Goal: Task Accomplishment & Management: Complete application form

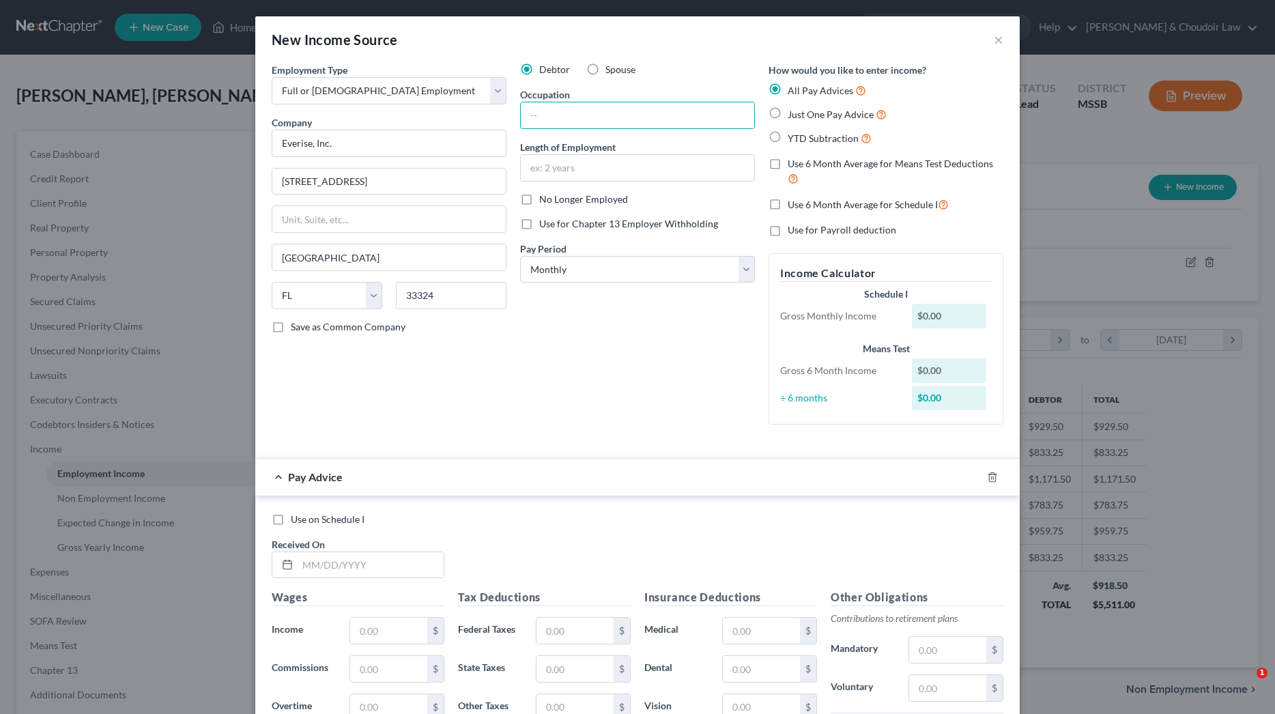
select select "0"
select select "9"
select select "0"
click at [674, 110] on input "text" at bounding box center [637, 115] width 233 height 26
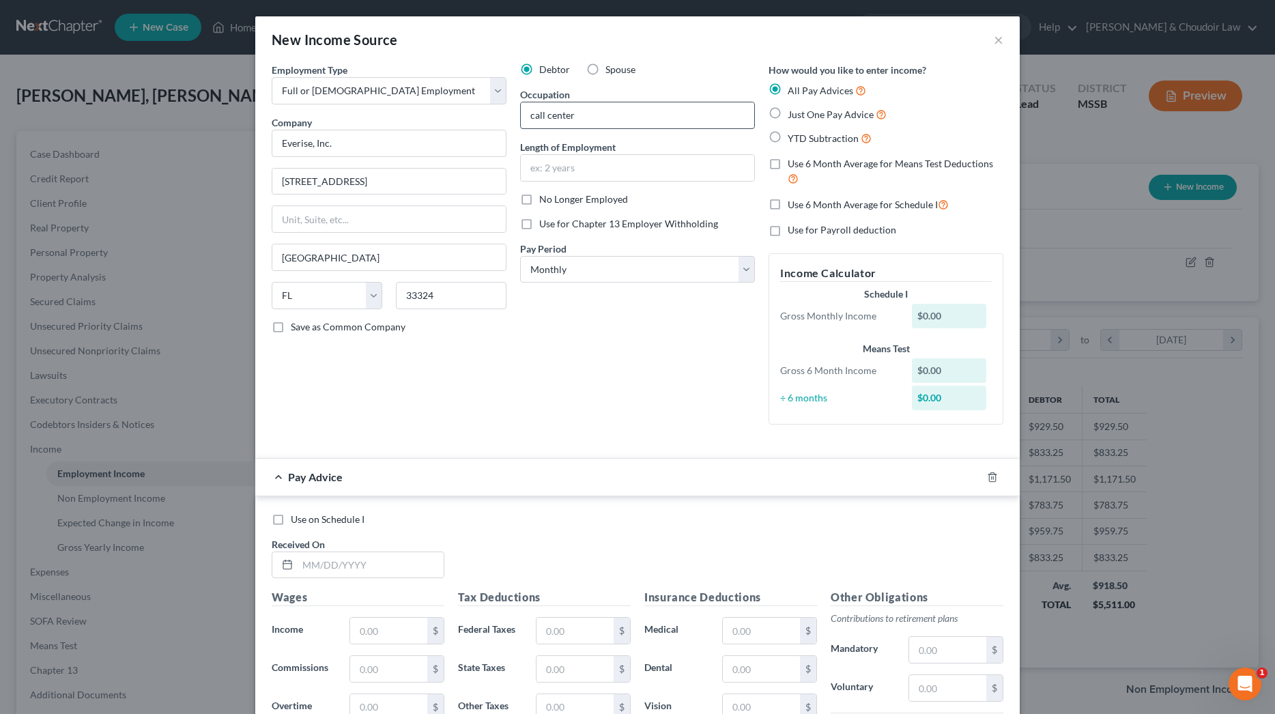
type input "call center"
type input "2 months"
select select "2"
click at [823, 158] on span "Use 6 Month Average for Means Test Deductions" at bounding box center [890, 164] width 205 height 12
click at [802, 157] on input "Use 6 Month Average for Means Test Deductions" at bounding box center [797, 161] width 9 height 9
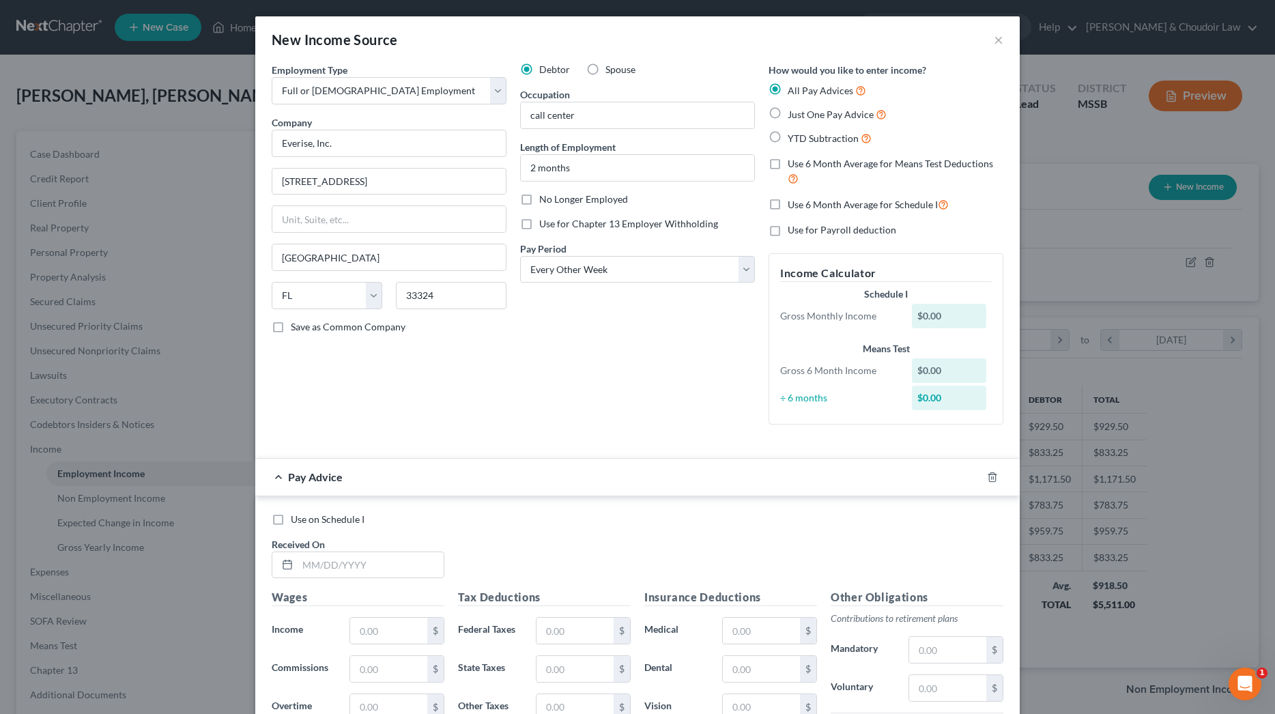
checkbox input "true"
click at [827, 197] on label "Use 6 Month Average for Schedule I" at bounding box center [868, 205] width 161 height 16
click at [802, 197] on input "Use 6 Month Average for Schedule I" at bounding box center [797, 201] width 9 height 9
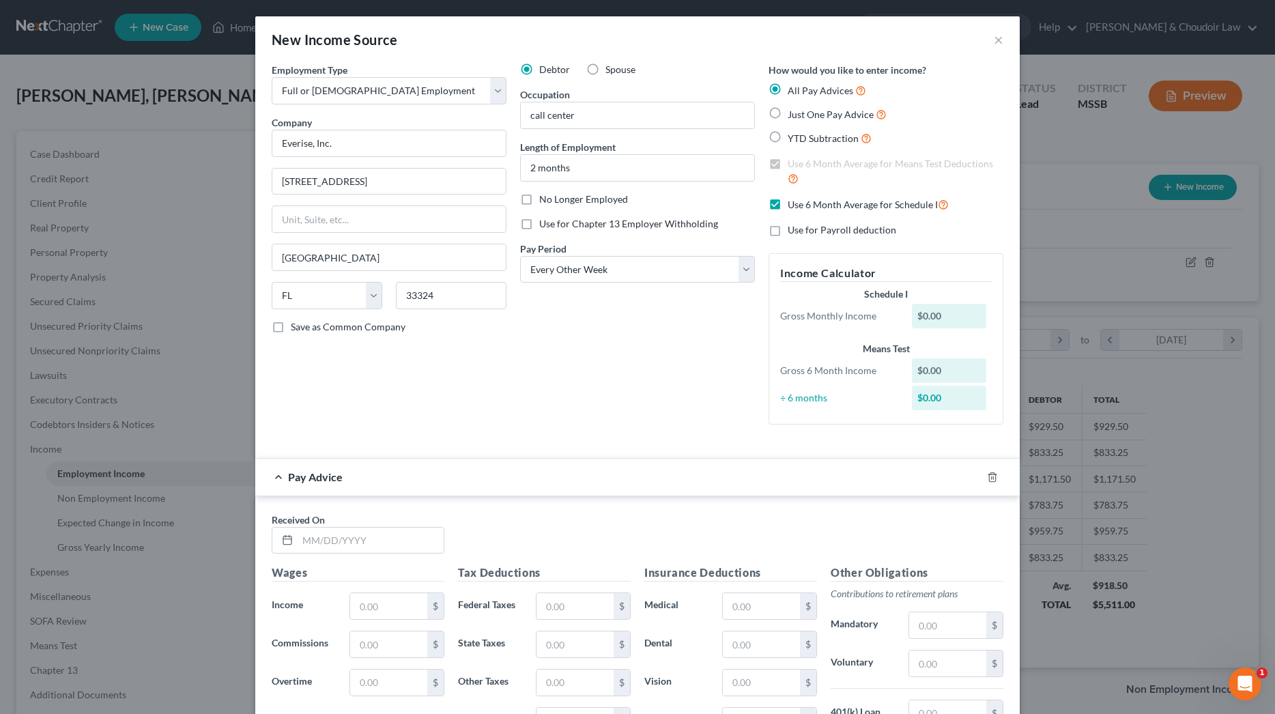
click at [827, 199] on span "Use 6 Month Average for Schedule I" at bounding box center [863, 205] width 150 height 12
click at [802, 199] on input "Use 6 Month Average for Schedule I" at bounding box center [797, 201] width 9 height 9
checkbox input "false"
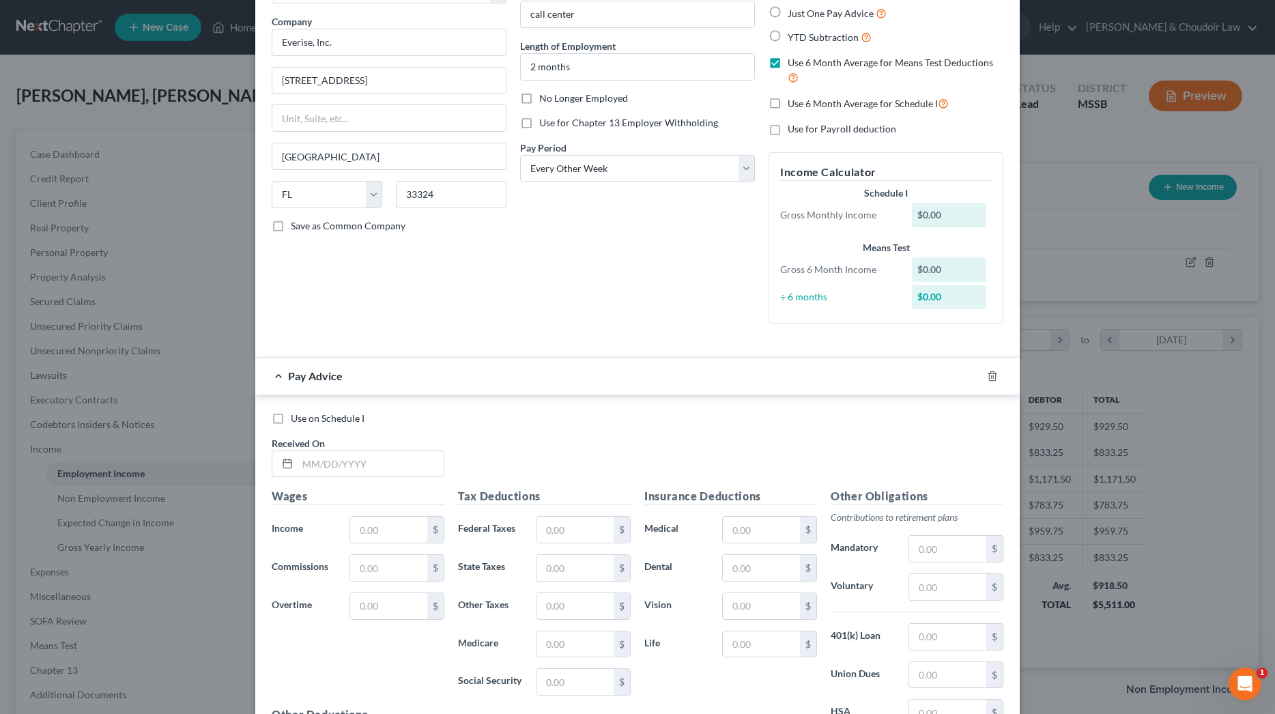
scroll to position [116, 0]
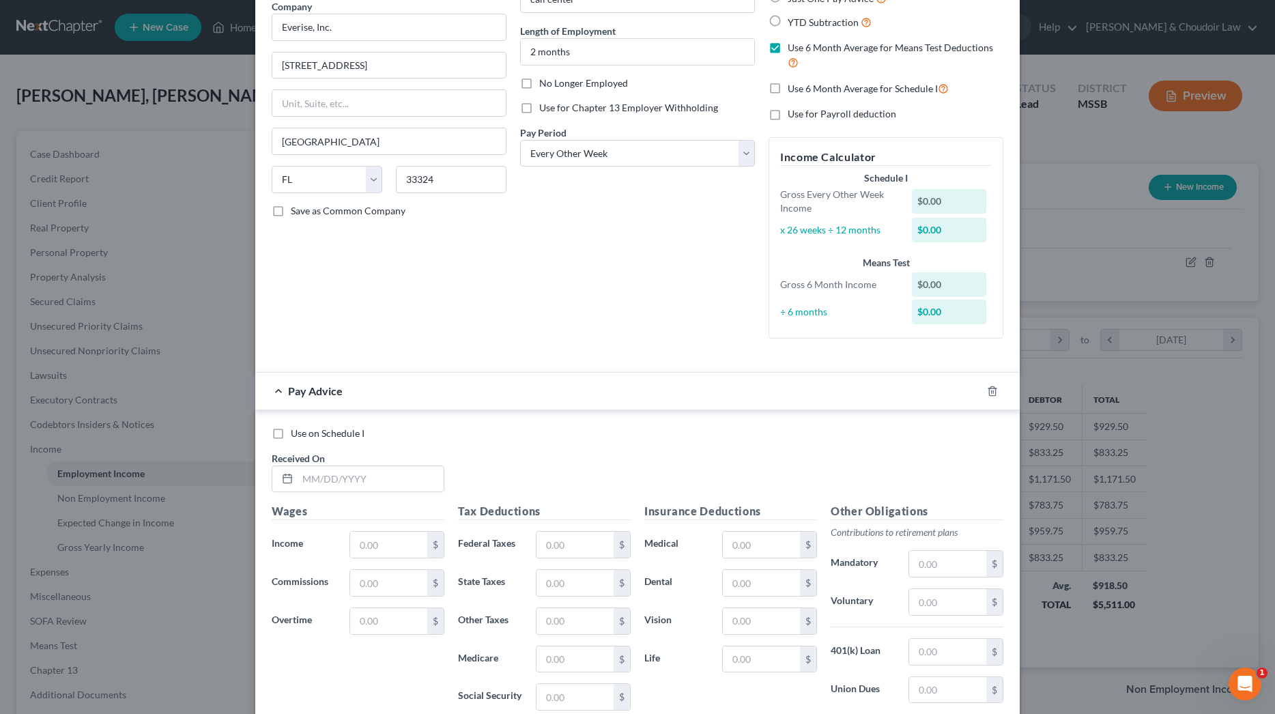
drag, startPoint x: 369, startPoint y: 441, endPoint x: 369, endPoint y: 449, distance: 8.2
click at [369, 441] on div "Use on Schedule I Received On *" at bounding box center [638, 465] width 746 height 77
drag, startPoint x: 368, startPoint y: 473, endPoint x: 371, endPoint y: 466, distance: 8.0
click at [367, 473] on input "text" at bounding box center [371, 479] width 146 height 26
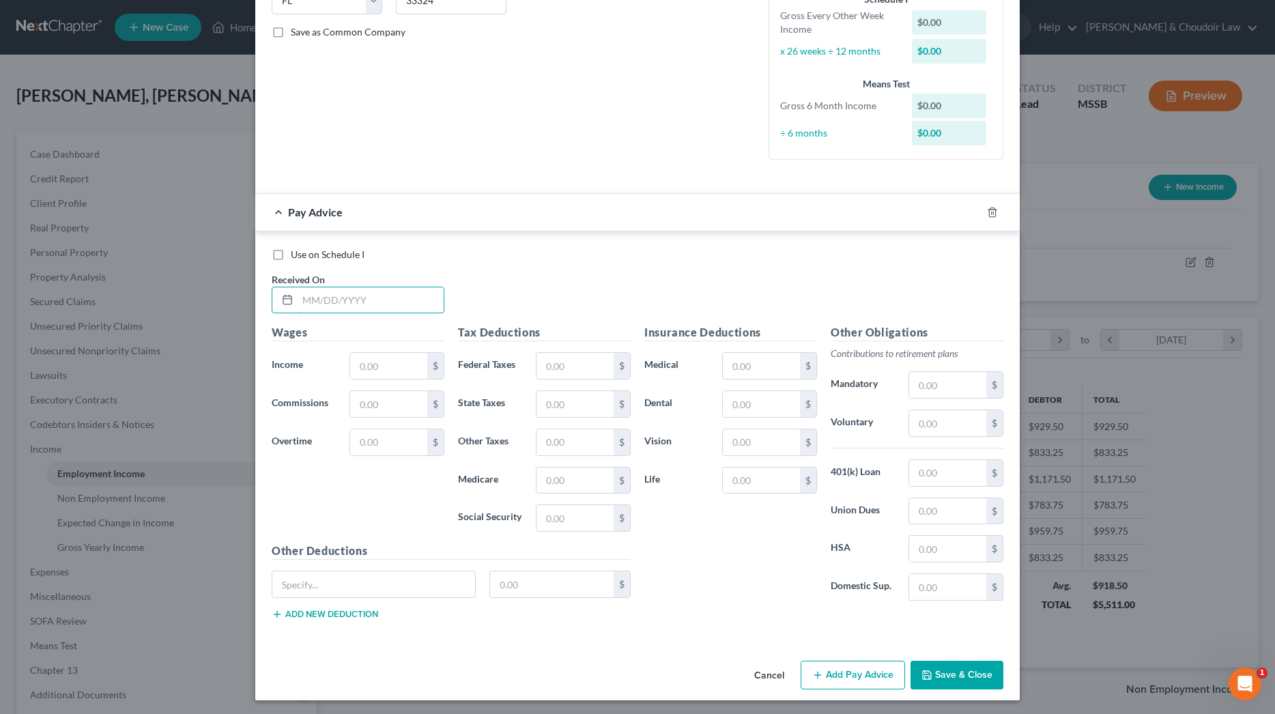
scroll to position [294, 0]
type input "[DATE]"
type input "174.39"
type input "10.81"
click at [567, 471] on input "text" at bounding box center [575, 481] width 77 height 26
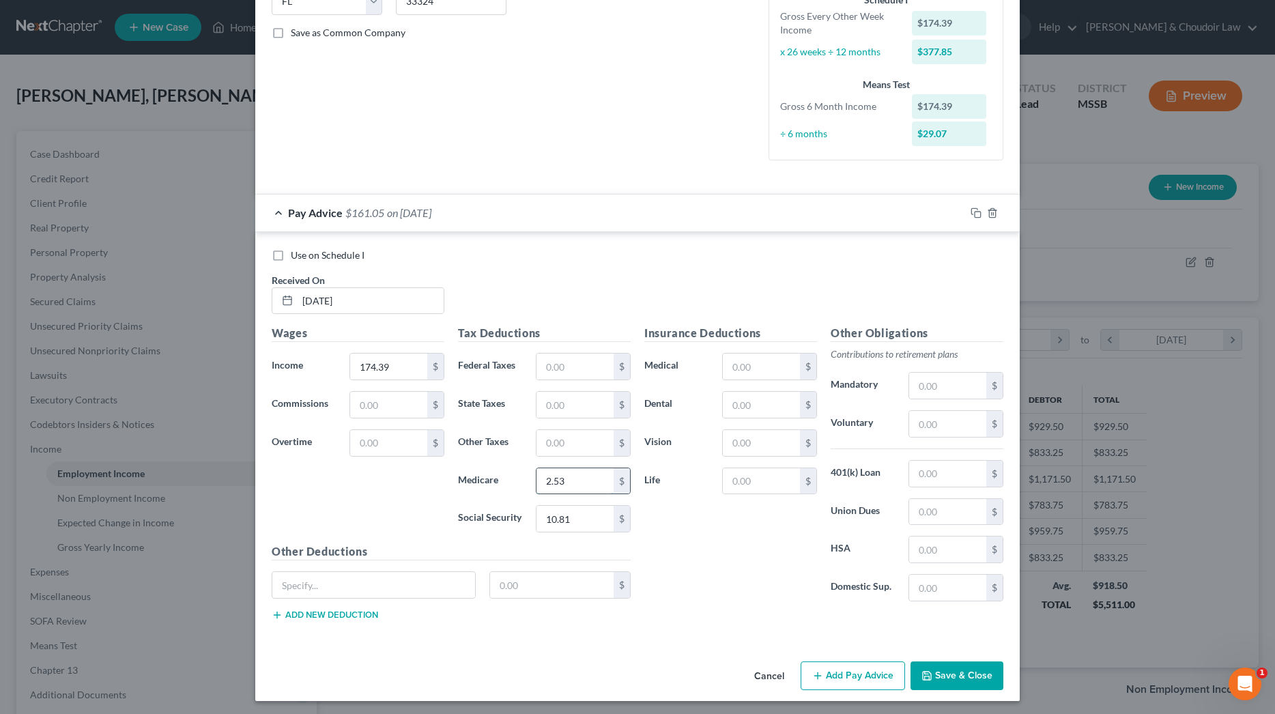
type input "2.53"
type input "Equipment Deduction"
type input "30.00"
click at [974, 211] on icon "button" at bounding box center [976, 213] width 11 height 11
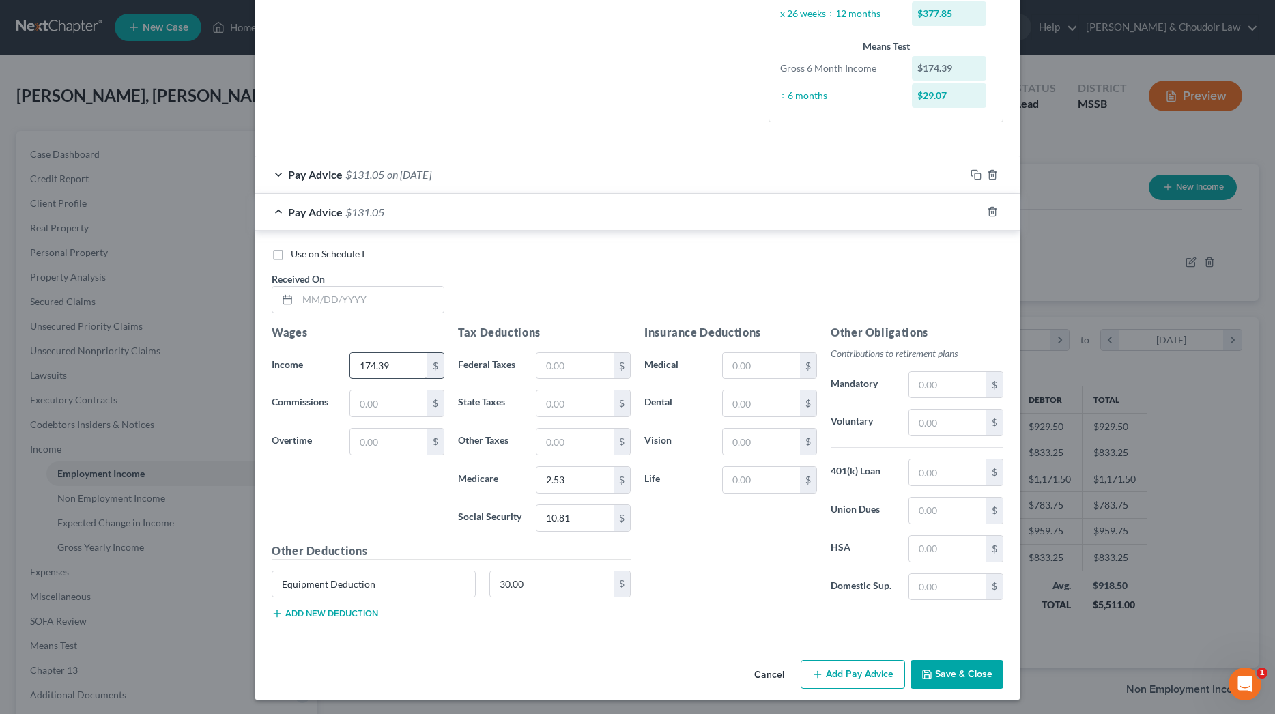
scroll to position [331, 0]
click at [383, 298] on input "text" at bounding box center [371, 301] width 146 height 26
type input "[DATE]"
type input "1,124.79"
type input "16.31"
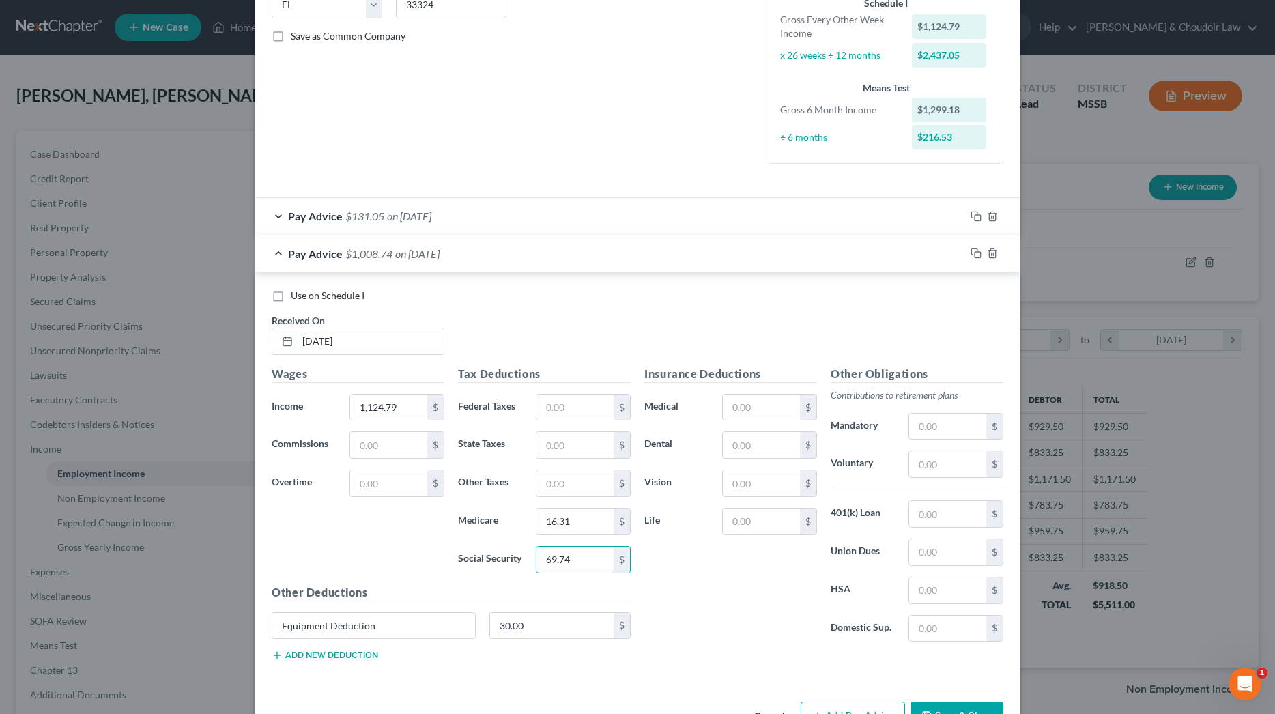
scroll to position [289, 0]
type input "69.74"
click at [569, 450] on input "text" at bounding box center [575, 447] width 77 height 26
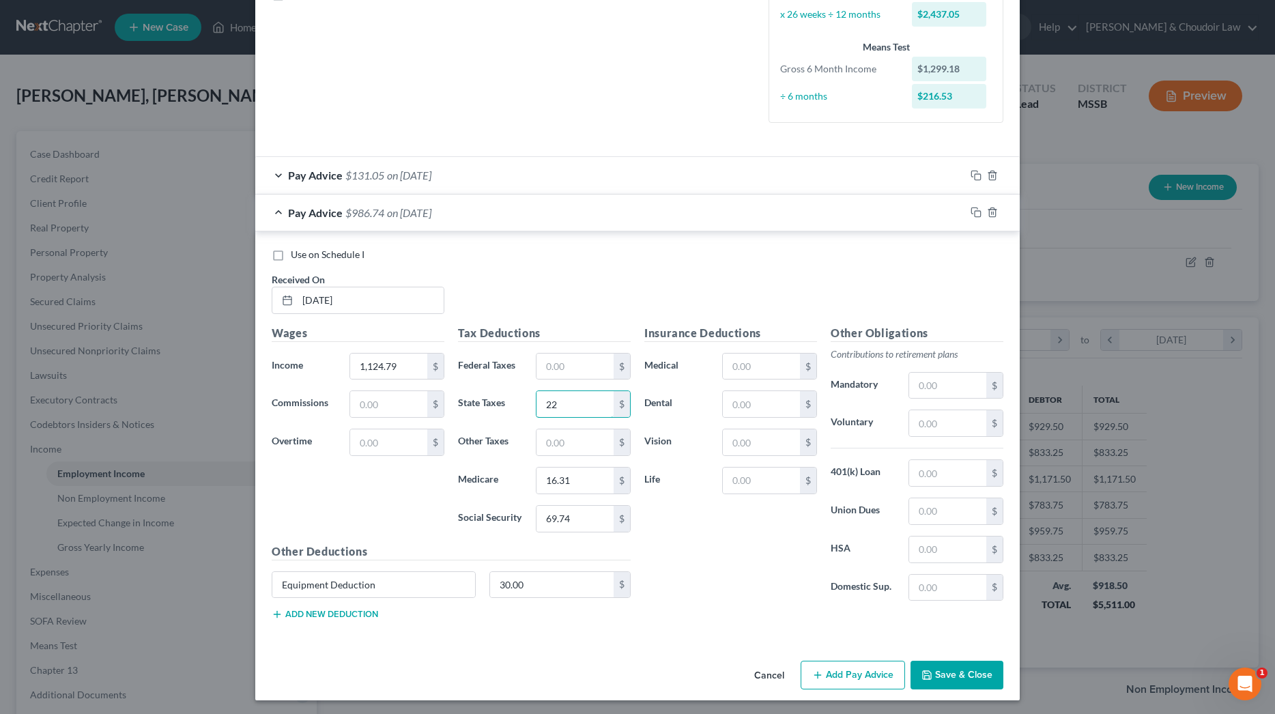
scroll to position [331, 0]
type input "22"
click at [976, 212] on rect "button" at bounding box center [978, 215] width 6 height 6
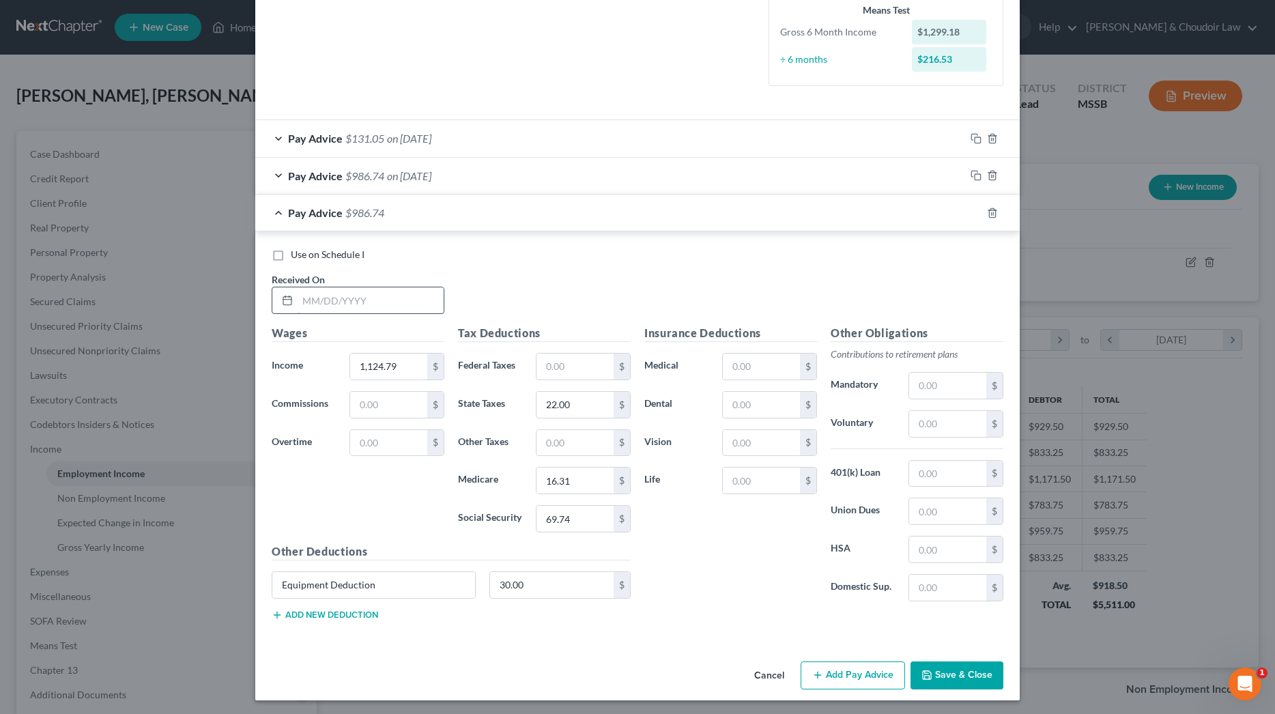
scroll to position [368, 0]
click at [371, 288] on input "text" at bounding box center [371, 301] width 146 height 26
type input "[DATE]"
type input "131.05"
drag, startPoint x: 563, startPoint y: 472, endPoint x: 510, endPoint y: 472, distance: 52.6
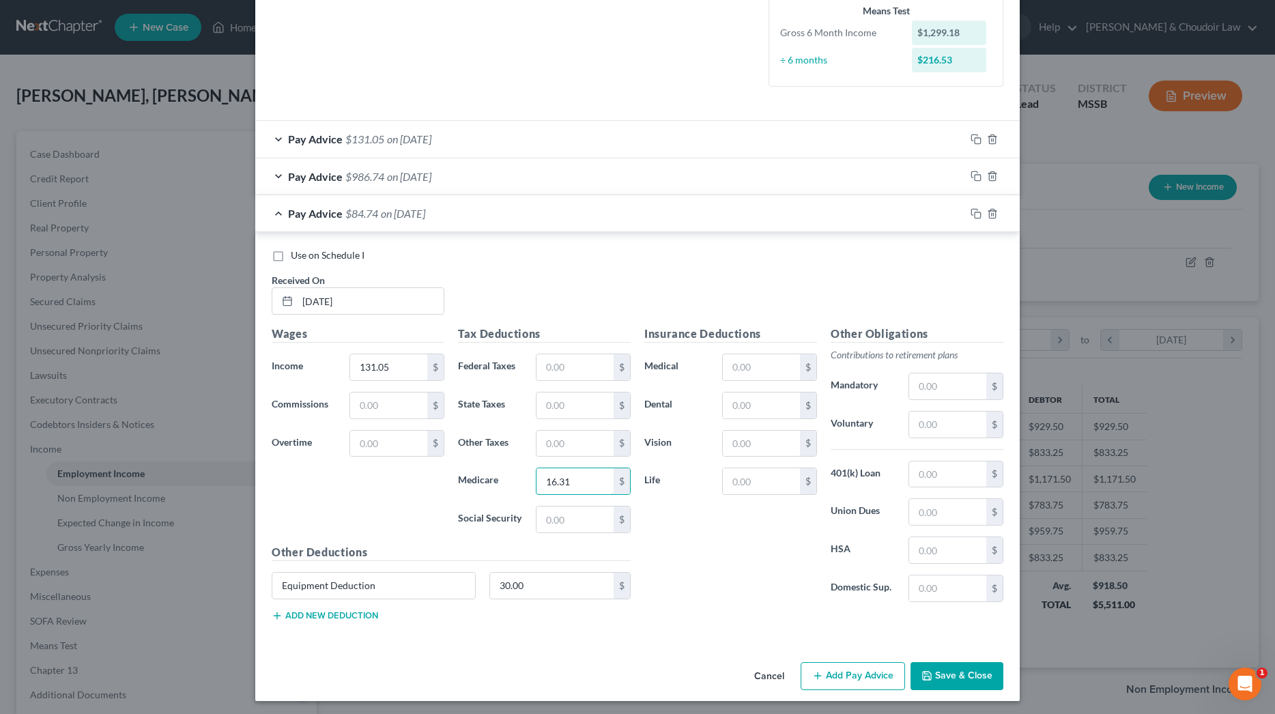
click at [511, 472] on div "Medicare 16.31 $" at bounding box center [544, 481] width 186 height 27
drag, startPoint x: 535, startPoint y: 582, endPoint x: 474, endPoint y: 582, distance: 60.8
click at [474, 582] on div "Equipment Deduction 30.00 $" at bounding box center [451, 591] width 373 height 38
drag, startPoint x: 436, startPoint y: 586, endPoint x: 210, endPoint y: 576, distance: 226.9
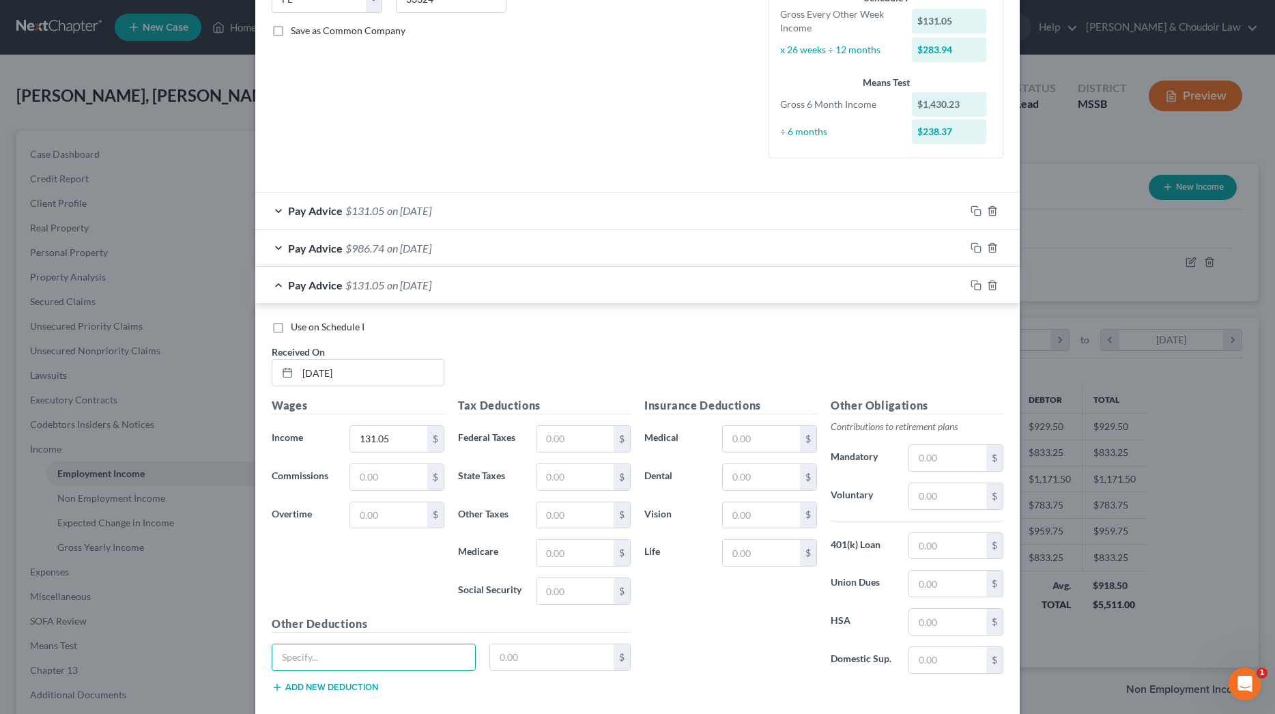
scroll to position [296, 0]
click at [279, 247] on div "Pay Advice $986.74 on [DATE]" at bounding box center [610, 249] width 710 height 36
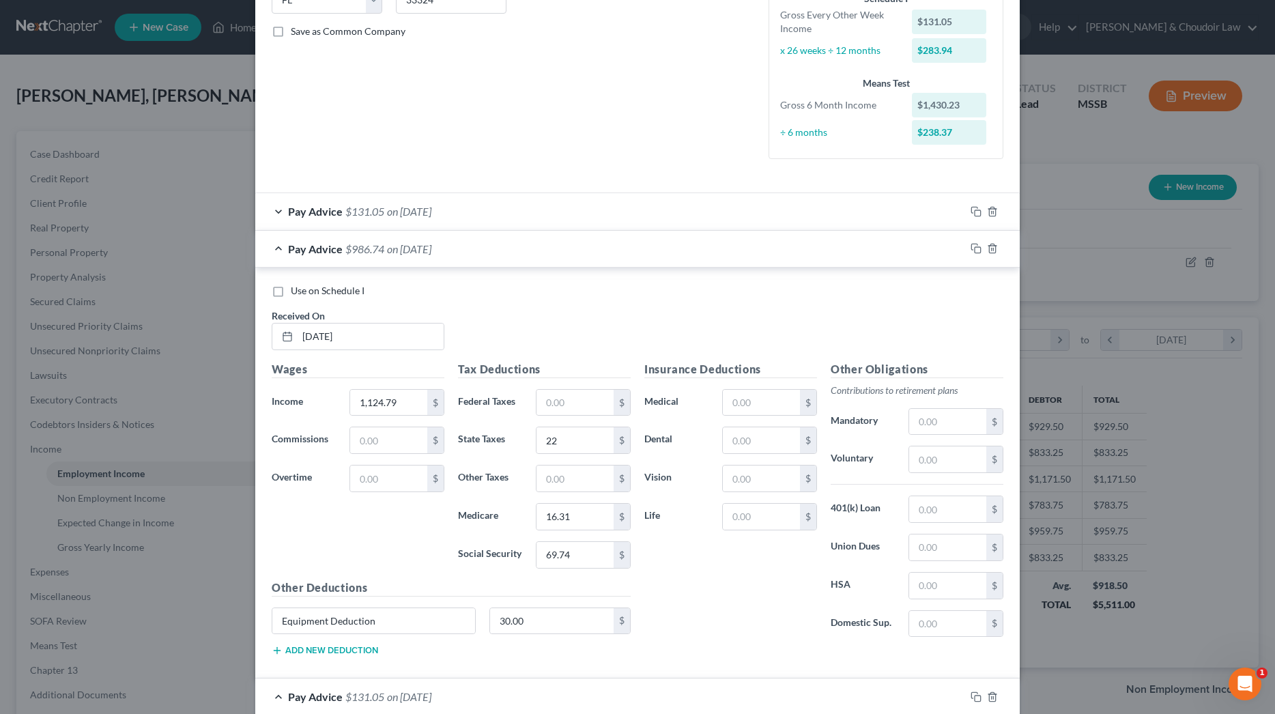
click at [291, 292] on label "Use on Schedule I" at bounding box center [328, 291] width 74 height 14
click at [296, 292] on input "Use on Schedule I" at bounding box center [300, 288] width 9 height 9
checkbox input "true"
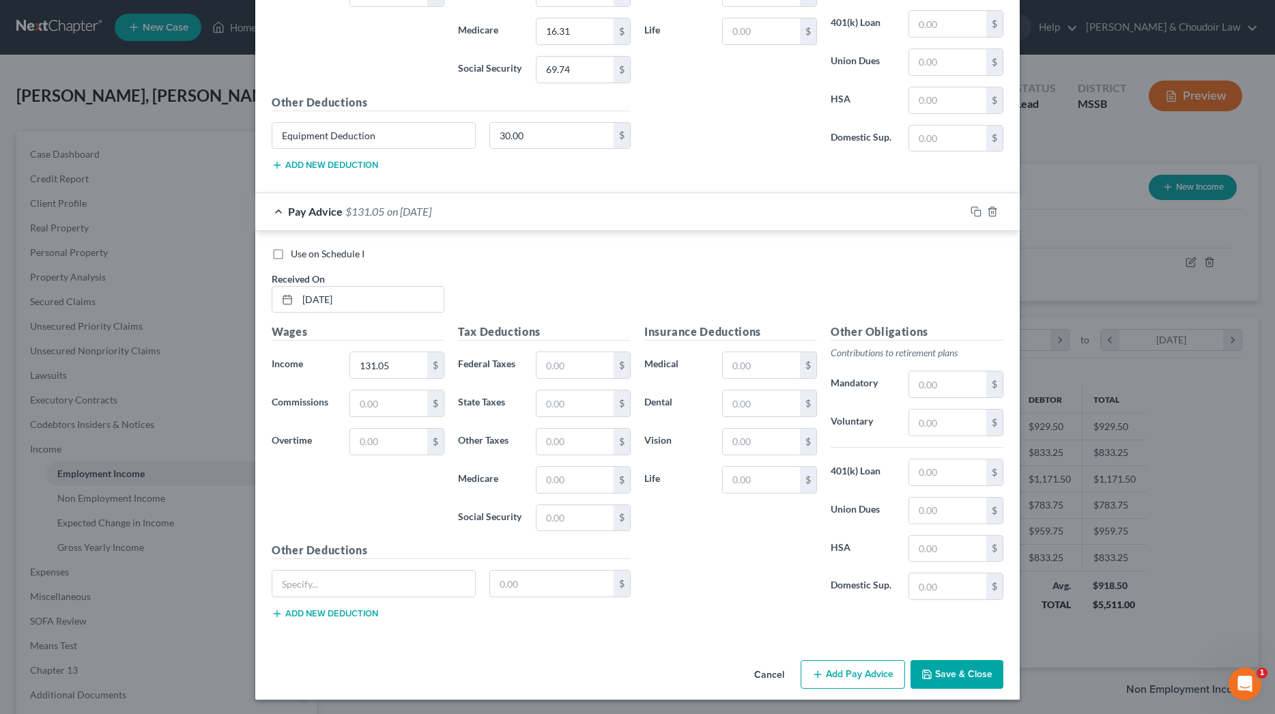
scroll to position [780, 0]
click at [963, 673] on button "Save & Close" at bounding box center [957, 676] width 93 height 29
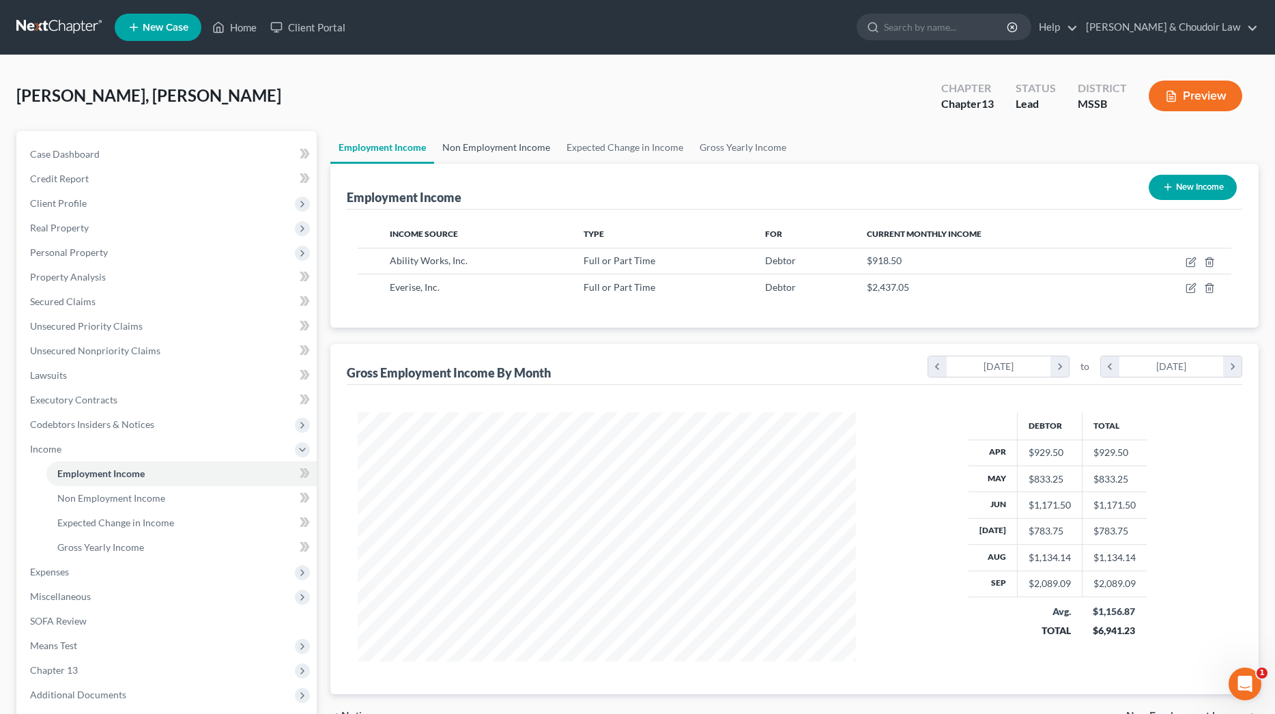
click at [529, 147] on link "Non Employment Income" at bounding box center [496, 147] width 124 height 33
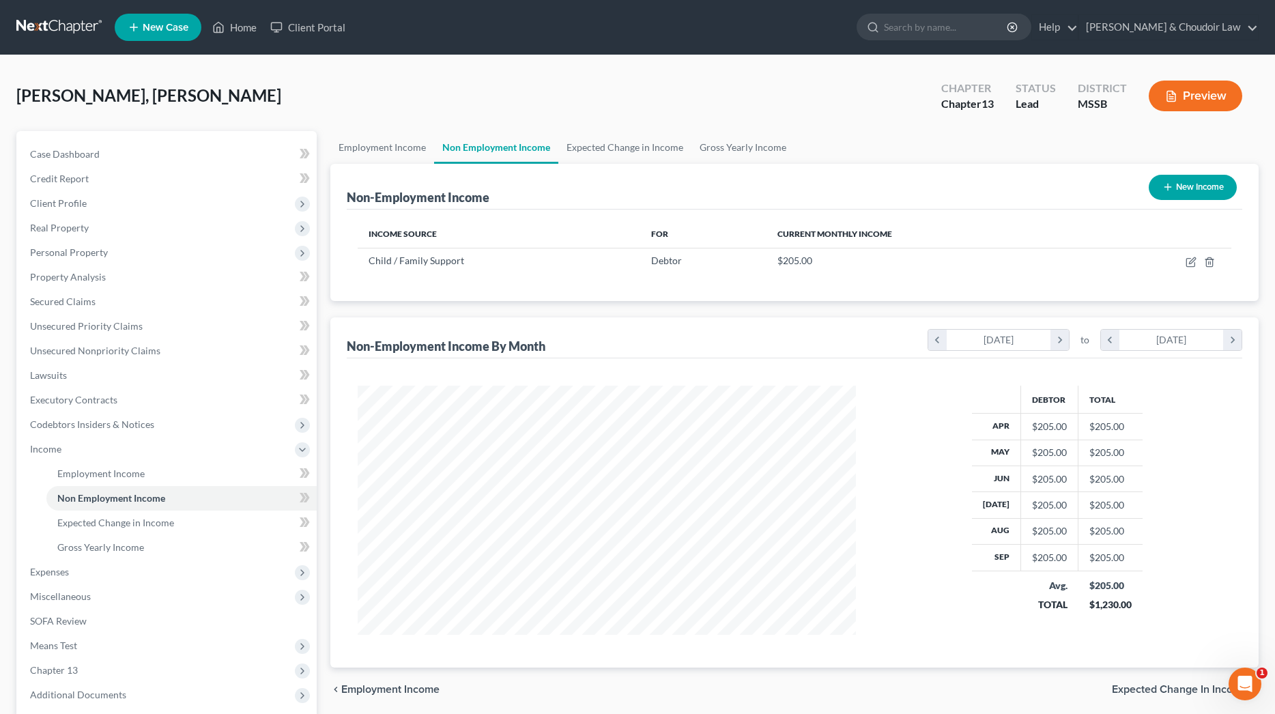
scroll to position [249, 526]
click at [400, 152] on link "Employment Income" at bounding box center [382, 147] width 104 height 33
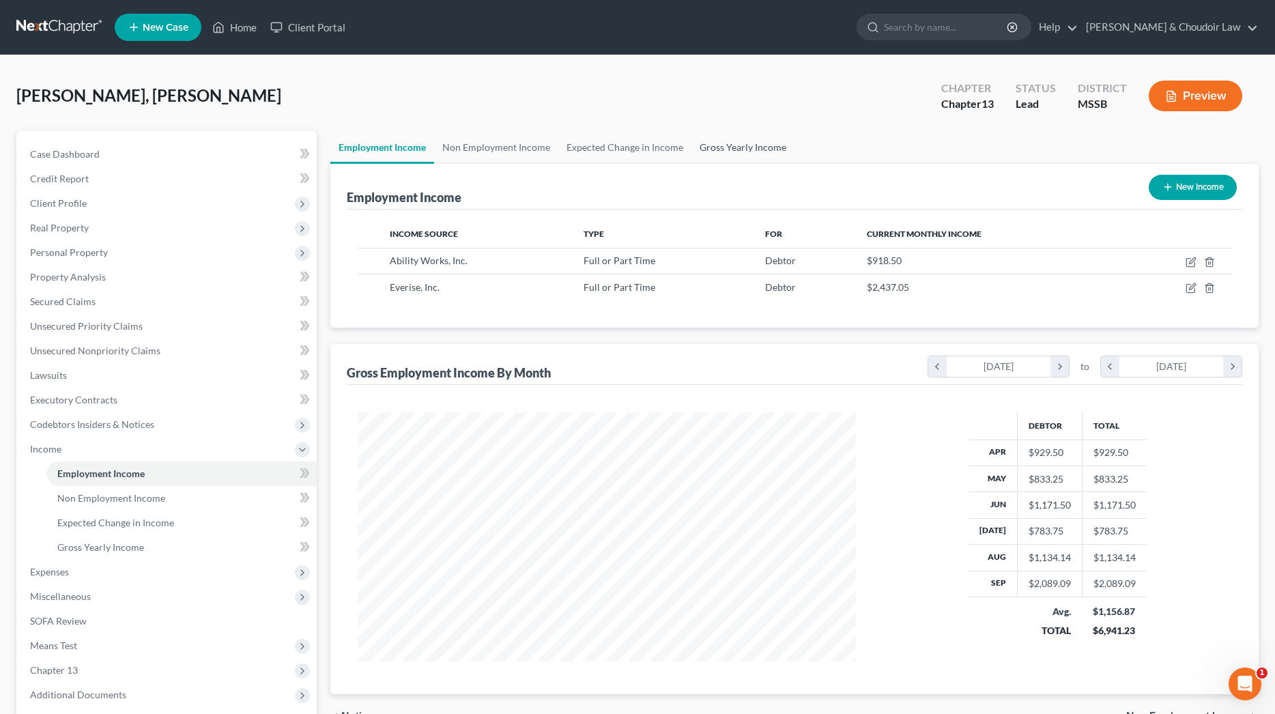
scroll to position [249, 526]
click at [707, 150] on link "Gross Yearly Income" at bounding box center [743, 147] width 103 height 33
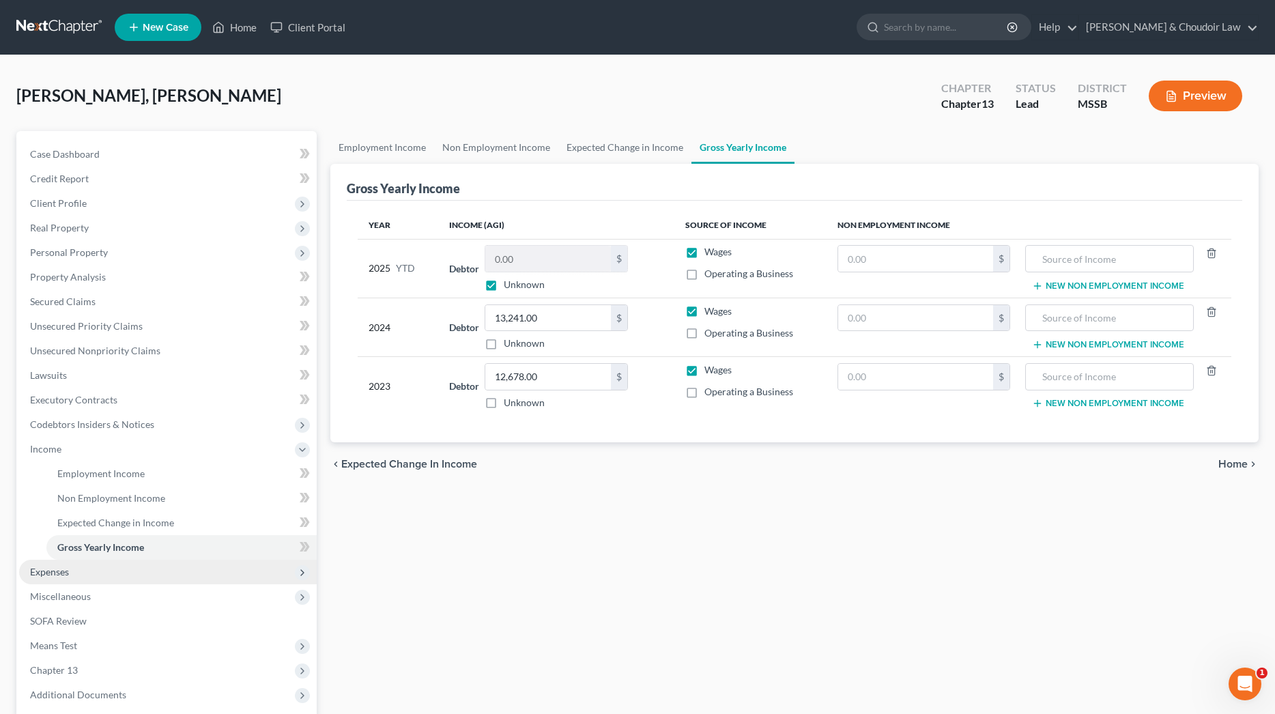
click at [47, 573] on span "Expenses" at bounding box center [49, 572] width 39 height 12
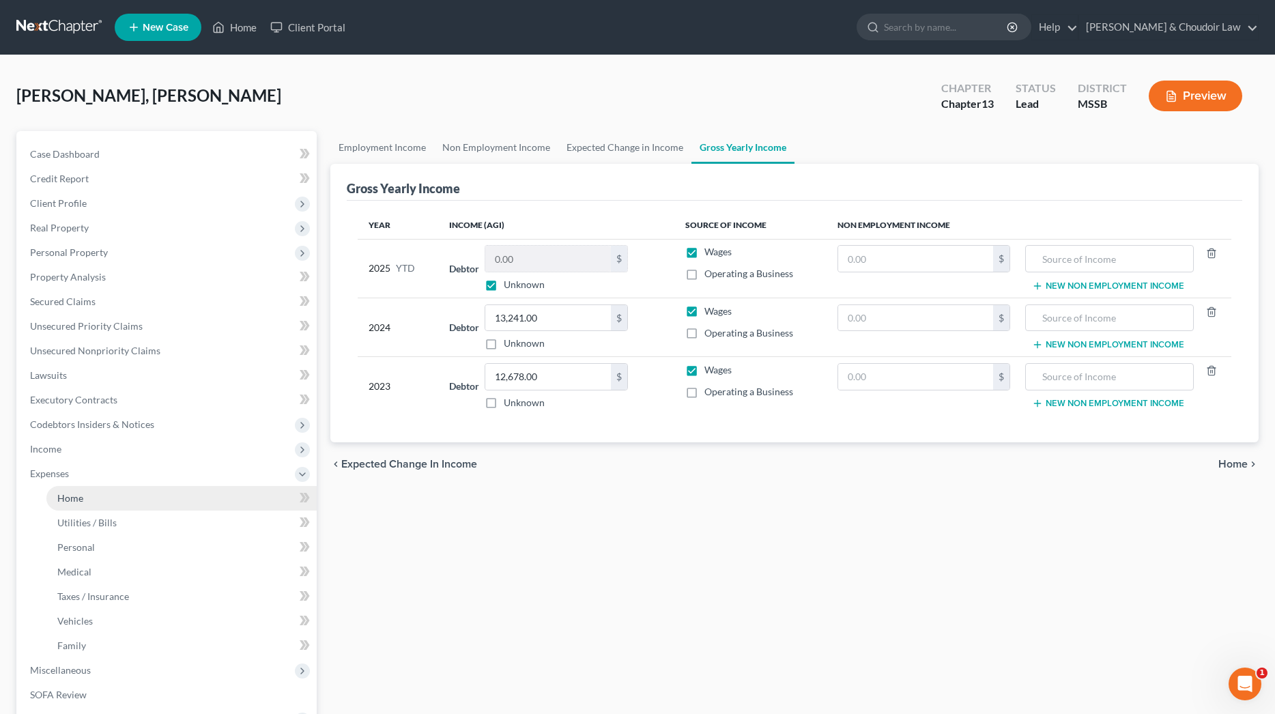
click at [82, 506] on link "Home" at bounding box center [181, 498] width 270 height 25
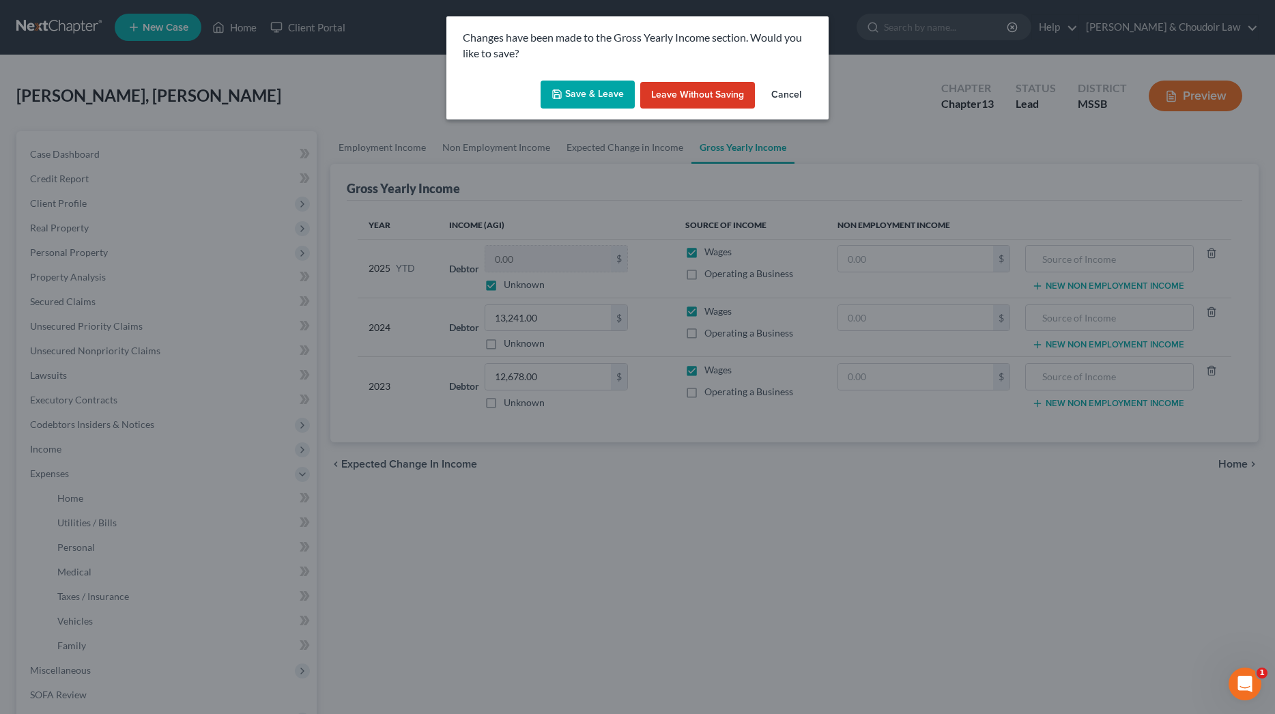
click at [585, 100] on button "Save & Leave" at bounding box center [588, 95] width 94 height 29
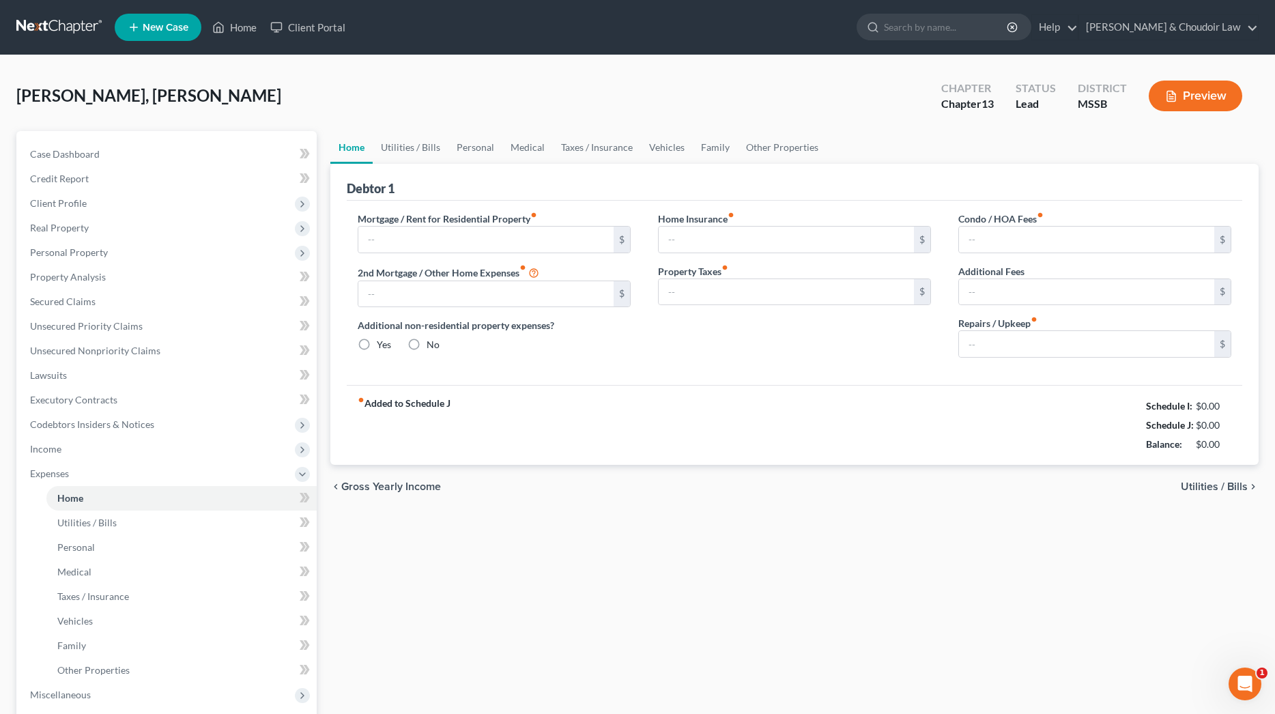
type input "0.00"
radio input "true"
type input "0.00"
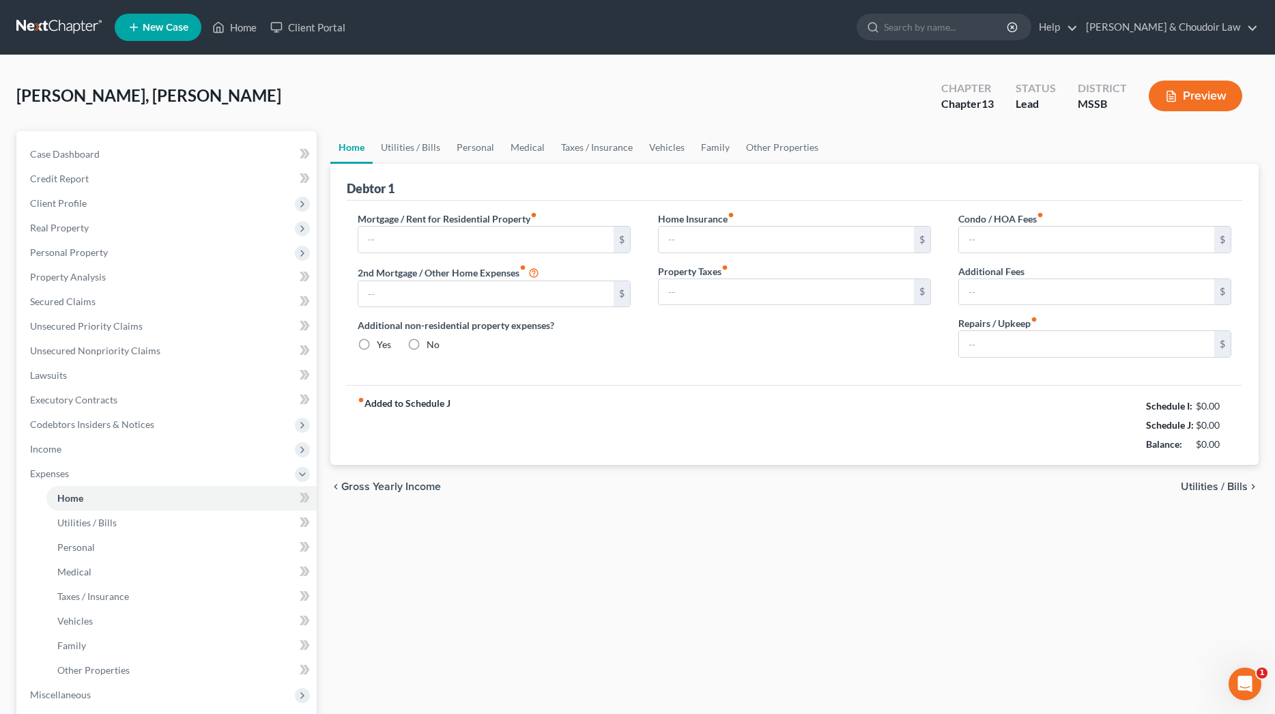
type input "0.00"
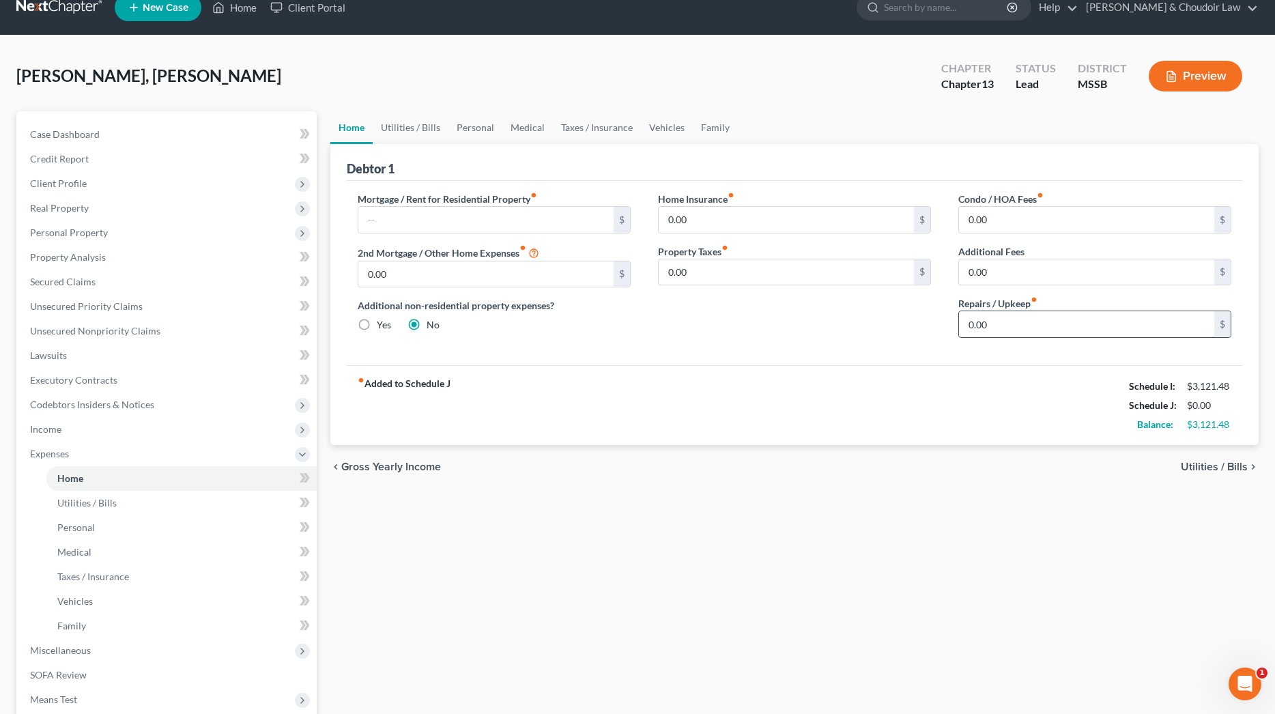
scroll to position [20, 1]
drag, startPoint x: 957, startPoint y: 326, endPoint x: 944, endPoint y: 326, distance: 13.0
click at [945, 326] on div "Condo / HOA Fees fiber_manual_record 0.00 $ Additional Fees 0.00 $ Repairs / Up…" at bounding box center [1095, 270] width 300 height 157
type input "50"
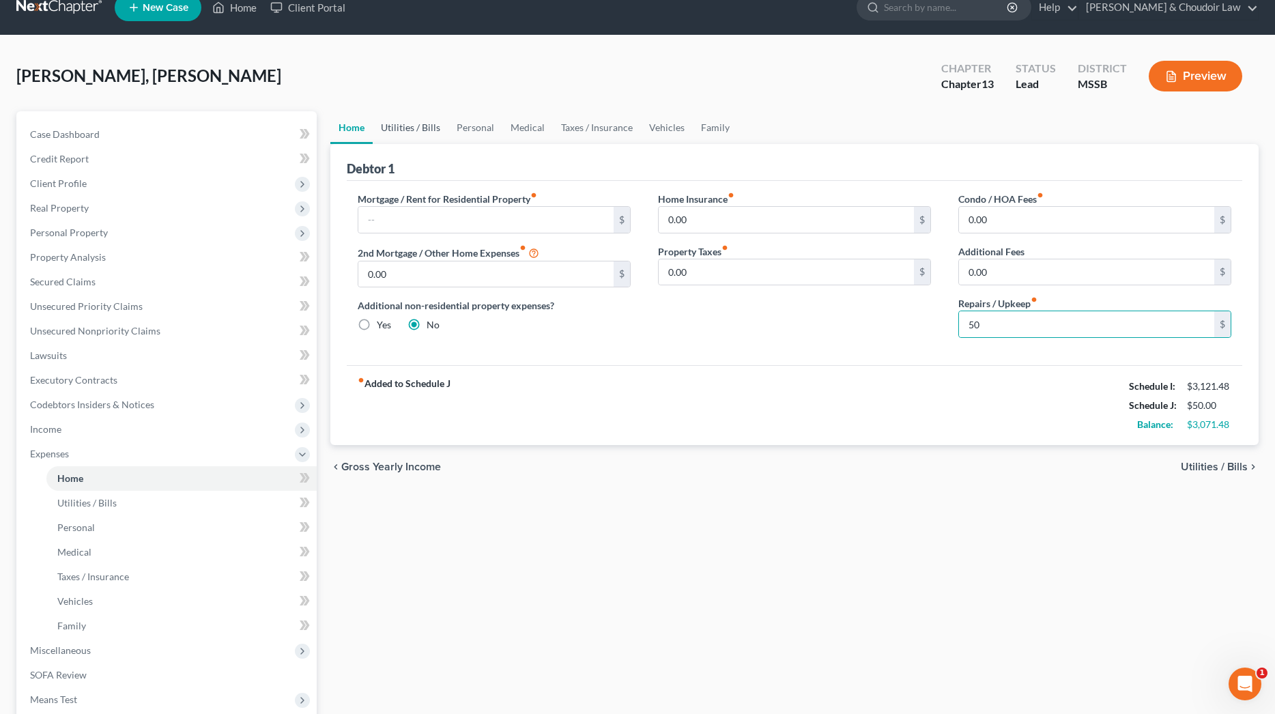
click at [431, 131] on link "Utilities / Bills" at bounding box center [411, 127] width 76 height 33
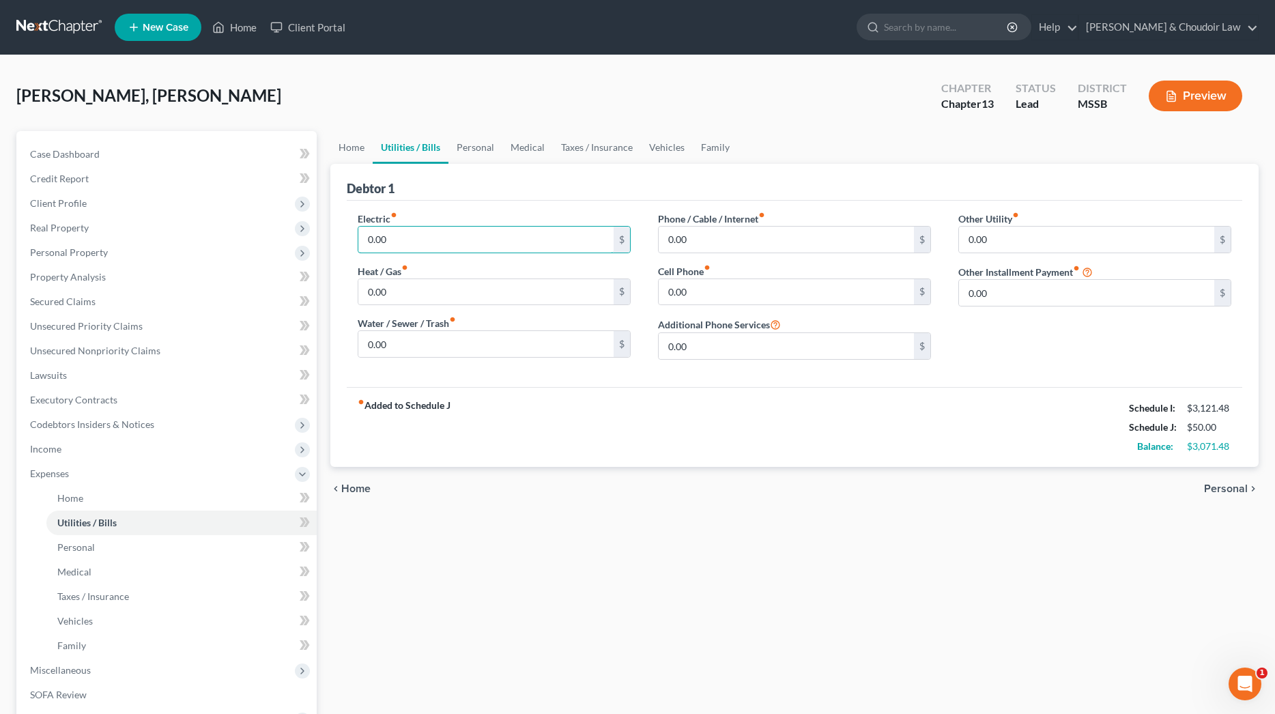
drag, startPoint x: 399, startPoint y: 241, endPoint x: 345, endPoint y: 241, distance: 53.3
click at [345, 241] on div "Electric fiber_manual_record 0.00 $ Heat / Gas fiber_manual_record 0.00 $ Water…" at bounding box center [494, 291] width 300 height 159
type input "225"
type input "75.00"
type input "100.00"
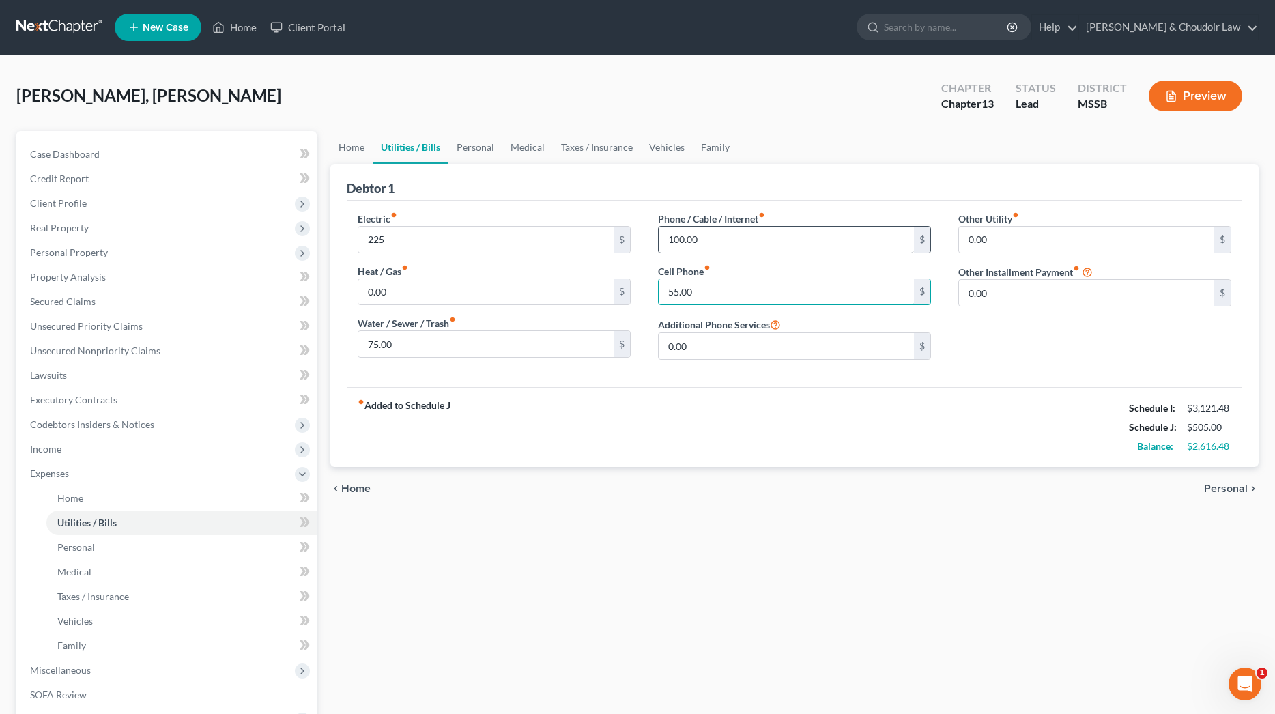
type input "55.00"
drag, startPoint x: 737, startPoint y: 239, endPoint x: 578, endPoint y: 236, distance: 159.1
click at [578, 236] on div "Electric fiber_manual_record 225 $ Heat / Gas fiber_manual_record 0.00 $ Water …" at bounding box center [794, 291] width 901 height 159
type input "130.00"
click at [490, 142] on link "Personal" at bounding box center [476, 147] width 54 height 33
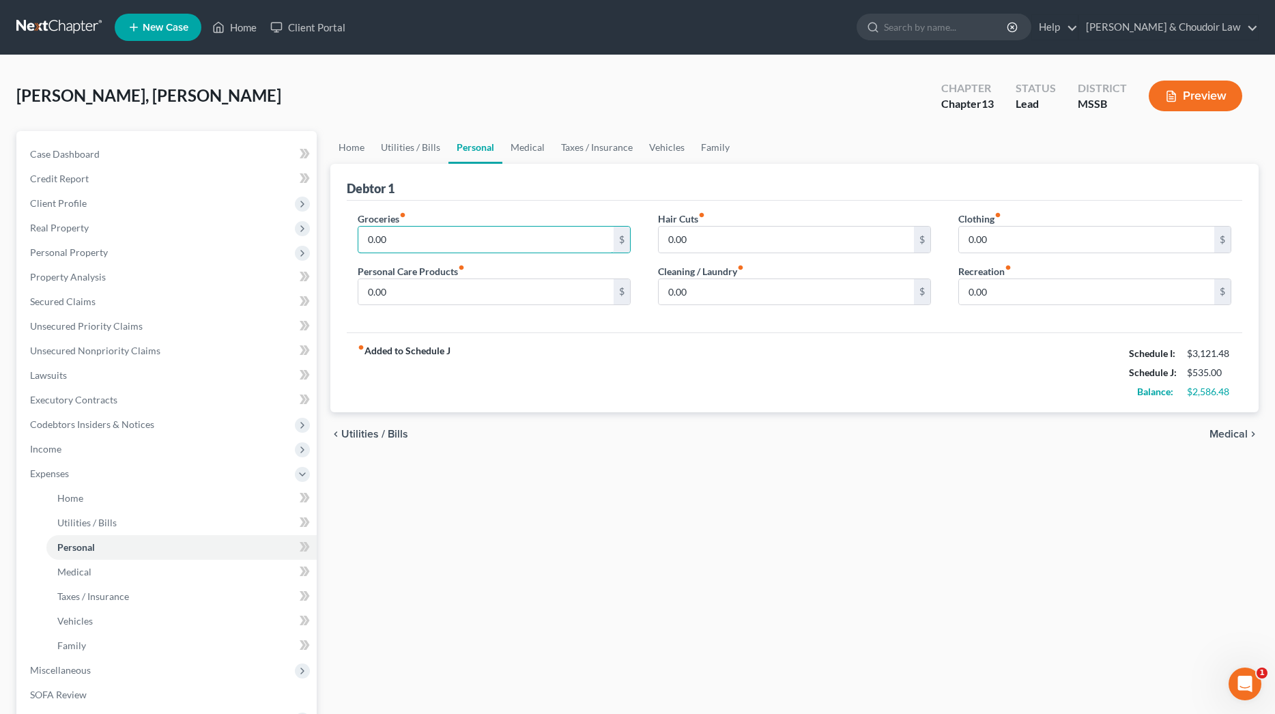
drag, startPoint x: 419, startPoint y: 232, endPoint x: 331, endPoint y: 233, distance: 88.1
click at [331, 233] on div "Debtor 1 Groceries fiber_manual_record 0.00 $ Personal Care Products fiber_manu…" at bounding box center [794, 288] width 928 height 249
drag, startPoint x: 403, startPoint y: 233, endPoint x: 347, endPoint y: 234, distance: 55.3
click at [347, 234] on div "Groceries fiber_manual_record 0.00 $ Personal Care Products fiber_manual_record…" at bounding box center [494, 264] width 300 height 105
type input "700"
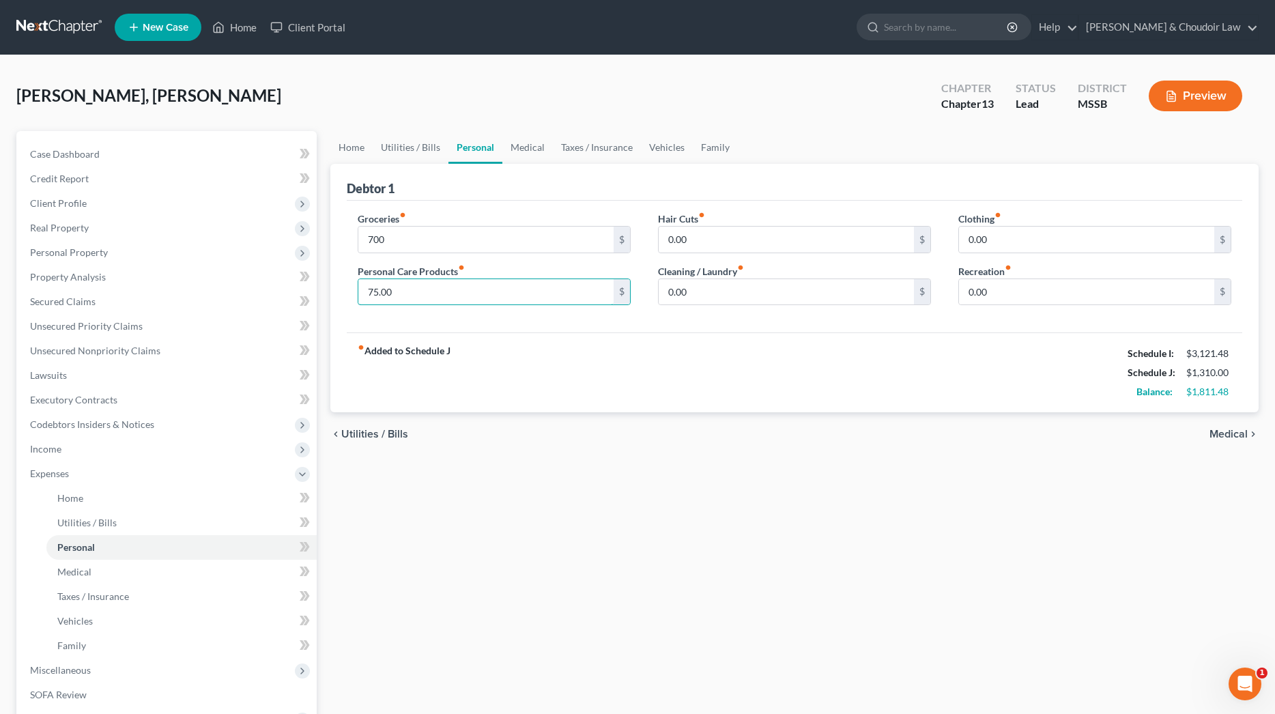
type input "75.00"
type input "50.00"
type input "70.00"
type input "50.00"
type input "100.00"
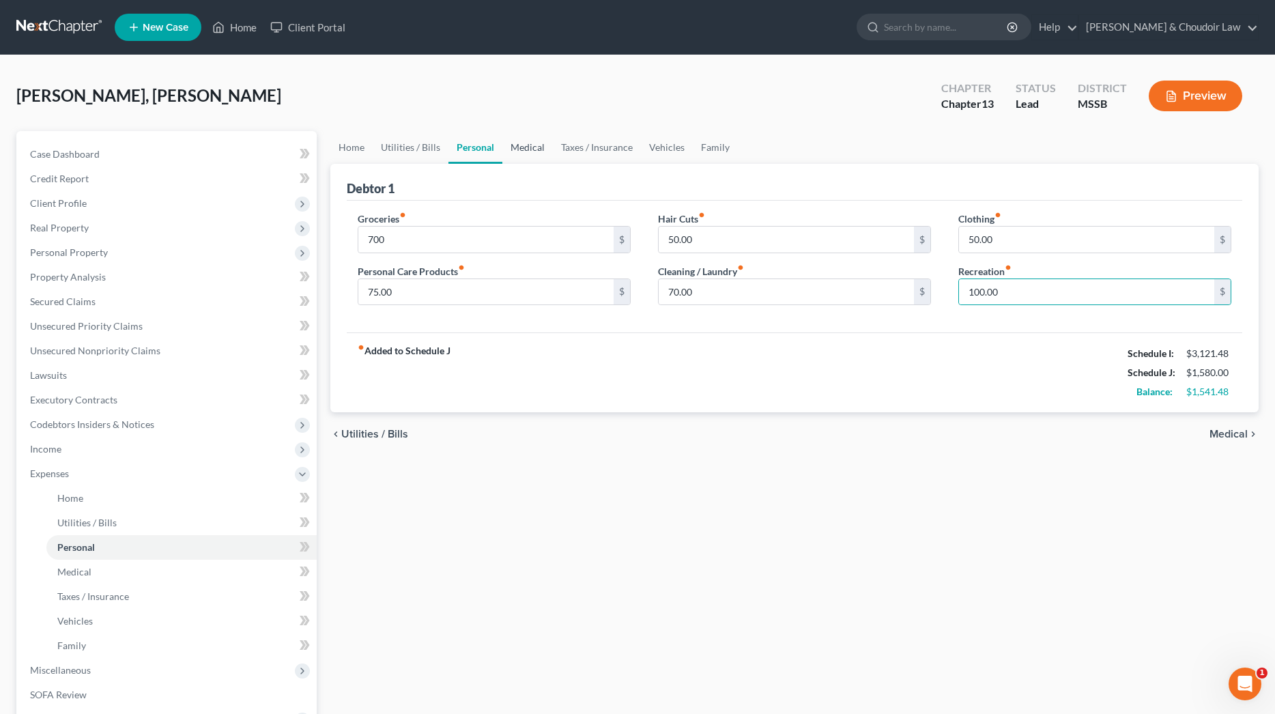
click at [530, 144] on link "Medical" at bounding box center [527, 147] width 51 height 33
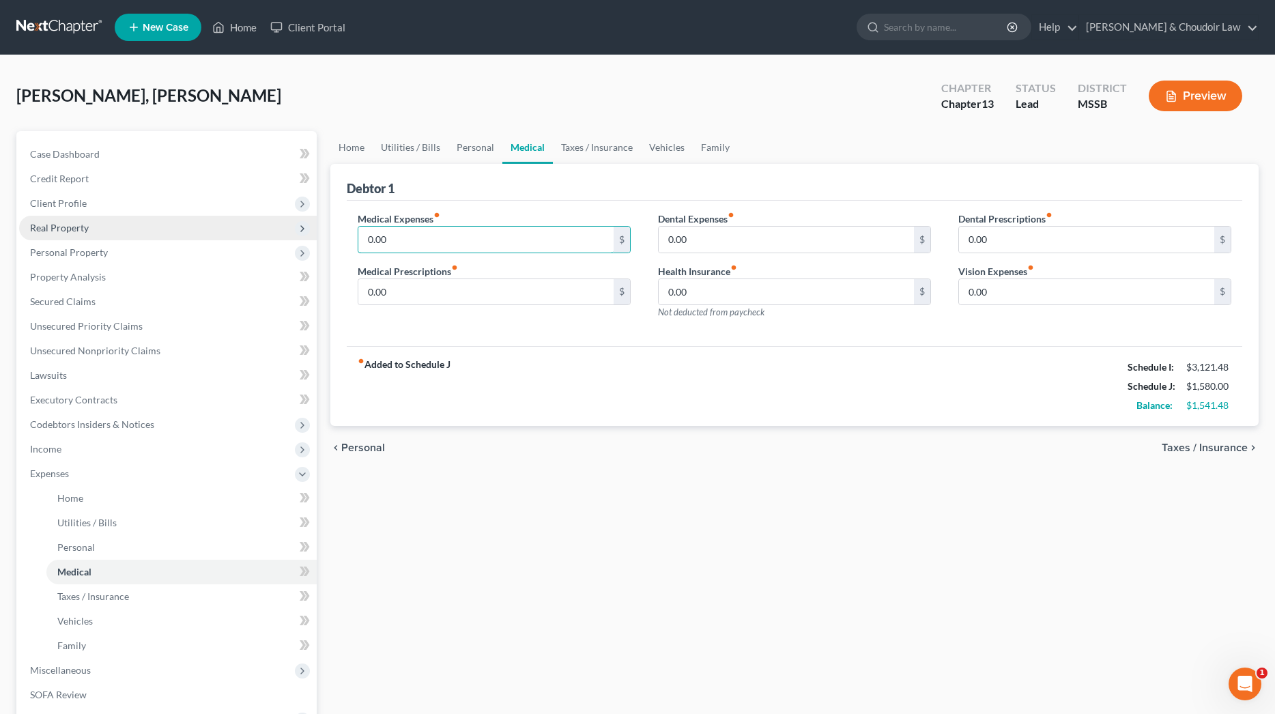
click at [316, 233] on div "Petition Navigation Case Dashboard Payments Invoices Payments Payments Credit R…" at bounding box center [638, 500] width 1256 height 739
type input "50.00"
type input "20.00"
click at [589, 140] on link "Taxes / Insurance" at bounding box center [597, 147] width 88 height 33
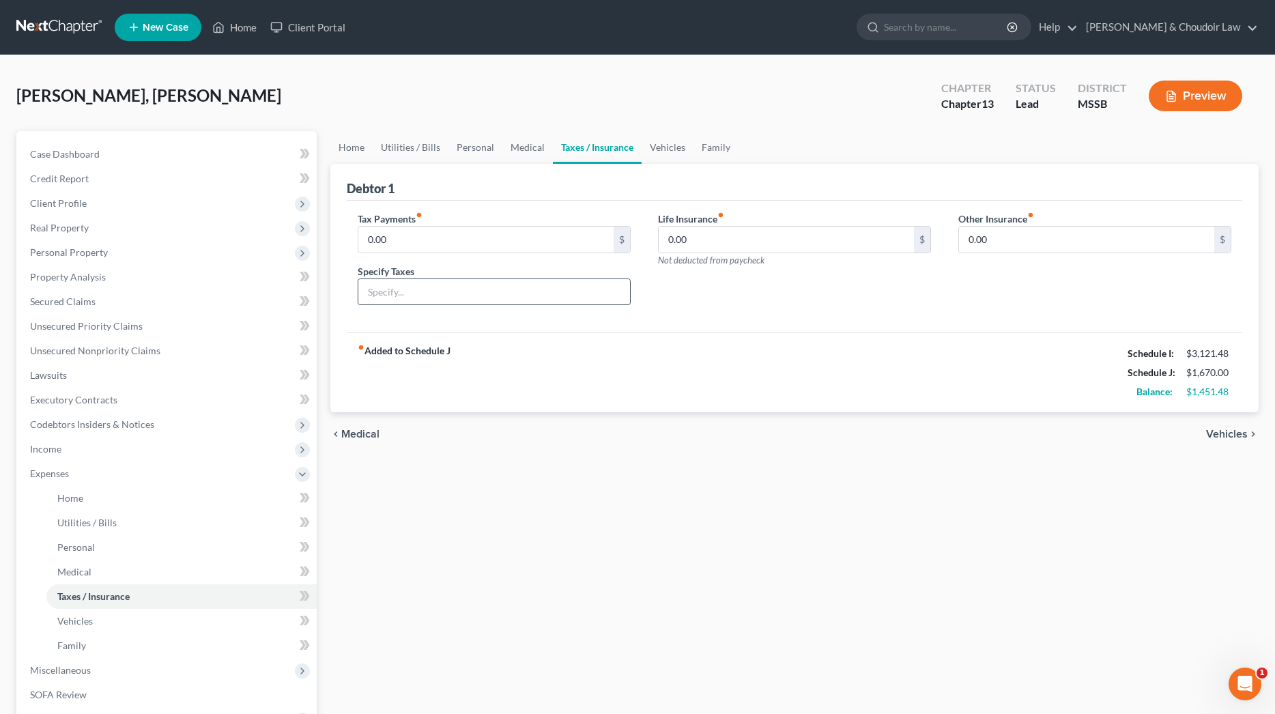
click at [427, 287] on input "text" at bounding box center [494, 292] width 272 height 26
type input "vehicle tag"
drag, startPoint x: 401, startPoint y: 240, endPoint x: 333, endPoint y: 238, distance: 67.6
click at [333, 238] on div "Debtor 1 Tax Payments fiber_manual_record 0.00 $ Specify Taxes vehicle tag Life…" at bounding box center [794, 288] width 928 height 249
type input "8.97"
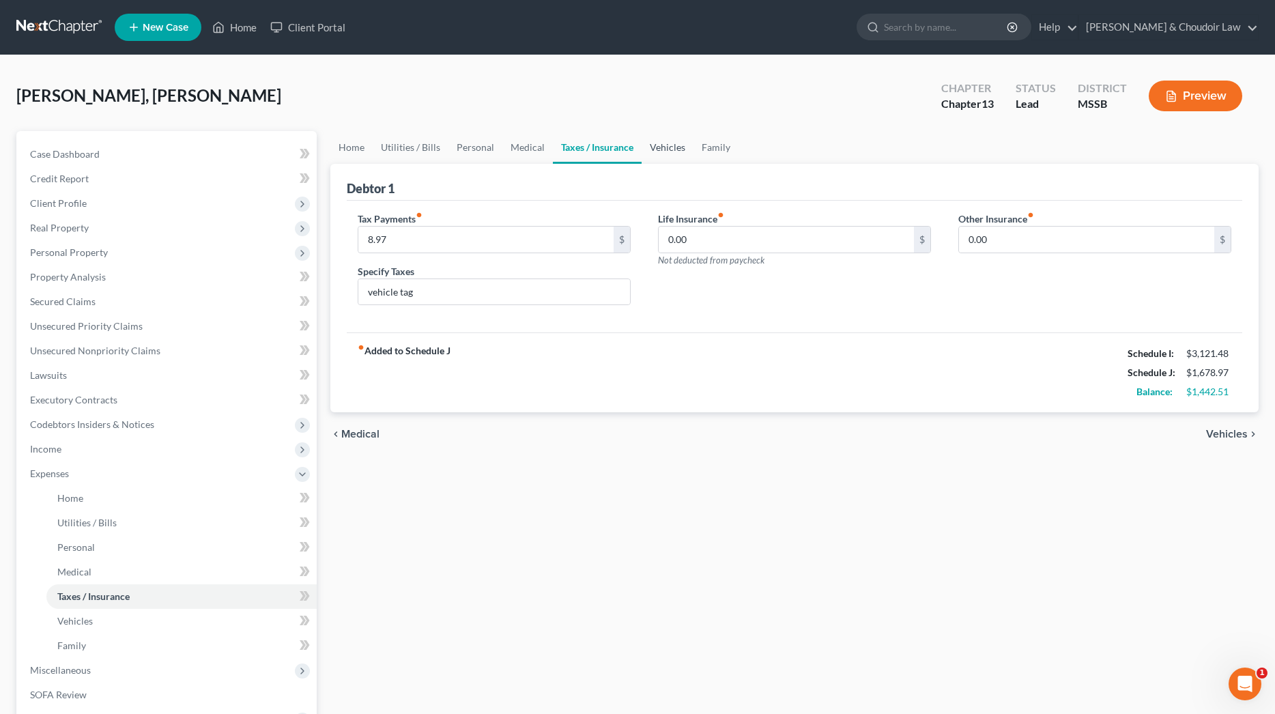
click at [668, 158] on link "Vehicles" at bounding box center [668, 147] width 52 height 33
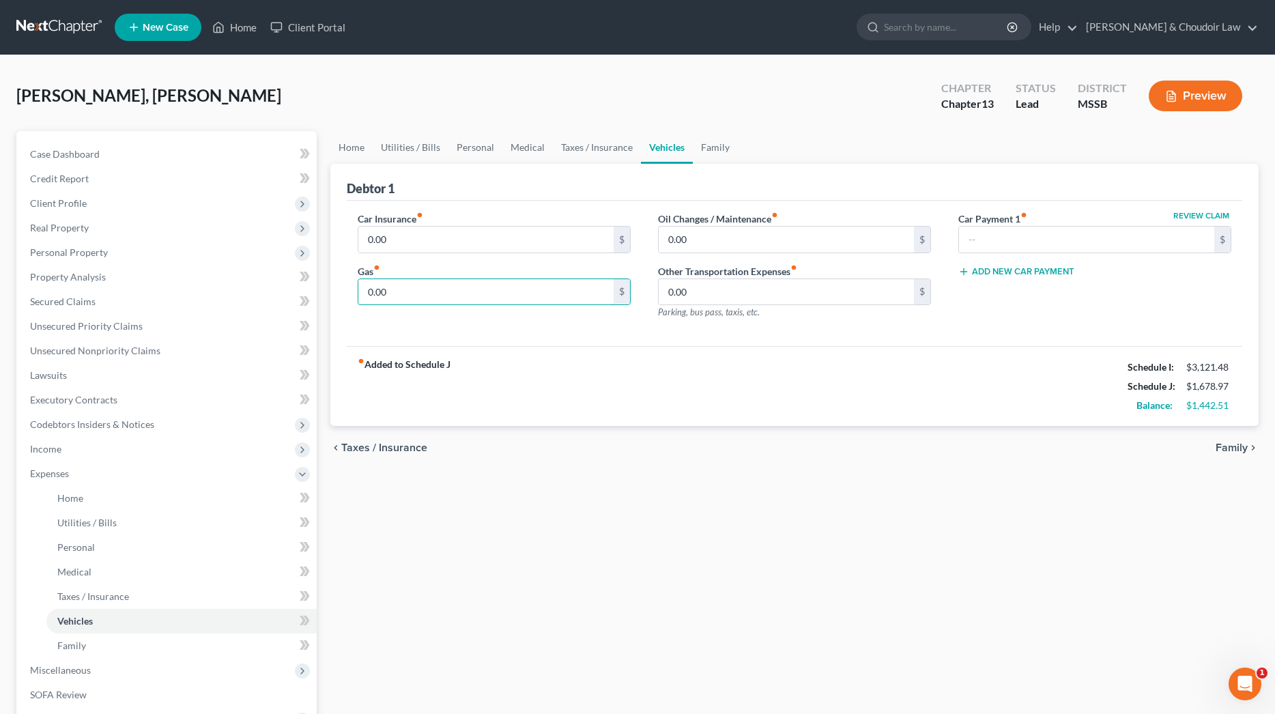
drag, startPoint x: 409, startPoint y: 300, endPoint x: 345, endPoint y: 296, distance: 63.6
click at [346, 296] on div "Car Insurance fiber_manual_record 0.00 $ Gas fiber_manual_record 0.00 $" at bounding box center [494, 271] width 300 height 119
type input "2"
type input "150.00"
drag, startPoint x: 644, startPoint y: 242, endPoint x: 626, endPoint y: 242, distance: 18.4
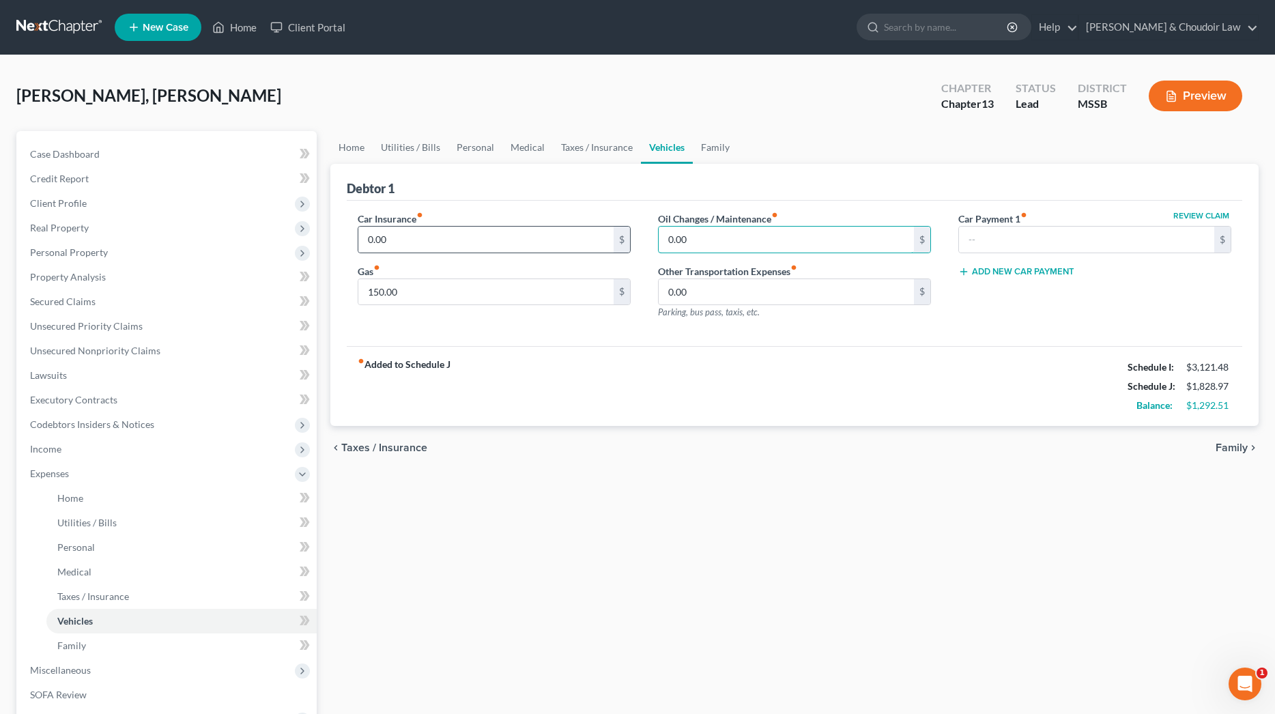
click at [626, 242] on div "Car Insurance fiber_manual_record 0.00 $ Gas fiber_manual_record 150.00 $ Oil C…" at bounding box center [794, 271] width 901 height 119
type input "25"
drag, startPoint x: 462, startPoint y: 247, endPoint x: 311, endPoint y: 242, distance: 151.0
click at [311, 242] on div "Petition Navigation Case Dashboard Payments Invoices Payments Payments Credit R…" at bounding box center [638, 500] width 1256 height 739
type input "45"
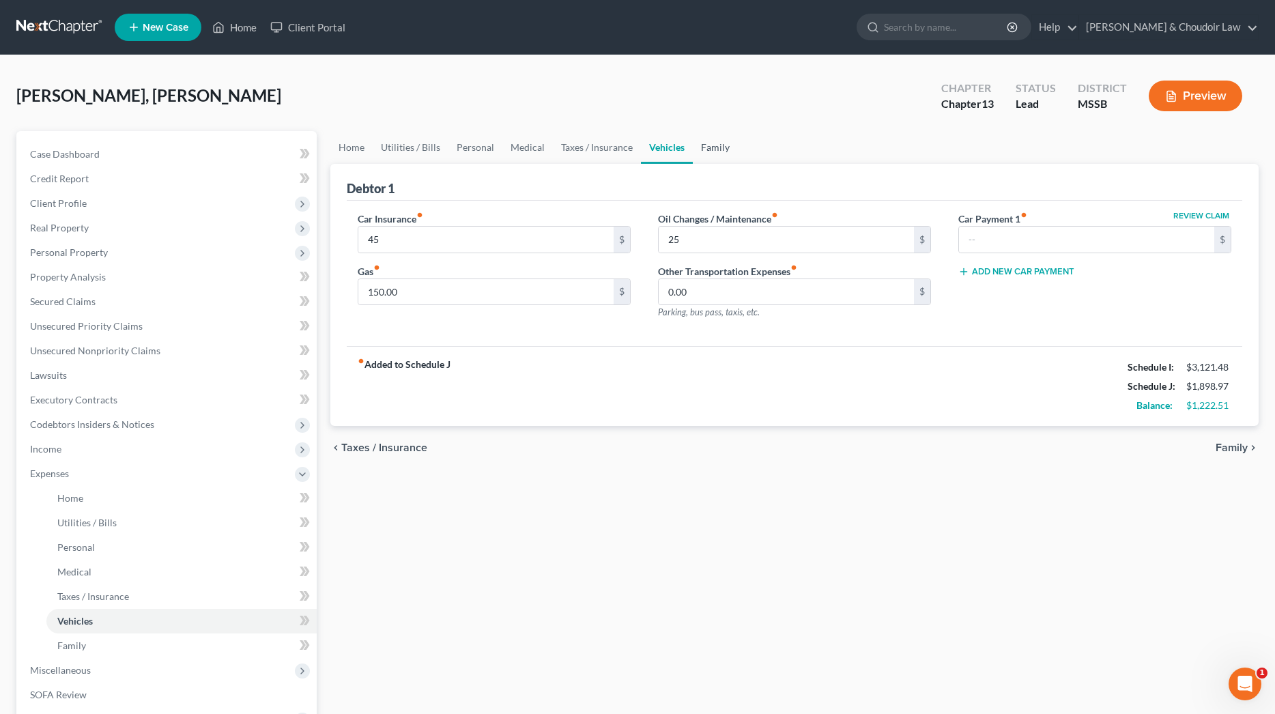
click at [715, 147] on link "Family" at bounding box center [715, 147] width 45 height 33
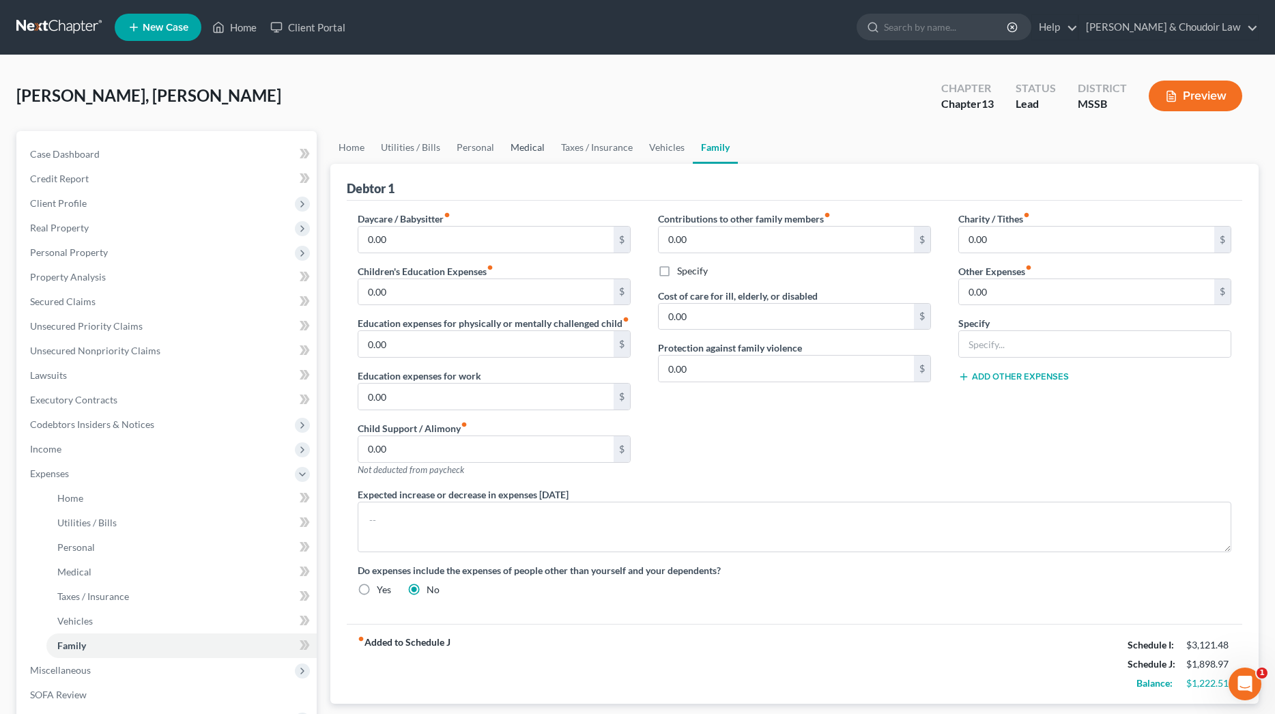
click at [521, 149] on link "Medical" at bounding box center [527, 147] width 51 height 33
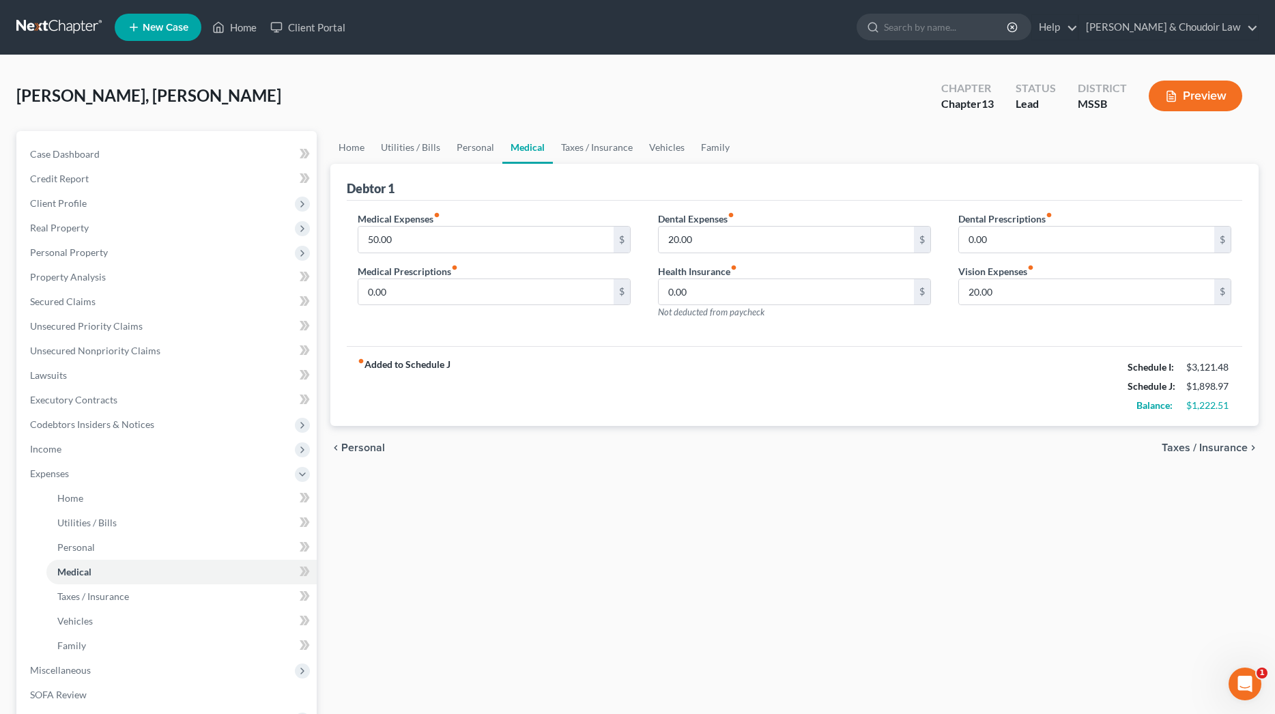
scroll to position [7, 0]
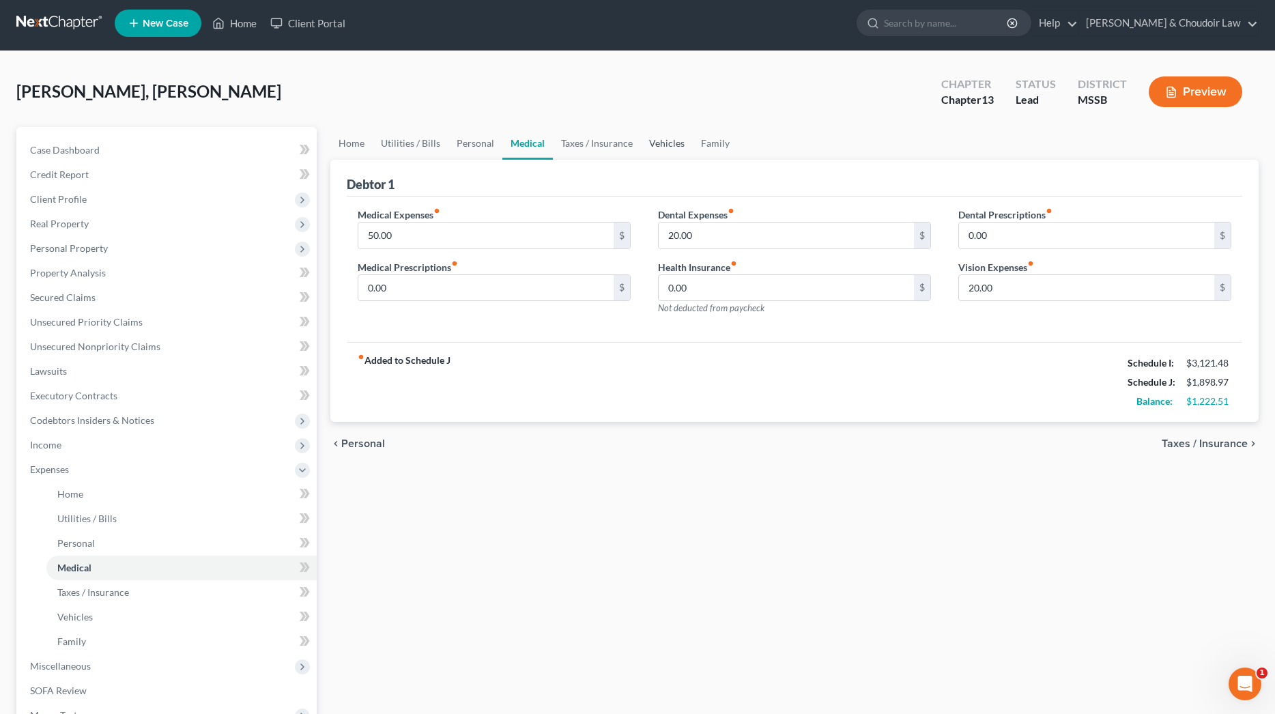
click at [672, 145] on link "Vehicles" at bounding box center [667, 143] width 52 height 33
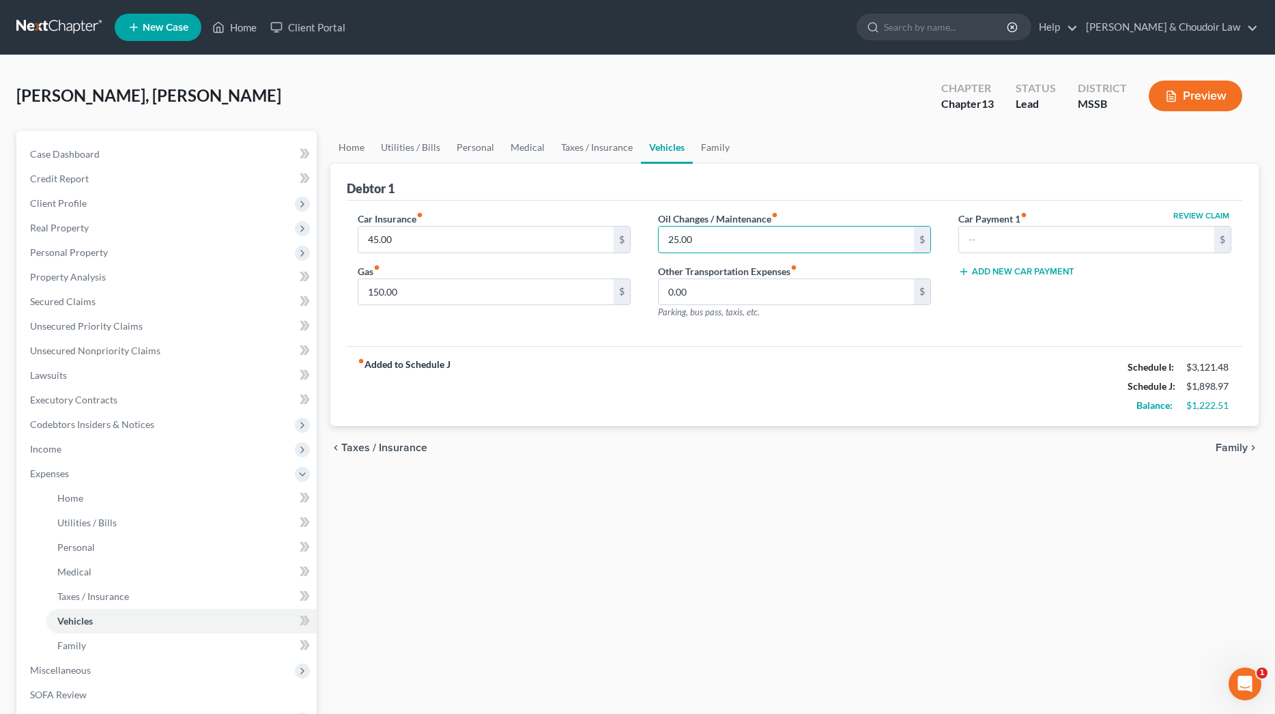
click at [637, 234] on div "Car Insurance fiber_manual_record 45.00 $ Gas fiber_manual_record 150.00 $ Oil …" at bounding box center [794, 271] width 901 height 119
type input "60"
drag, startPoint x: 384, startPoint y: 289, endPoint x: 330, endPoint y: 286, distance: 54.7
click at [330, 286] on div "Home Utilities / Bills Personal Medical Taxes / Insurance Vehicles Family Debto…" at bounding box center [795, 500] width 942 height 739
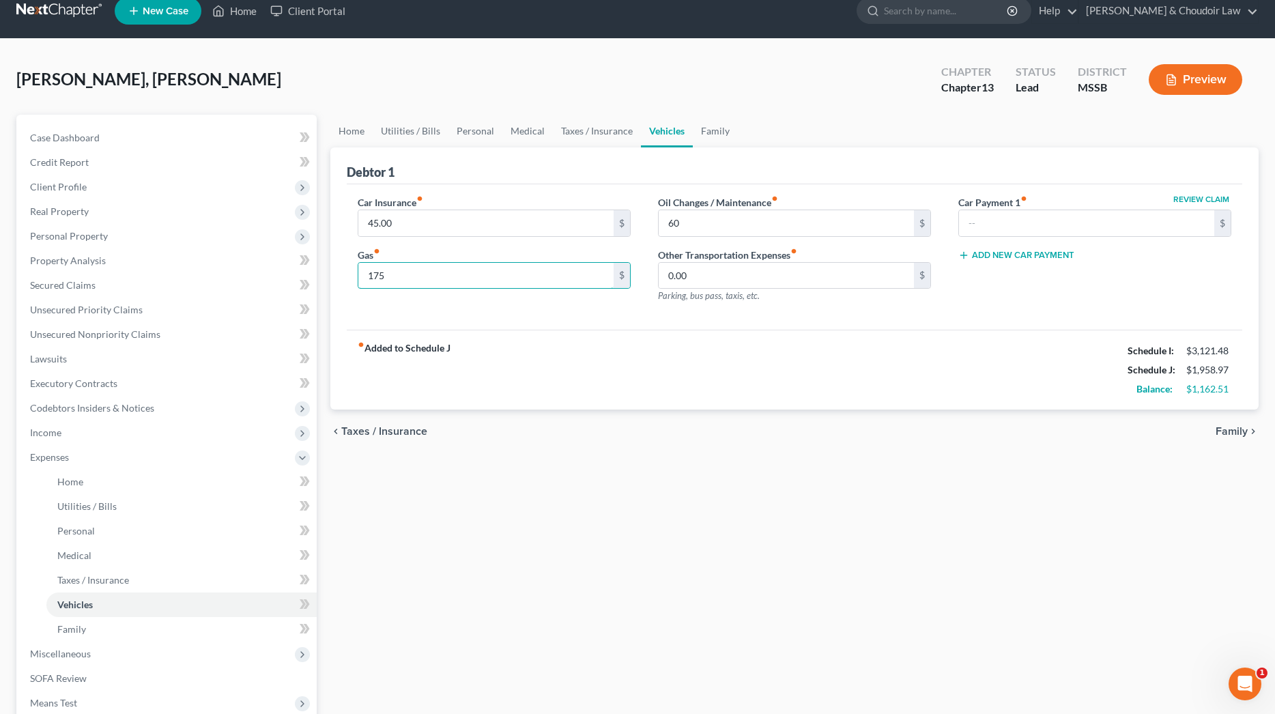
scroll to position [20, 0]
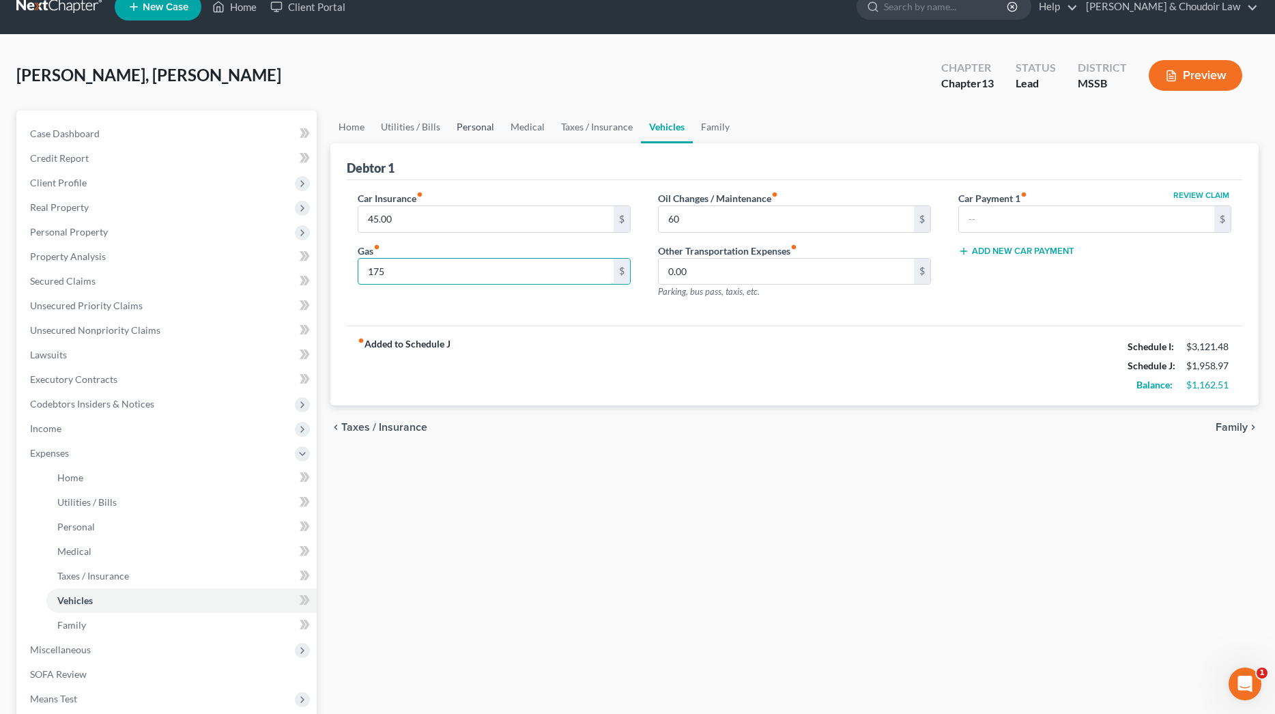
type input "175"
click at [477, 128] on link "Personal" at bounding box center [476, 127] width 54 height 33
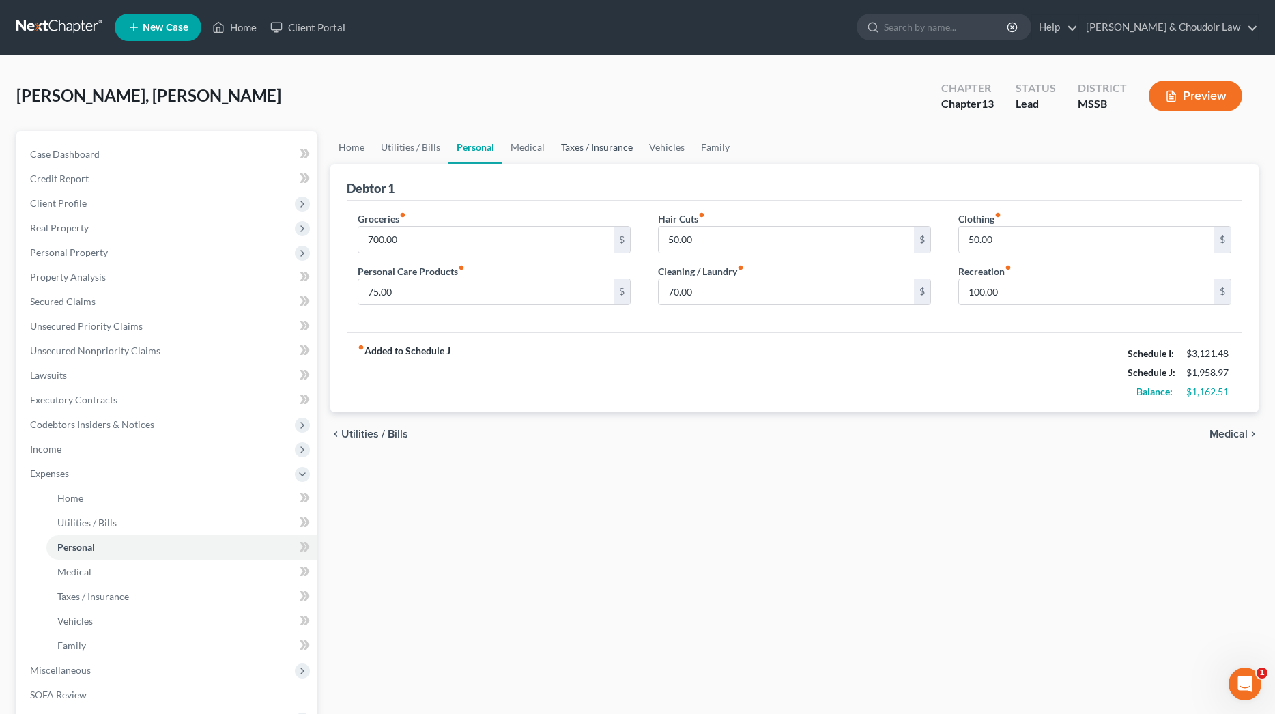
click at [601, 148] on link "Taxes / Insurance" at bounding box center [597, 147] width 88 height 33
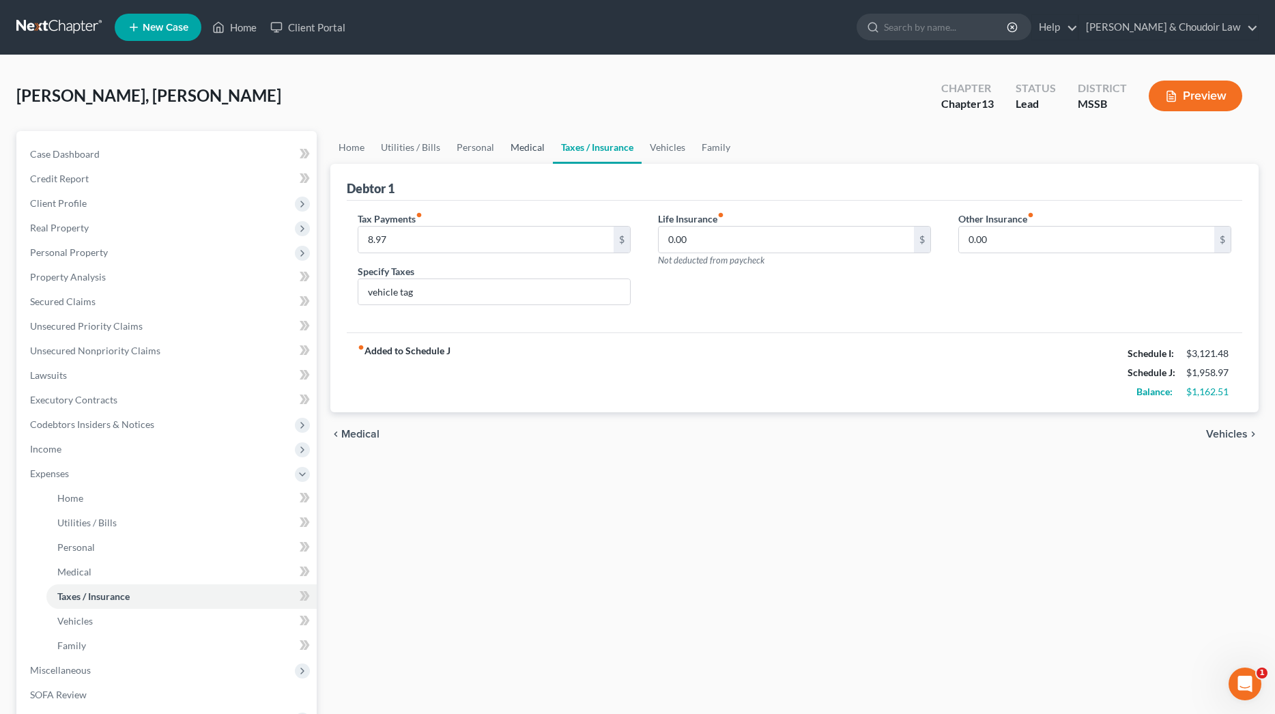
click at [524, 138] on link "Medical" at bounding box center [527, 147] width 51 height 33
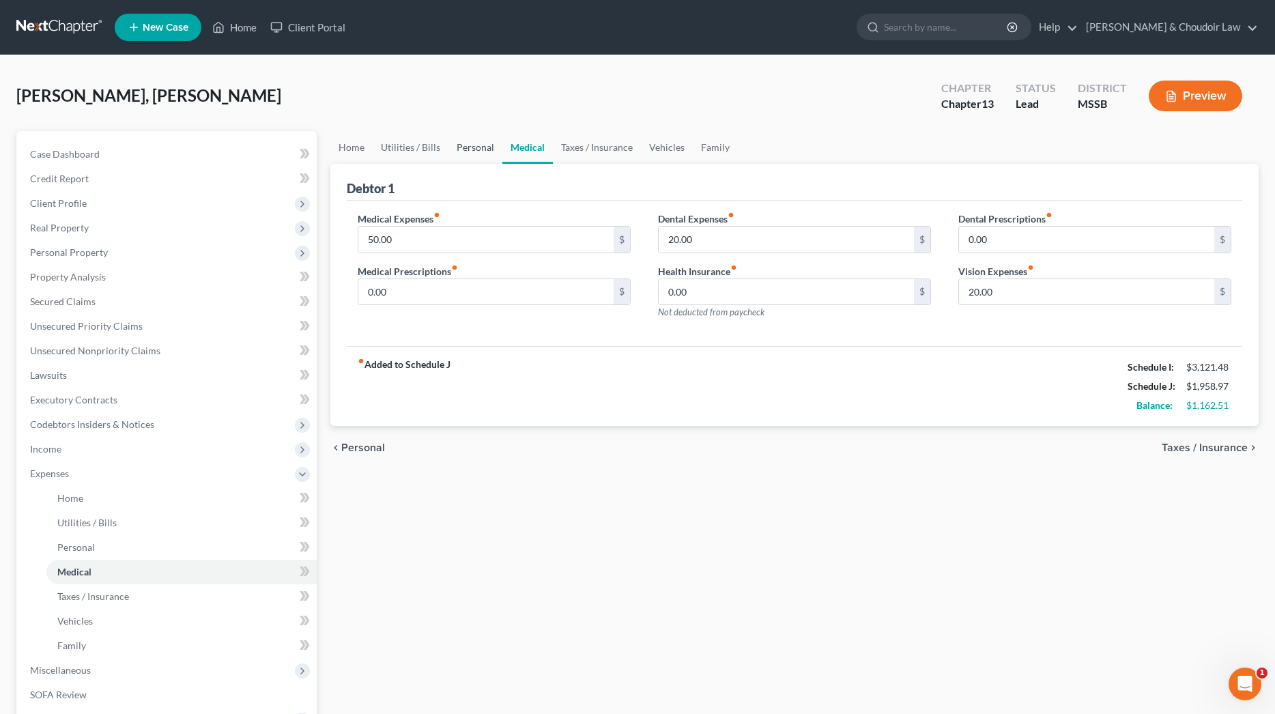
click at [485, 142] on link "Personal" at bounding box center [476, 147] width 54 height 33
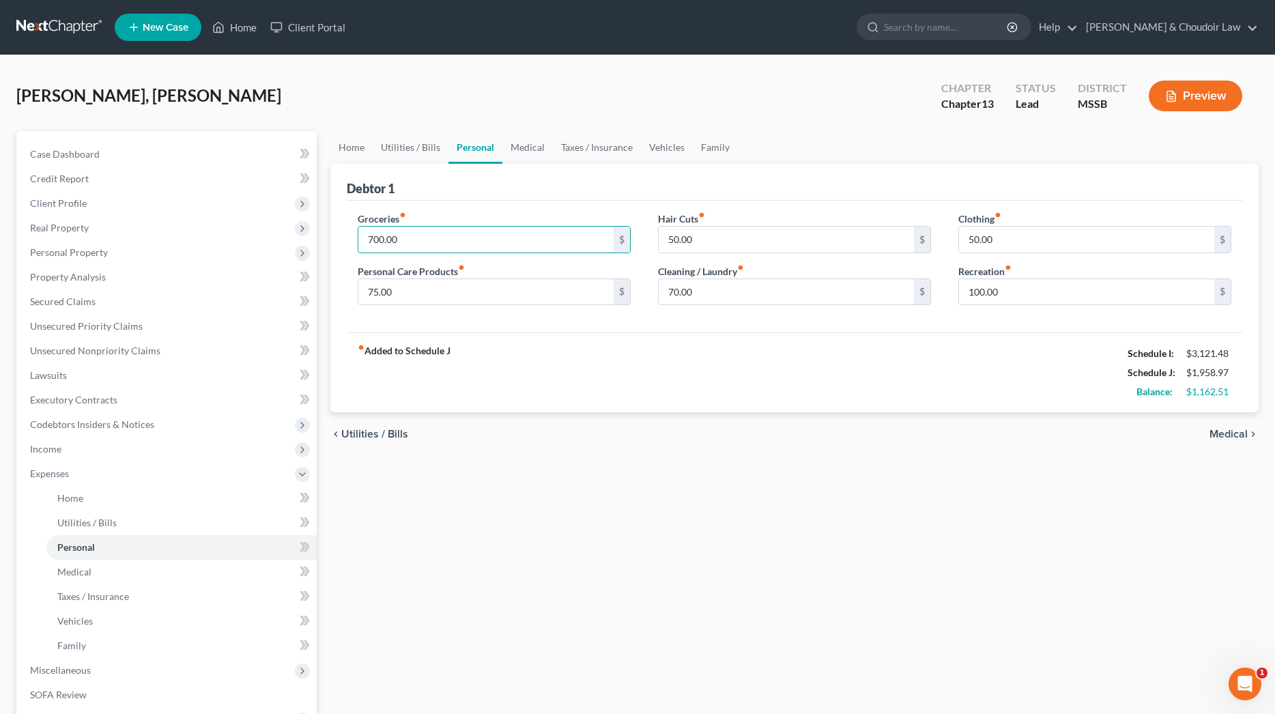
drag, startPoint x: 401, startPoint y: 244, endPoint x: 353, endPoint y: 242, distance: 48.5
click at [353, 242] on div "Groceries fiber_manual_record 700.00 $ Personal Care Products fiber_manual_reco…" at bounding box center [494, 264] width 300 height 105
type input "800"
click at [675, 243] on input "50.00" at bounding box center [786, 240] width 255 height 26
click at [374, 291] on input "75.00" at bounding box center [485, 292] width 255 height 26
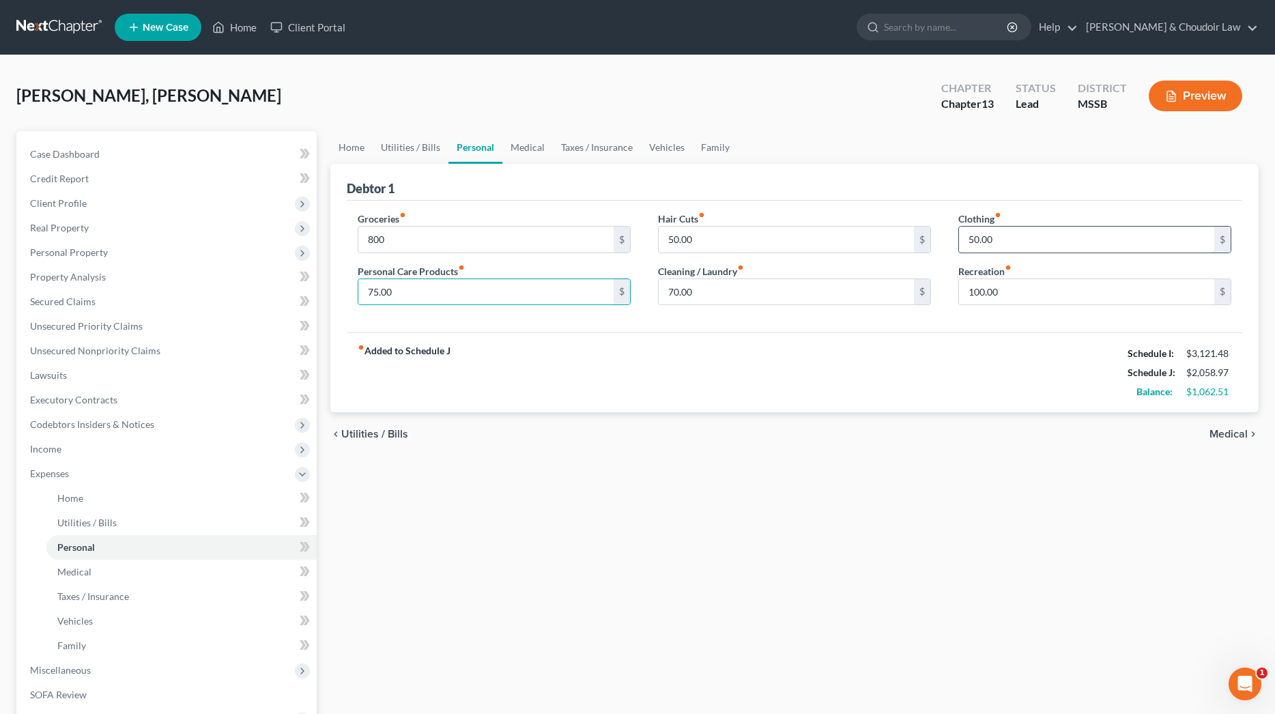
click at [975, 233] on input "50.00" at bounding box center [1086, 240] width 255 height 26
type input "60.00"
click at [416, 144] on link "Utilities / Bills" at bounding box center [411, 147] width 76 height 33
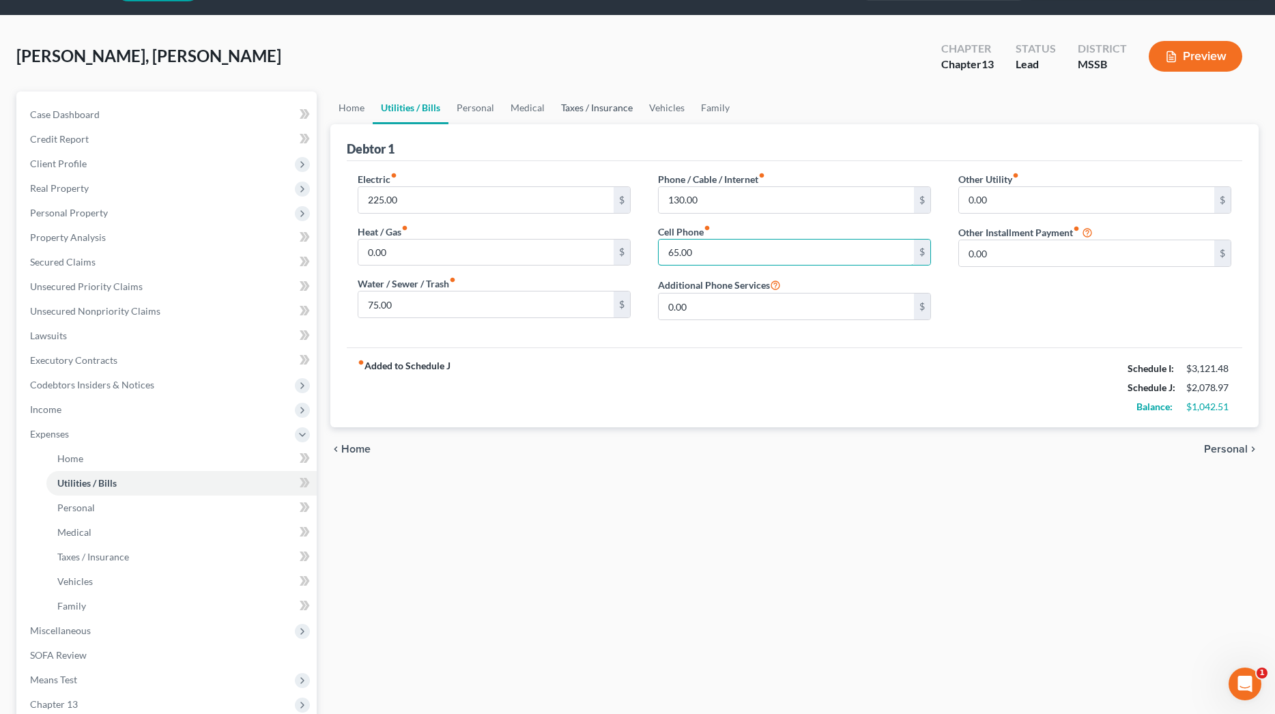
scroll to position [41, 0]
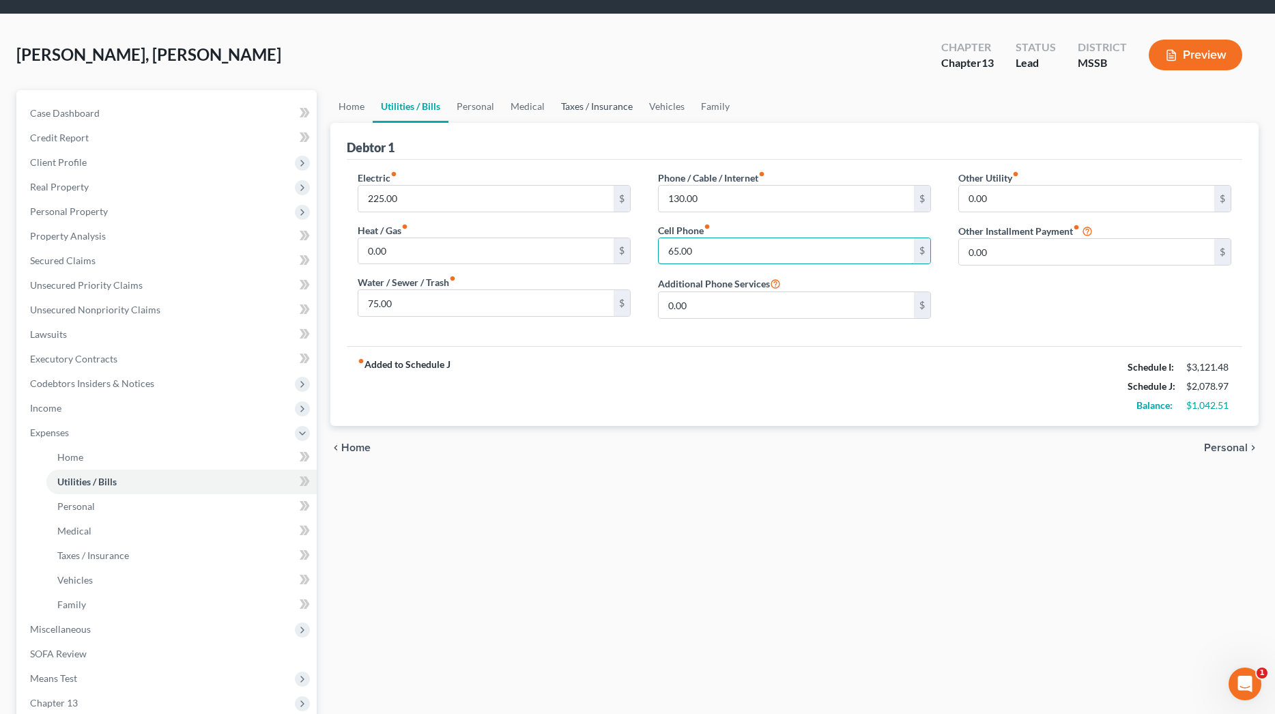
type input "65.00"
click at [606, 98] on link "Taxes / Insurance" at bounding box center [597, 106] width 88 height 33
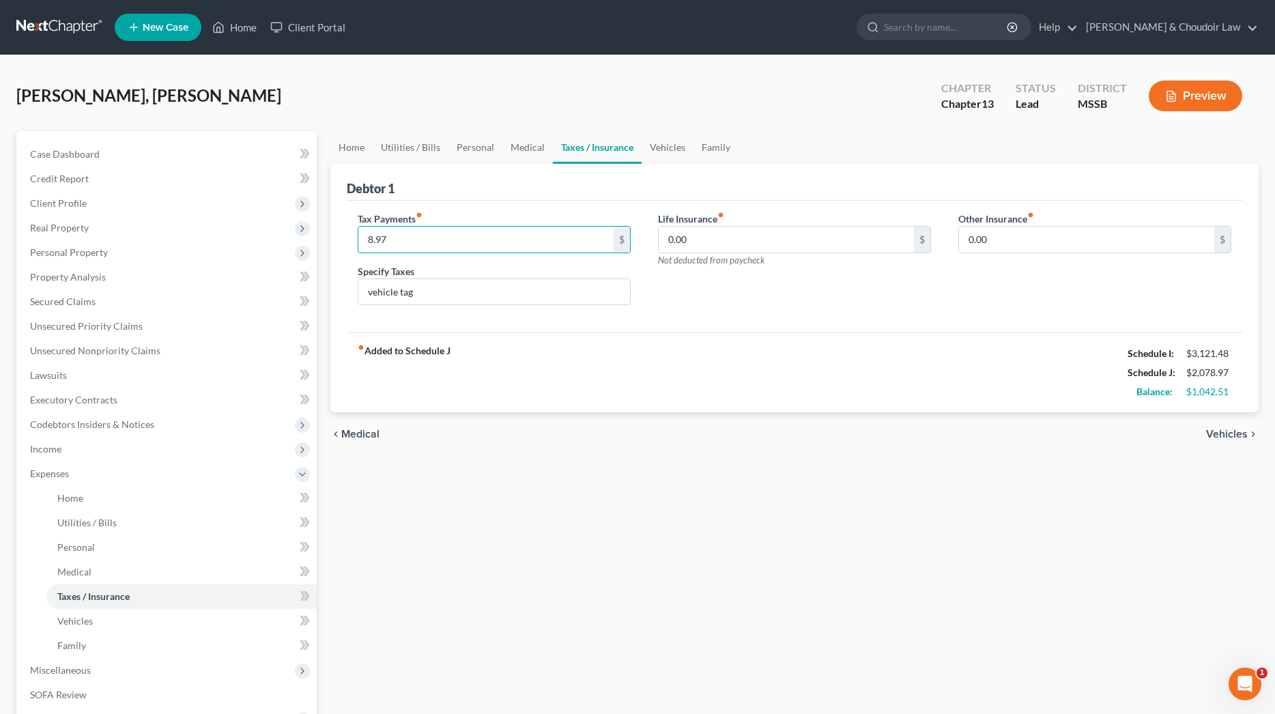
click at [324, 236] on div "Home Utilities / Bills Personal Medical Taxes / Insurance Vehicles Family Debto…" at bounding box center [795, 500] width 942 height 739
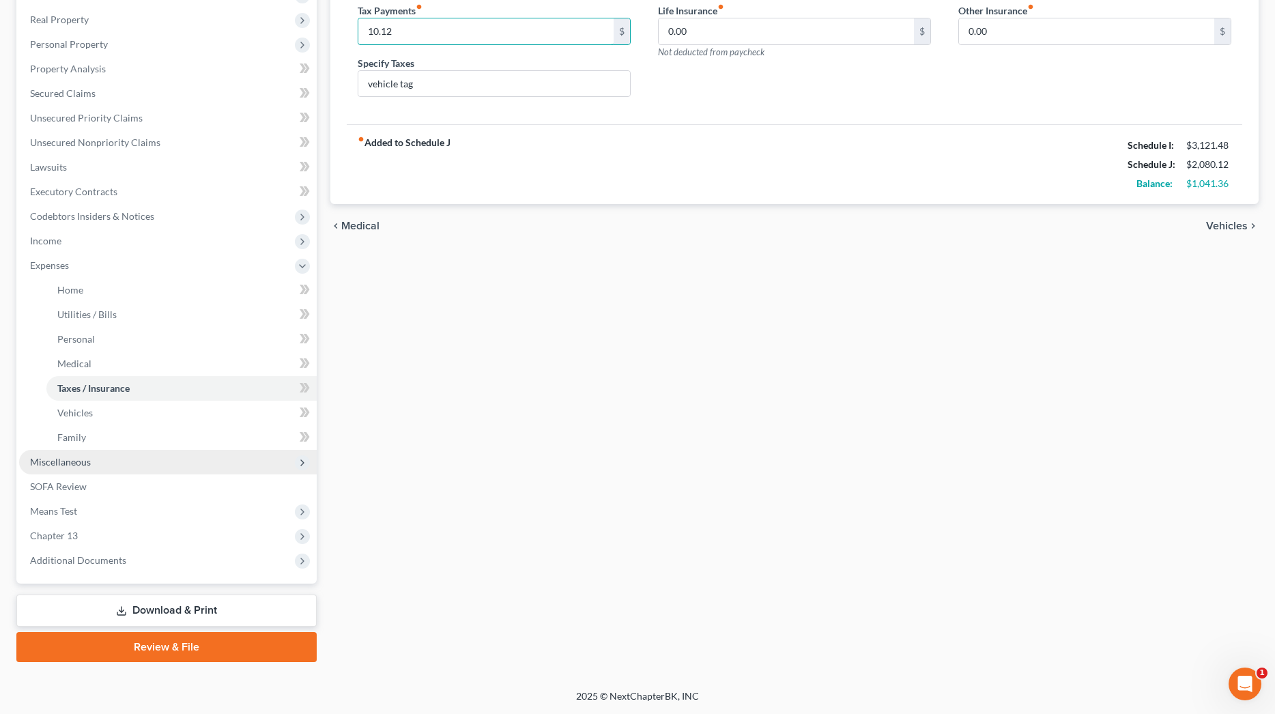
type input "10.12"
click at [106, 465] on span "Miscellaneous" at bounding box center [168, 462] width 298 height 25
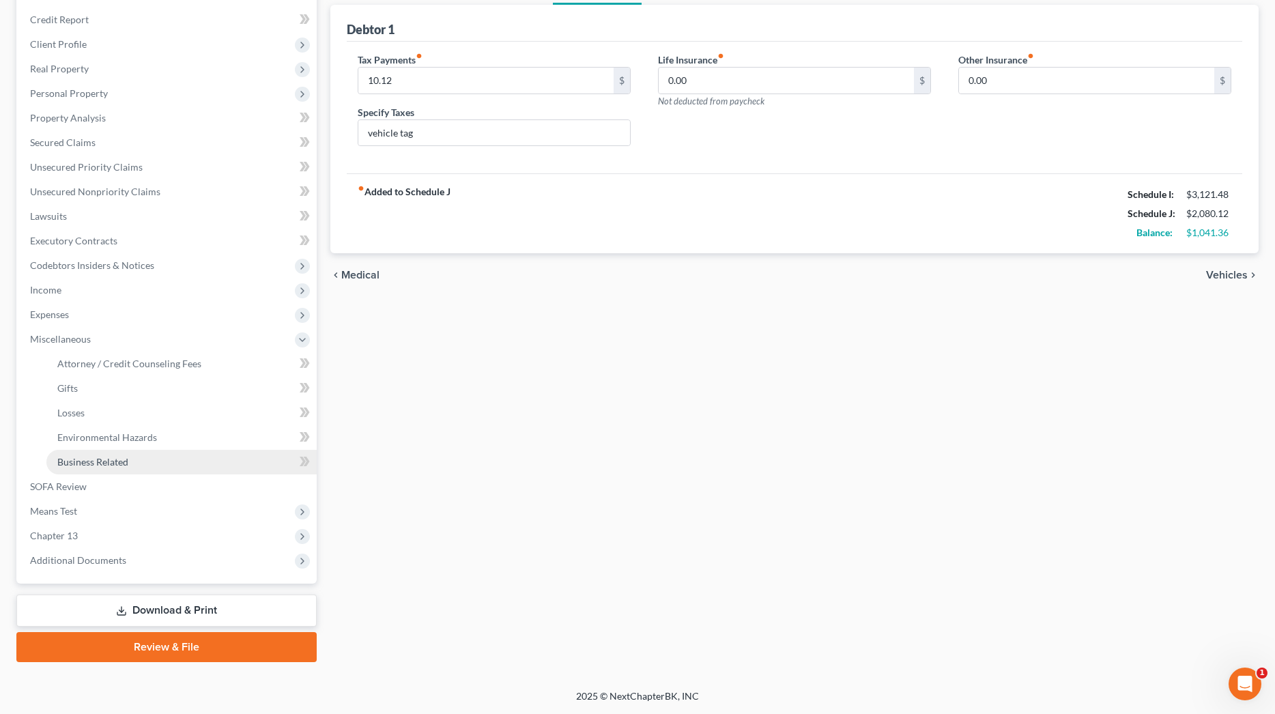
scroll to position [159, 0]
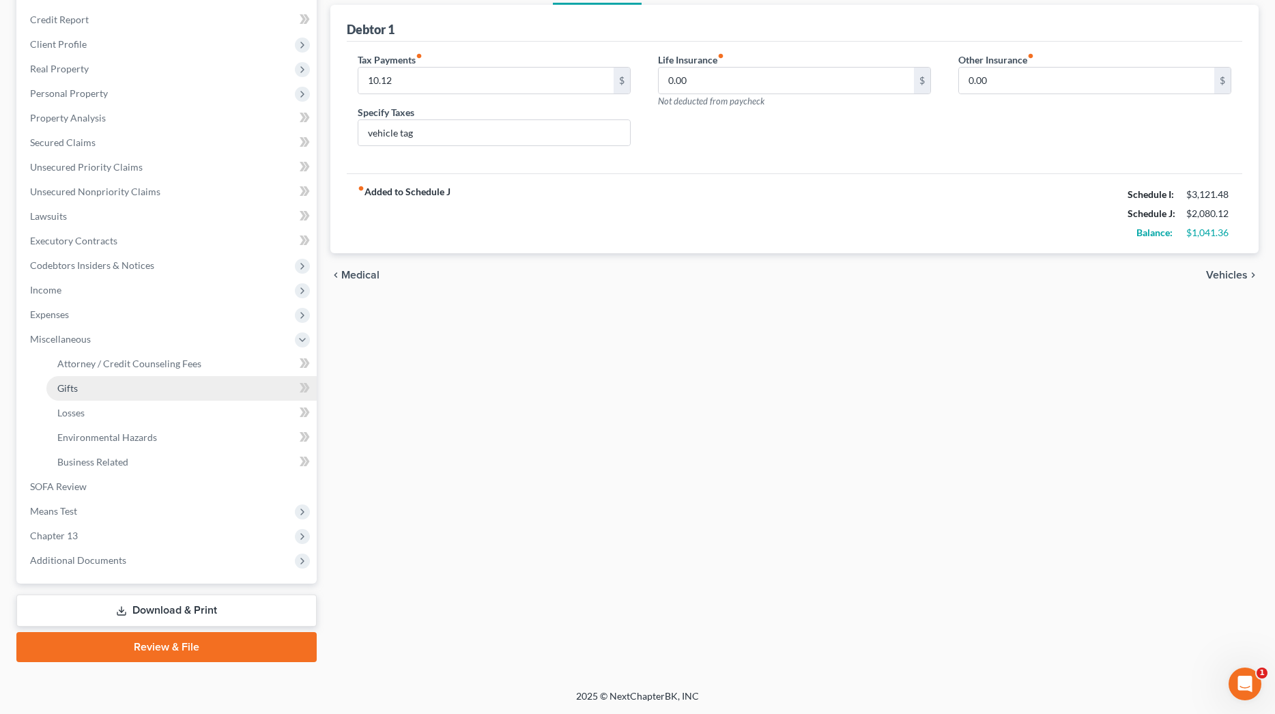
click at [129, 384] on link "Gifts" at bounding box center [181, 388] width 270 height 25
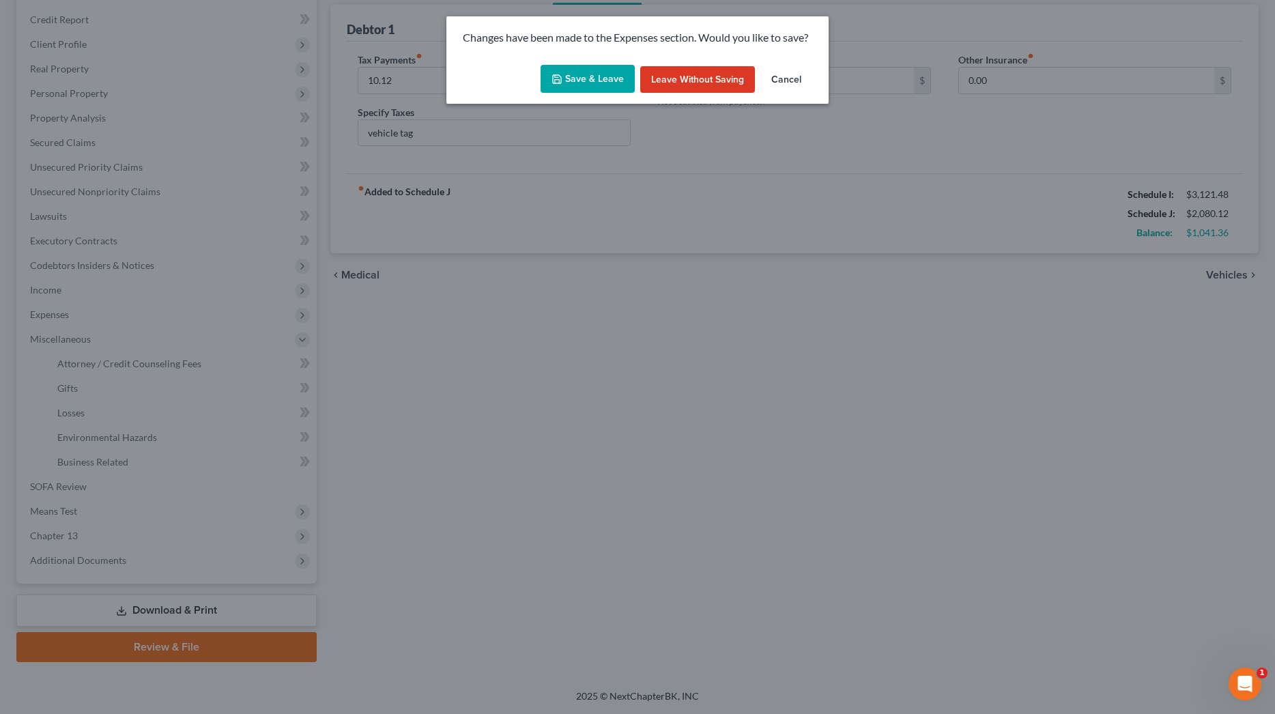
click at [579, 83] on button "Save & Leave" at bounding box center [588, 79] width 94 height 29
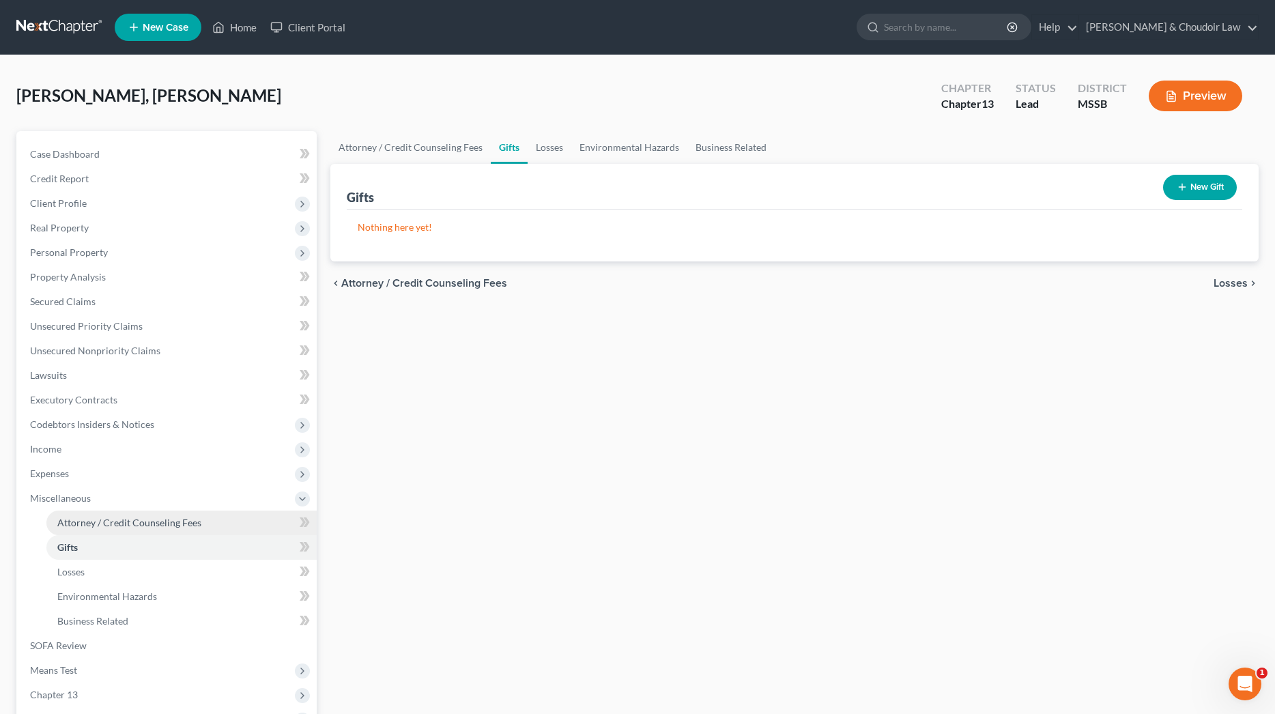
click at [153, 522] on span "Attorney / Credit Counseling Fees" at bounding box center [129, 523] width 144 height 12
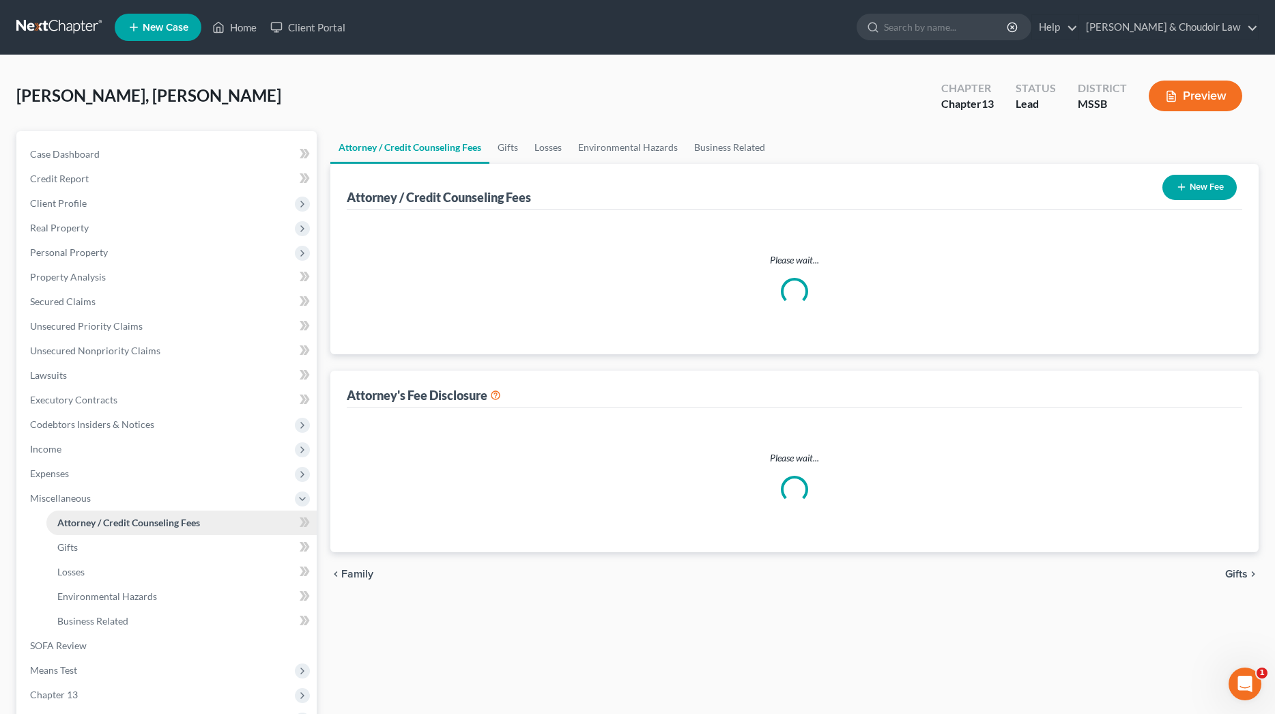
select select "0"
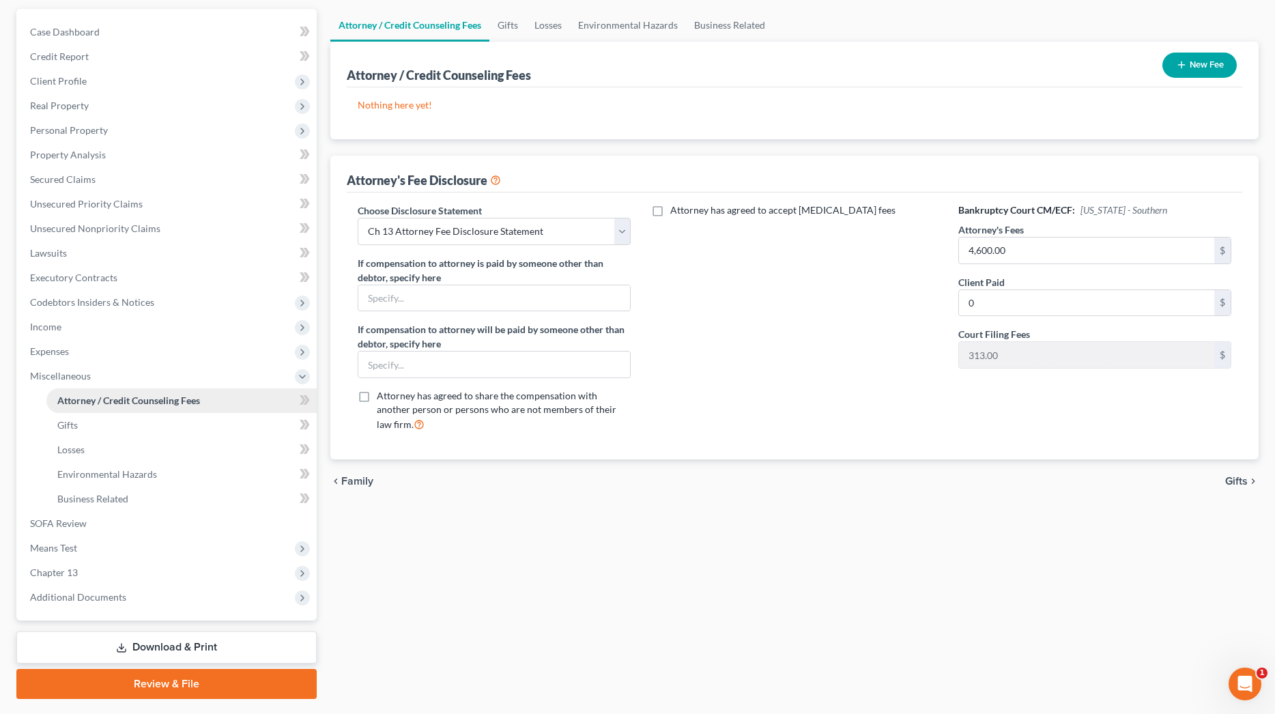
scroll to position [126, 0]
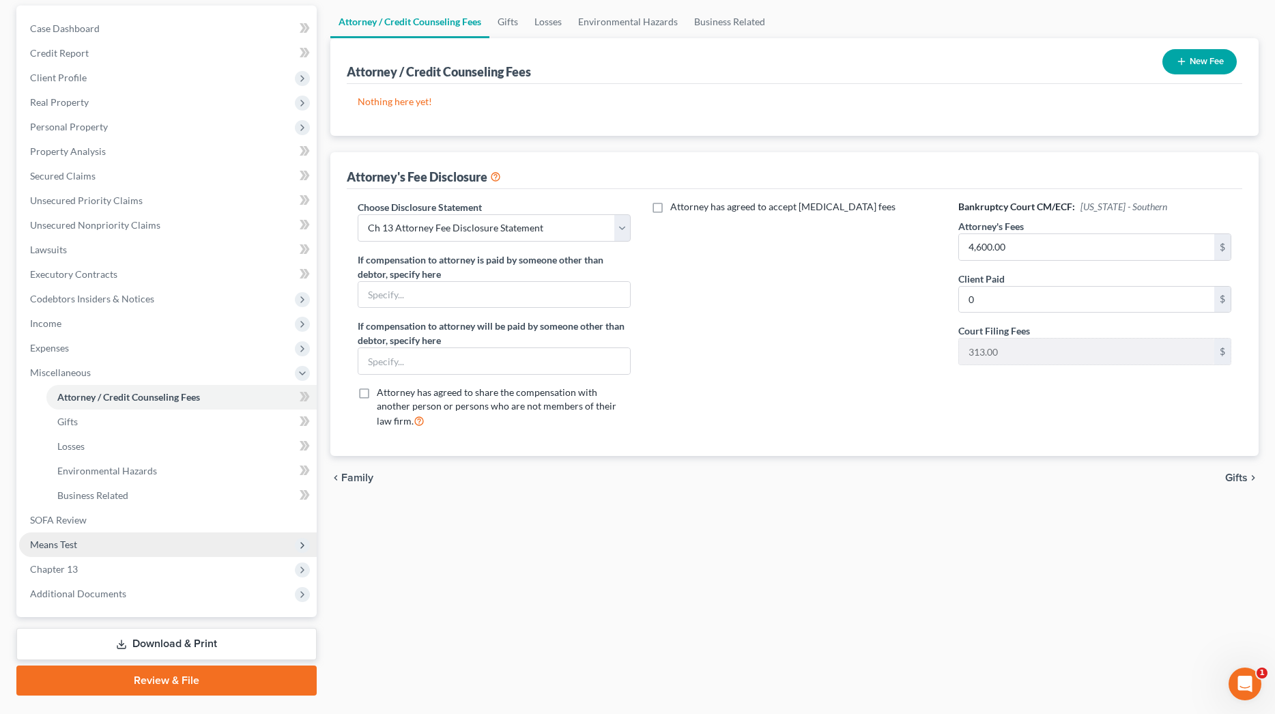
click at [60, 545] on span "Means Test" at bounding box center [53, 545] width 47 height 12
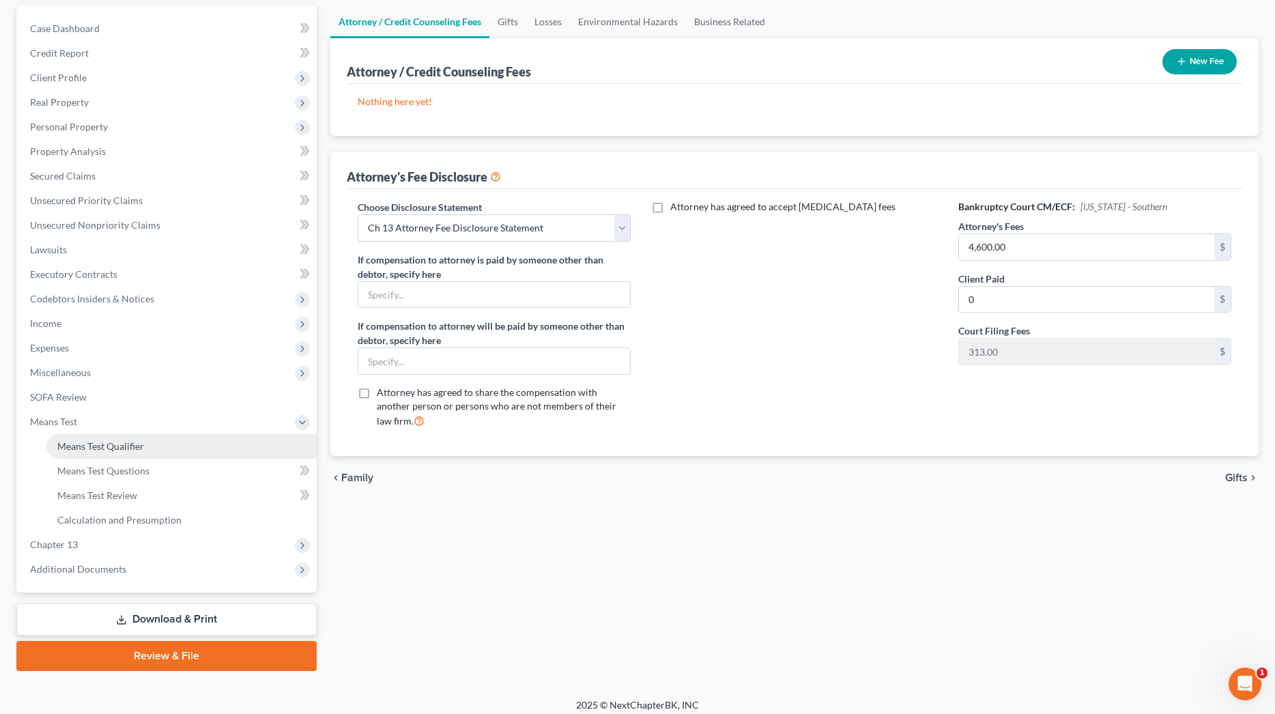
click at [128, 451] on span "Means Test Qualifier" at bounding box center [100, 446] width 87 height 12
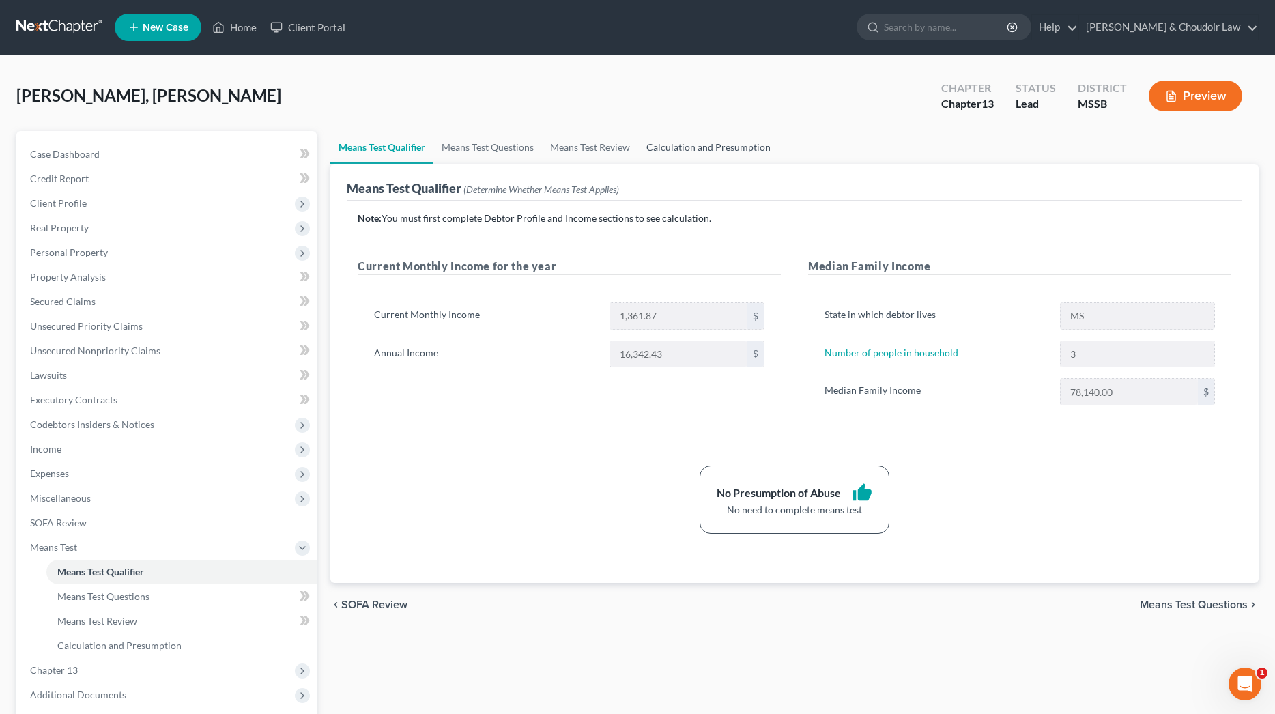
click at [702, 145] on link "Calculation and Presumption" at bounding box center [708, 147] width 141 height 33
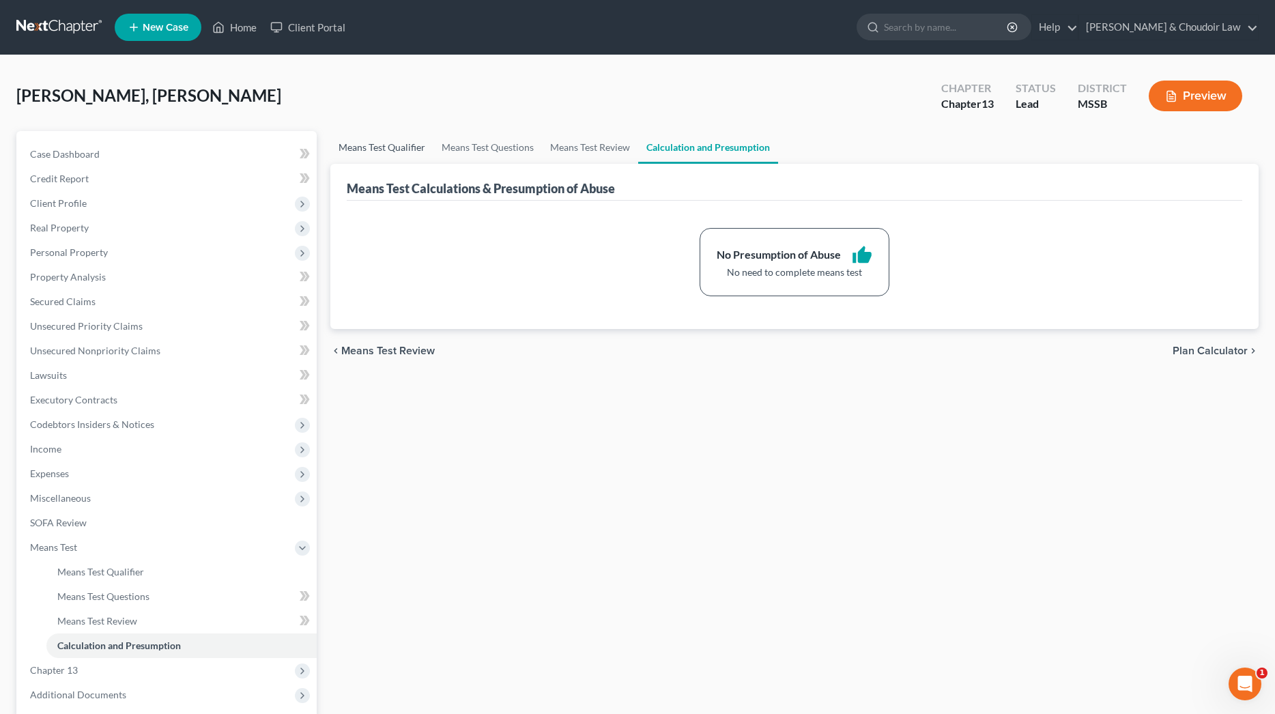
click at [377, 150] on link "Means Test Qualifier" at bounding box center [381, 147] width 103 height 33
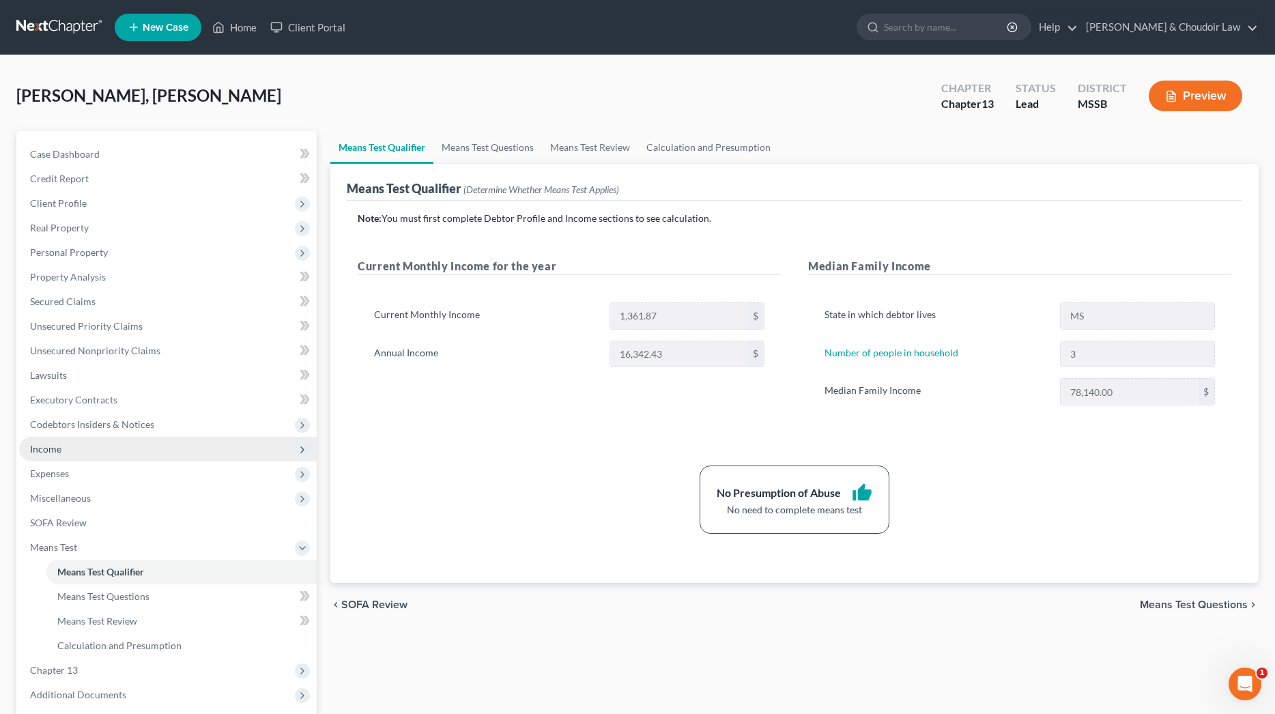
click at [97, 452] on span "Income" at bounding box center [168, 449] width 298 height 25
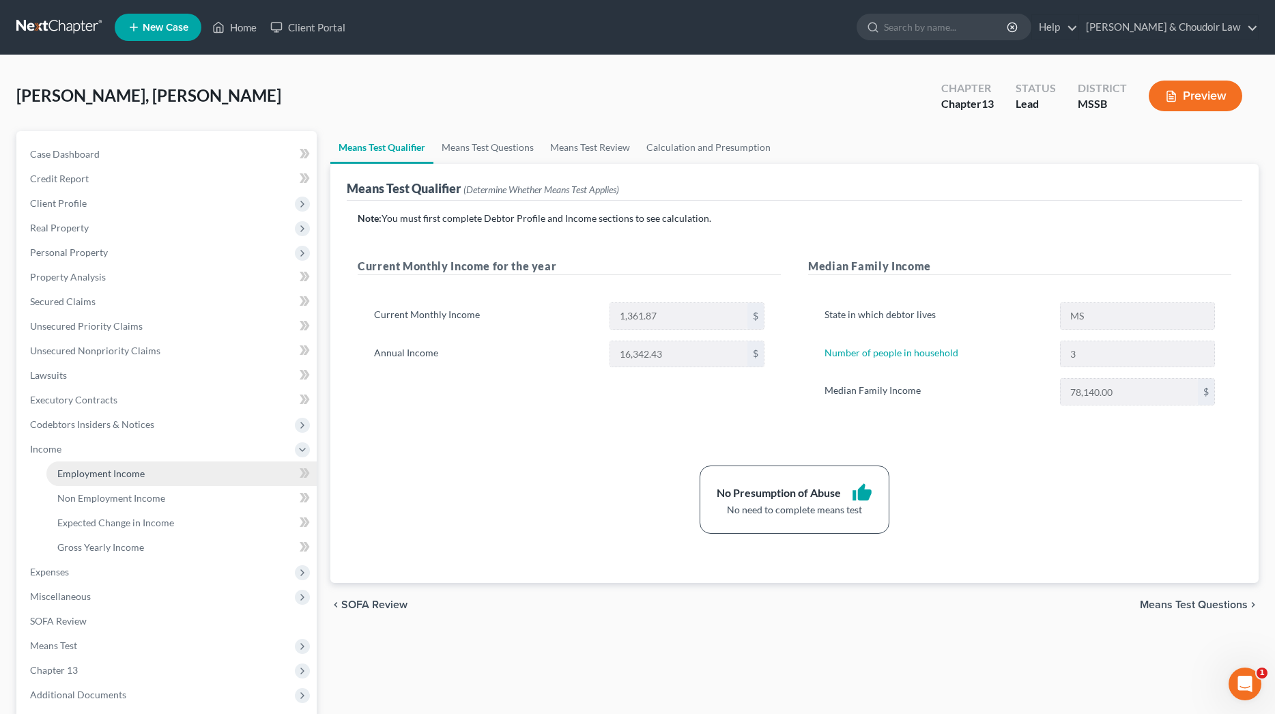
click at [109, 477] on span "Employment Income" at bounding box center [100, 474] width 87 height 12
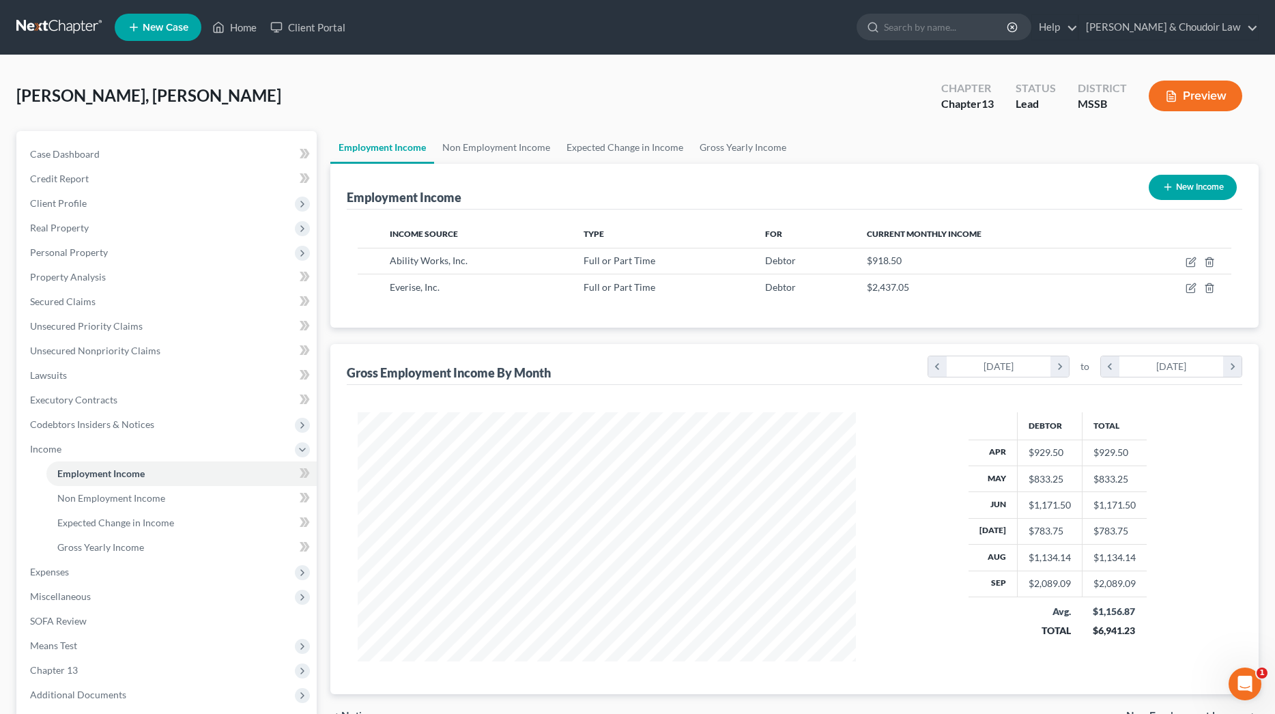
scroll to position [249, 526]
click at [1191, 286] on icon "button" at bounding box center [1191, 288] width 11 height 11
select select "0"
select select "9"
select select "2"
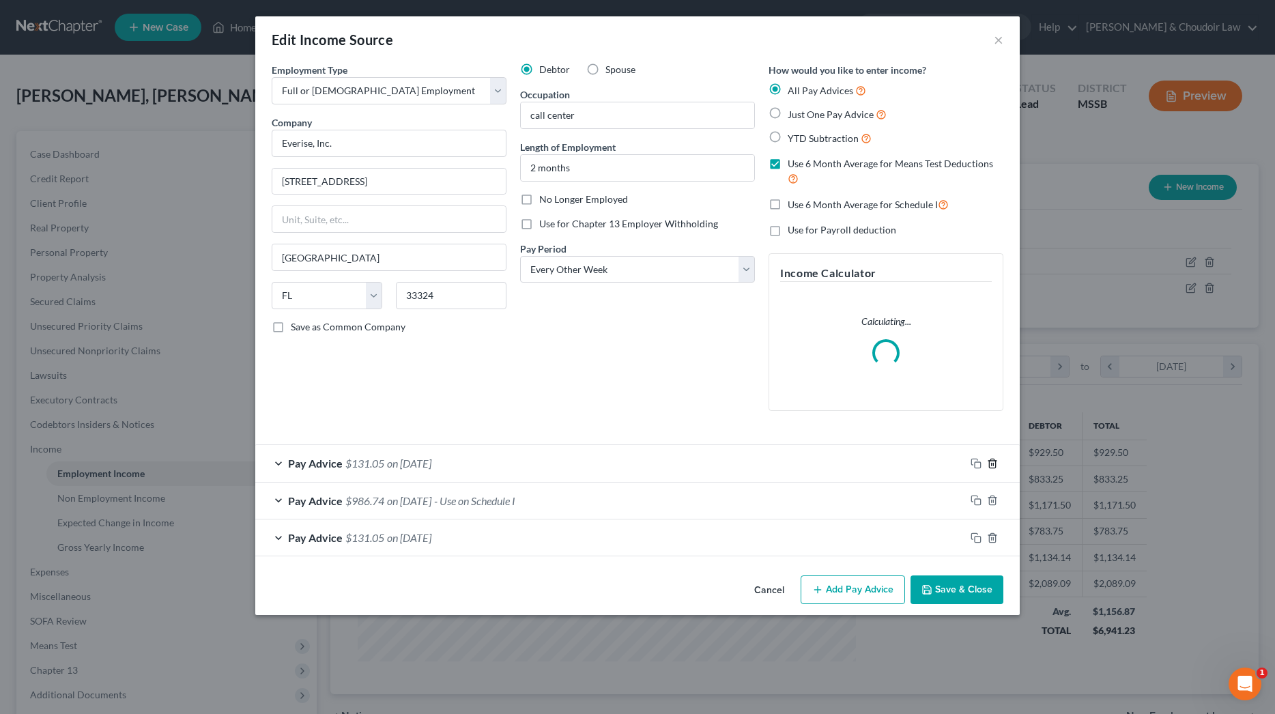
click at [993, 459] on icon "button" at bounding box center [992, 463] width 11 height 11
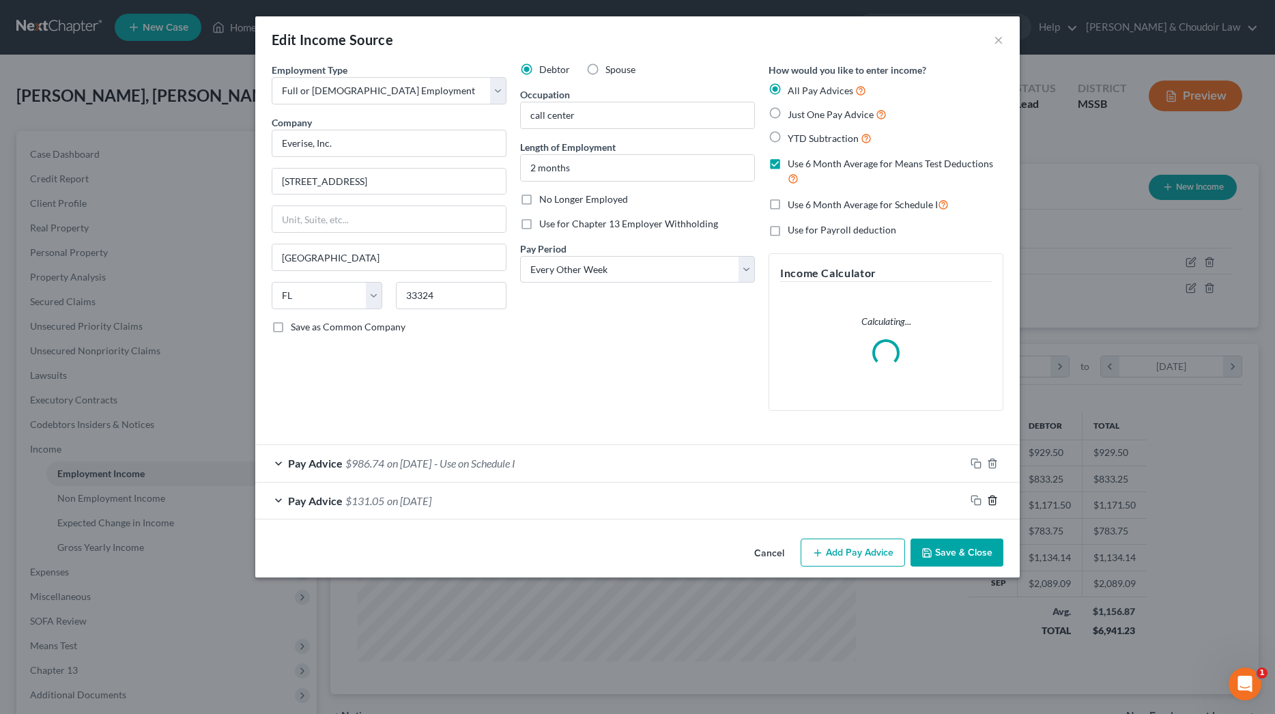
click at [993, 496] on icon "button" at bounding box center [992, 500] width 11 height 11
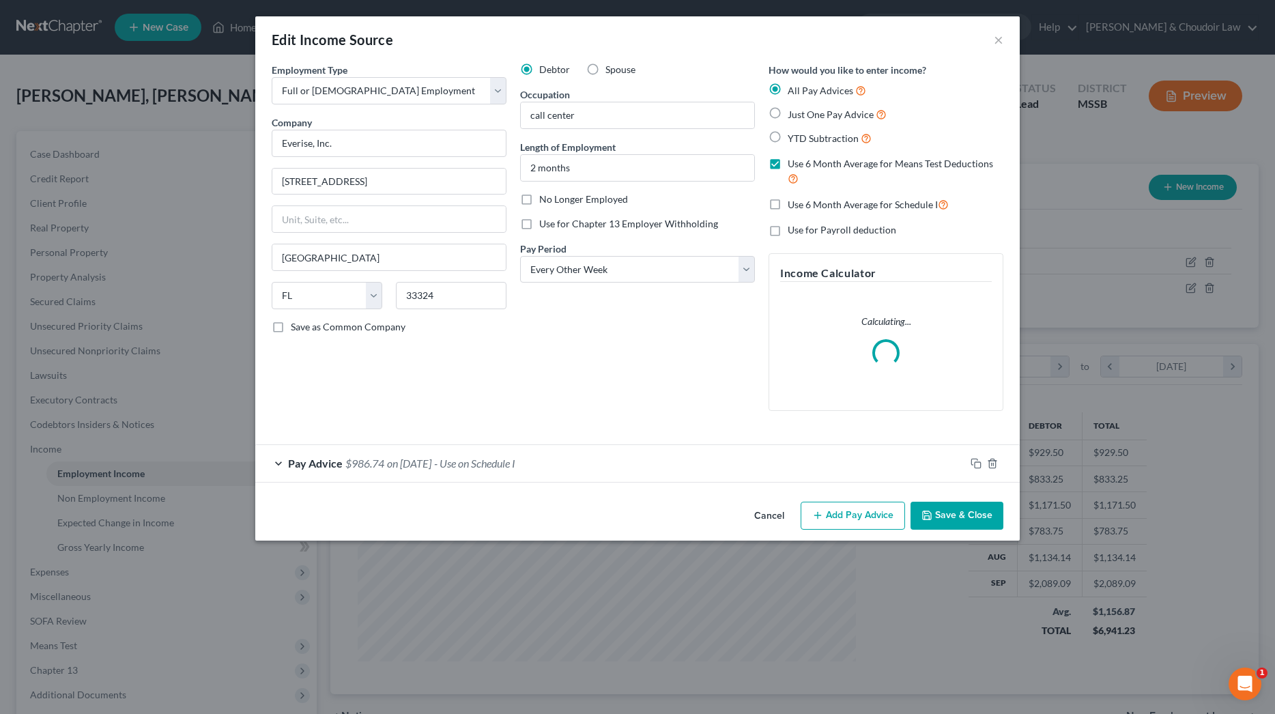
click at [913, 199] on span "Use 6 Month Average for Schedule I" at bounding box center [863, 205] width 150 height 12
click at [802, 197] on input "Use 6 Month Average for Schedule I" at bounding box center [797, 201] width 9 height 9
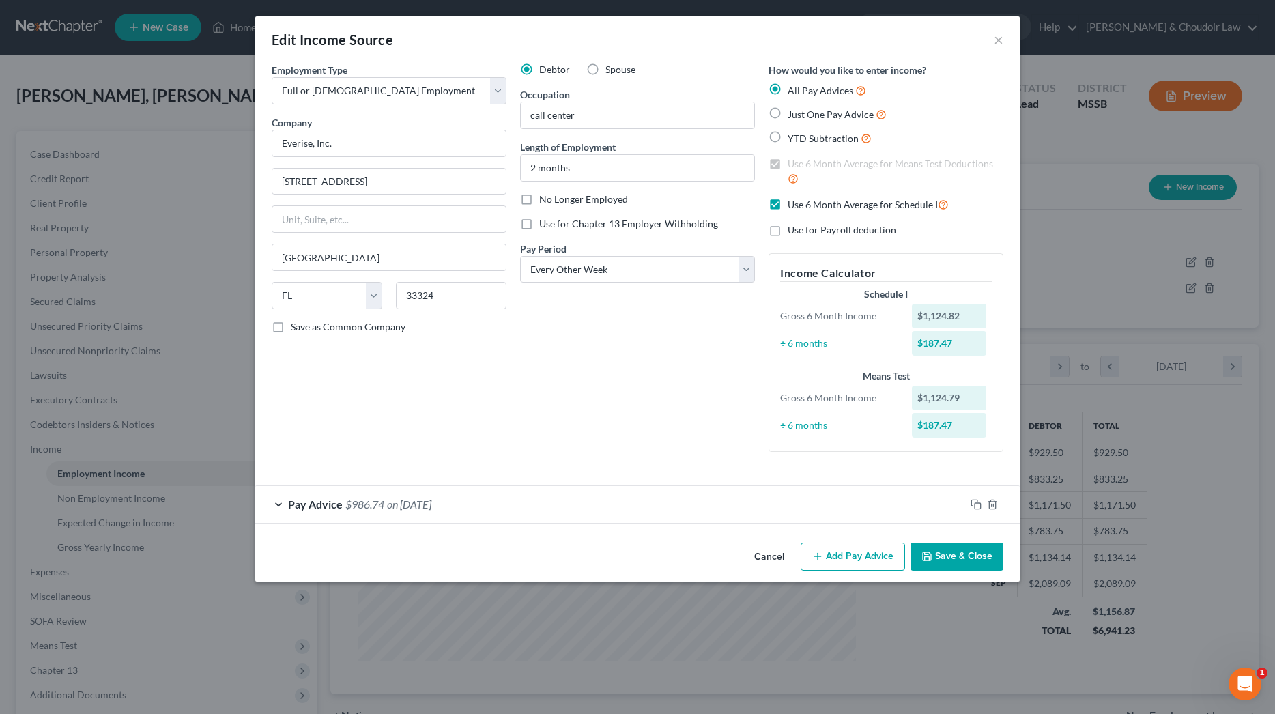
click at [804, 199] on span "Use 6 Month Average for Schedule I" at bounding box center [863, 205] width 150 height 12
click at [802, 199] on input "Use 6 Month Average for Schedule I" at bounding box center [797, 201] width 9 height 9
checkbox input "false"
click at [836, 165] on span "Use 6 Month Average for Means Test Deductions" at bounding box center [890, 164] width 205 height 12
click at [802, 165] on input "Use 6 Month Average for Means Test Deductions" at bounding box center [797, 161] width 9 height 9
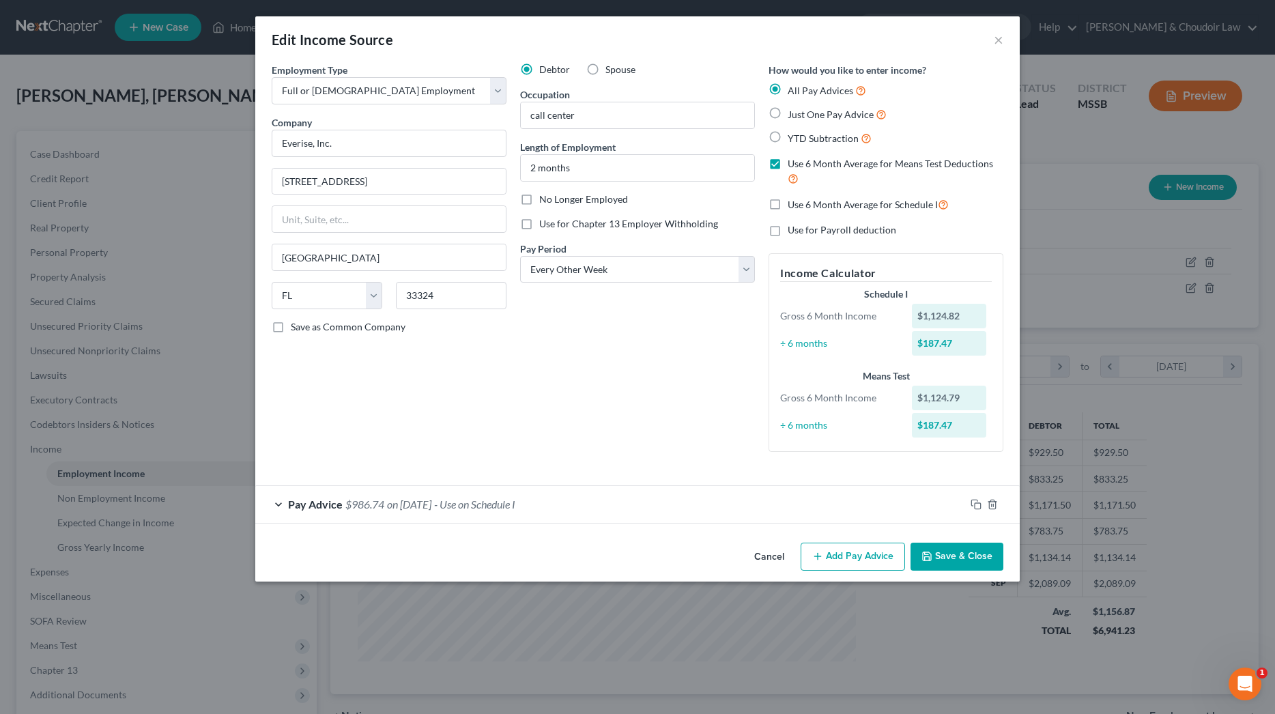
checkbox input "false"
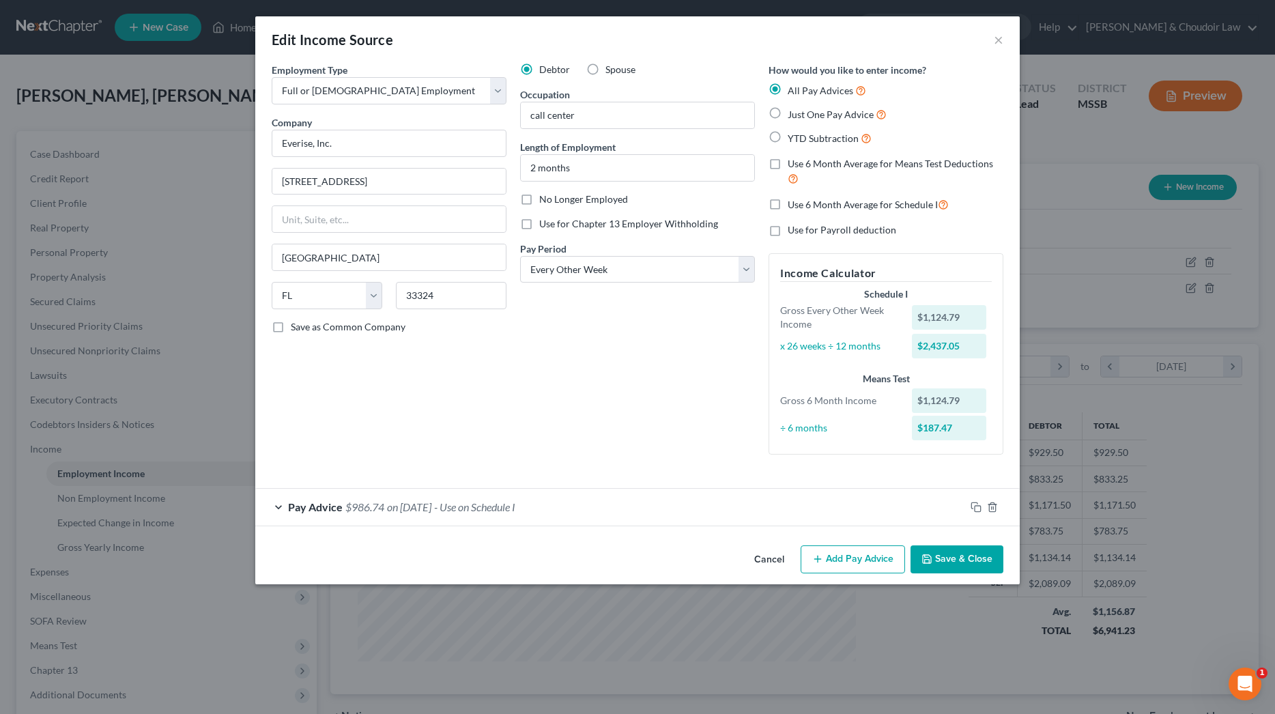
click at [852, 119] on span "Just One Pay Advice" at bounding box center [831, 115] width 86 height 12
click at [802, 115] on input "Just One Pay Advice" at bounding box center [797, 111] width 9 height 9
radio input "true"
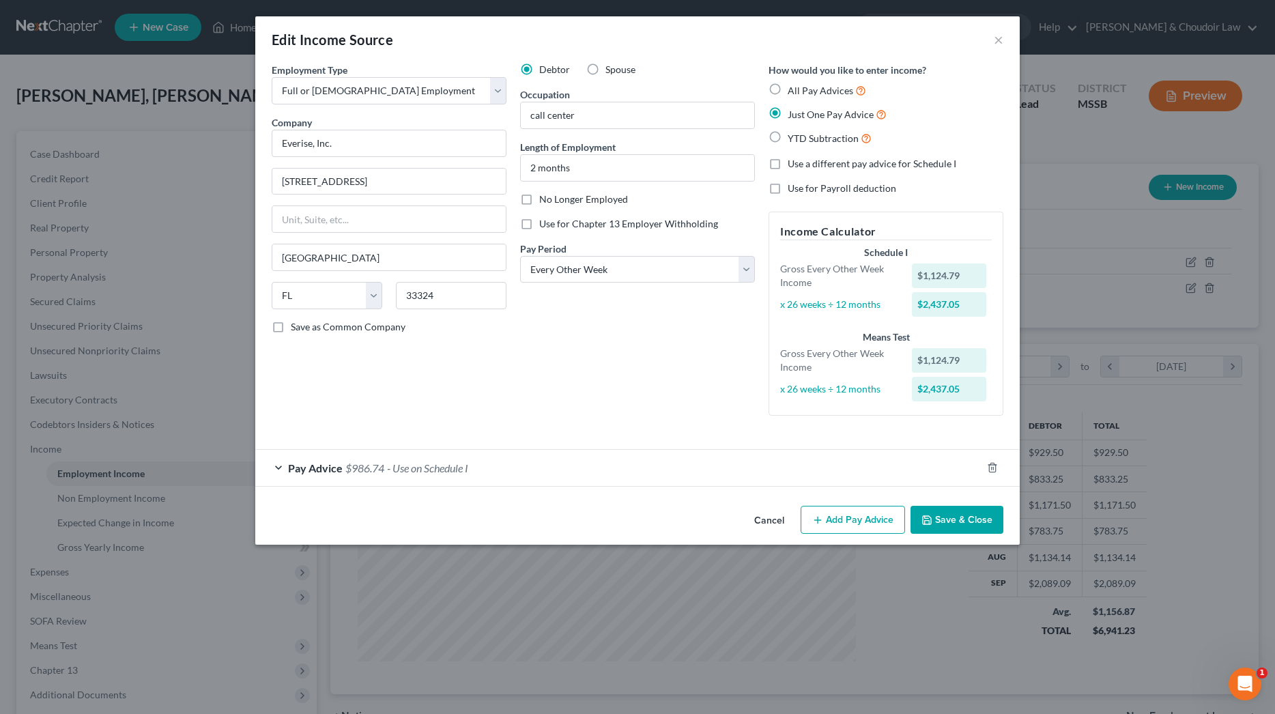
click at [976, 515] on button "Save & Close" at bounding box center [957, 520] width 93 height 29
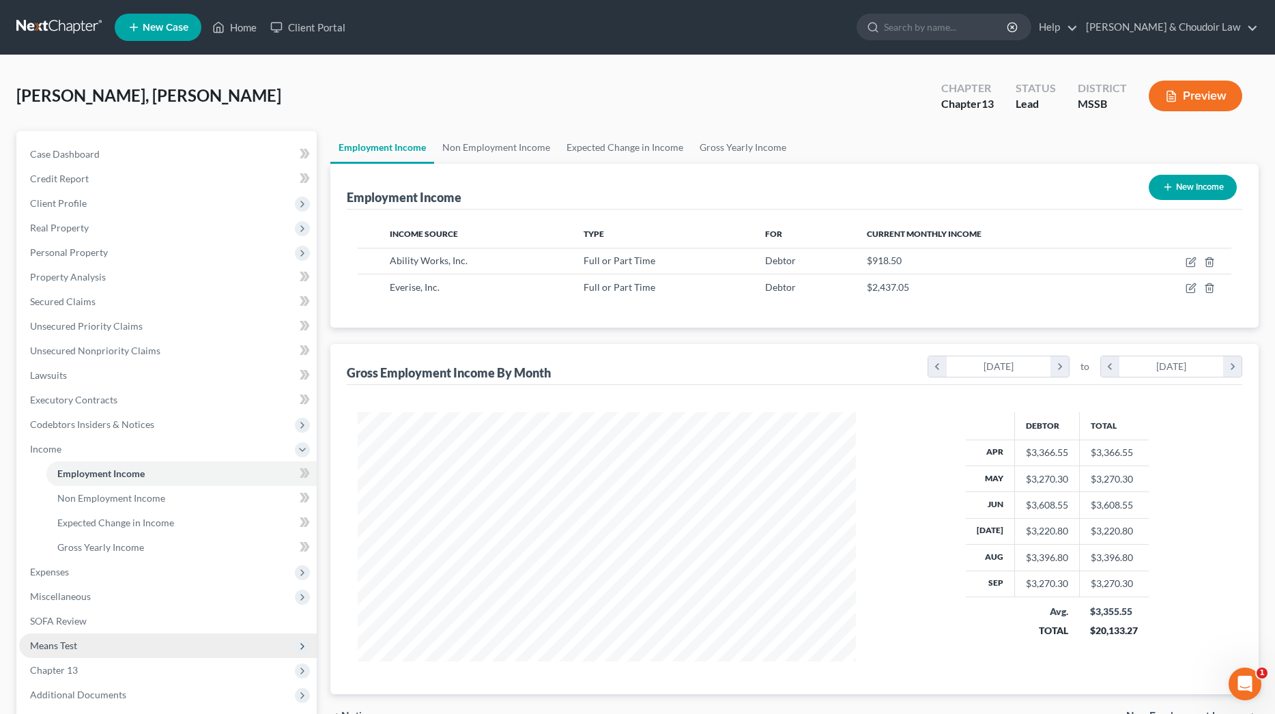
scroll to position [-1, 0]
click at [62, 649] on span "Means Test" at bounding box center [53, 646] width 47 height 12
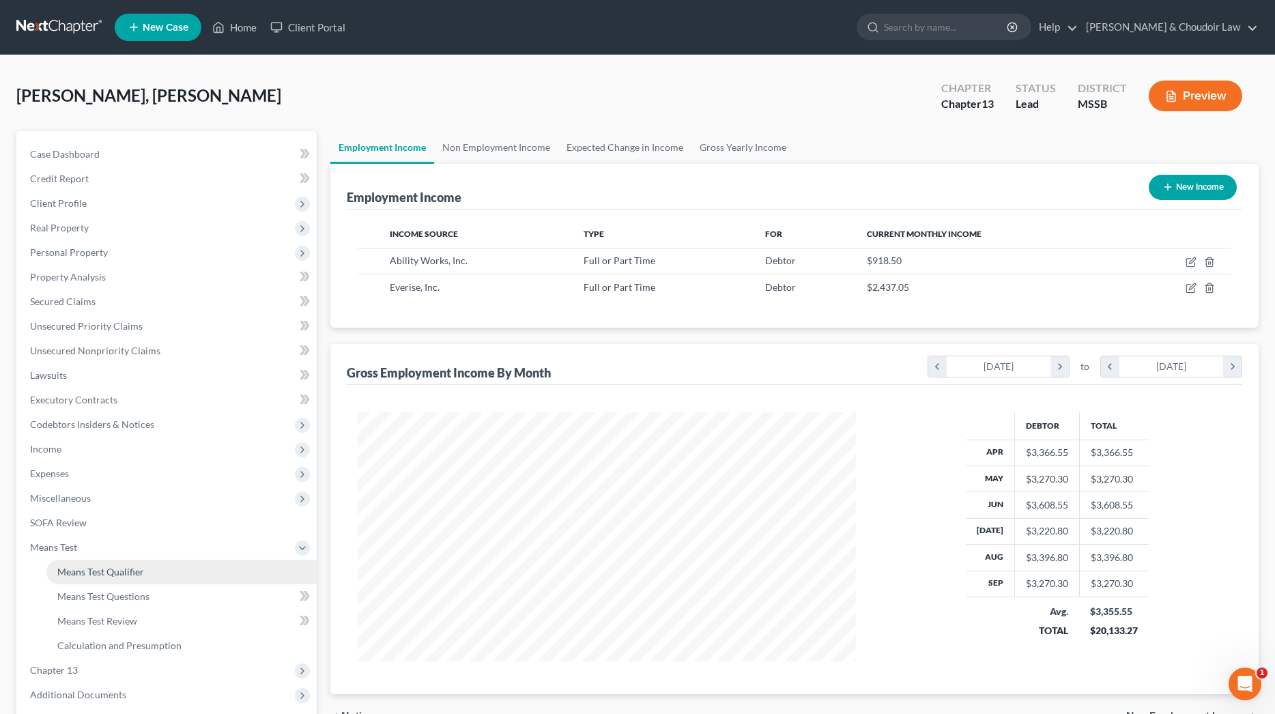
drag, startPoint x: 95, startPoint y: 571, endPoint x: 107, endPoint y: 566, distance: 12.6
click at [95, 571] on span "Means Test Qualifier" at bounding box center [100, 572] width 87 height 12
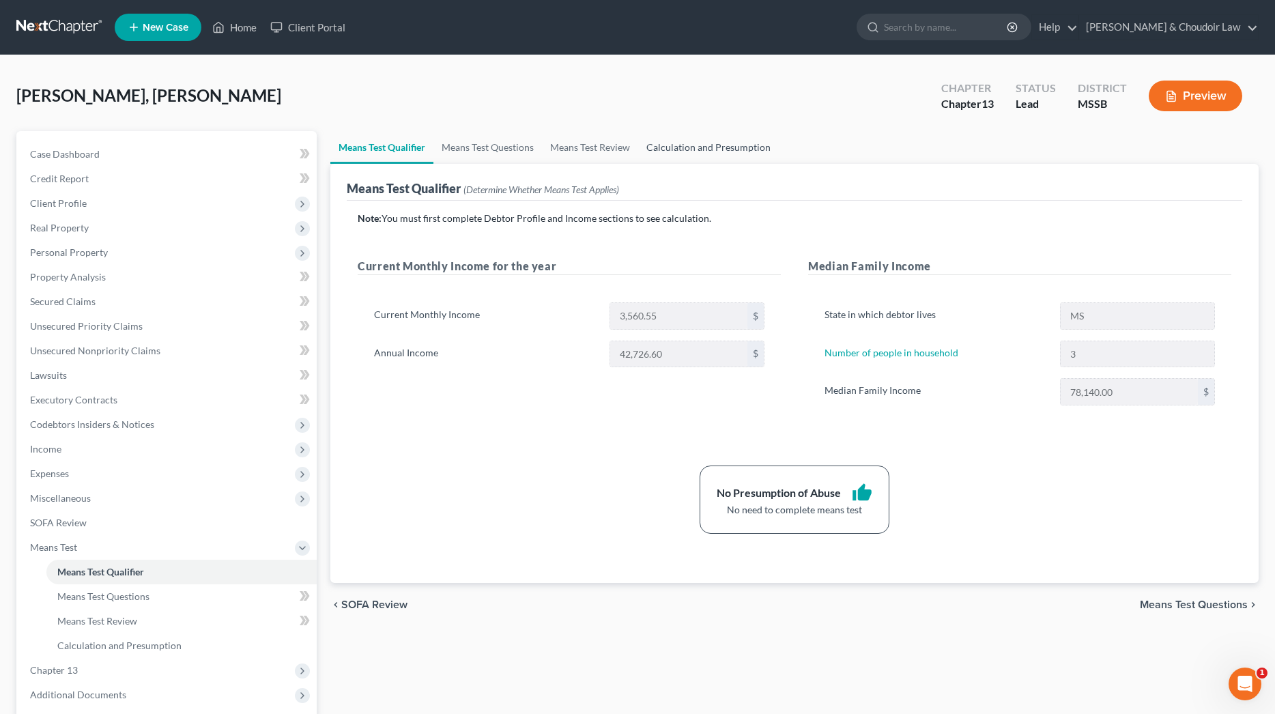
click at [733, 147] on link "Calculation and Presumption" at bounding box center [708, 147] width 141 height 33
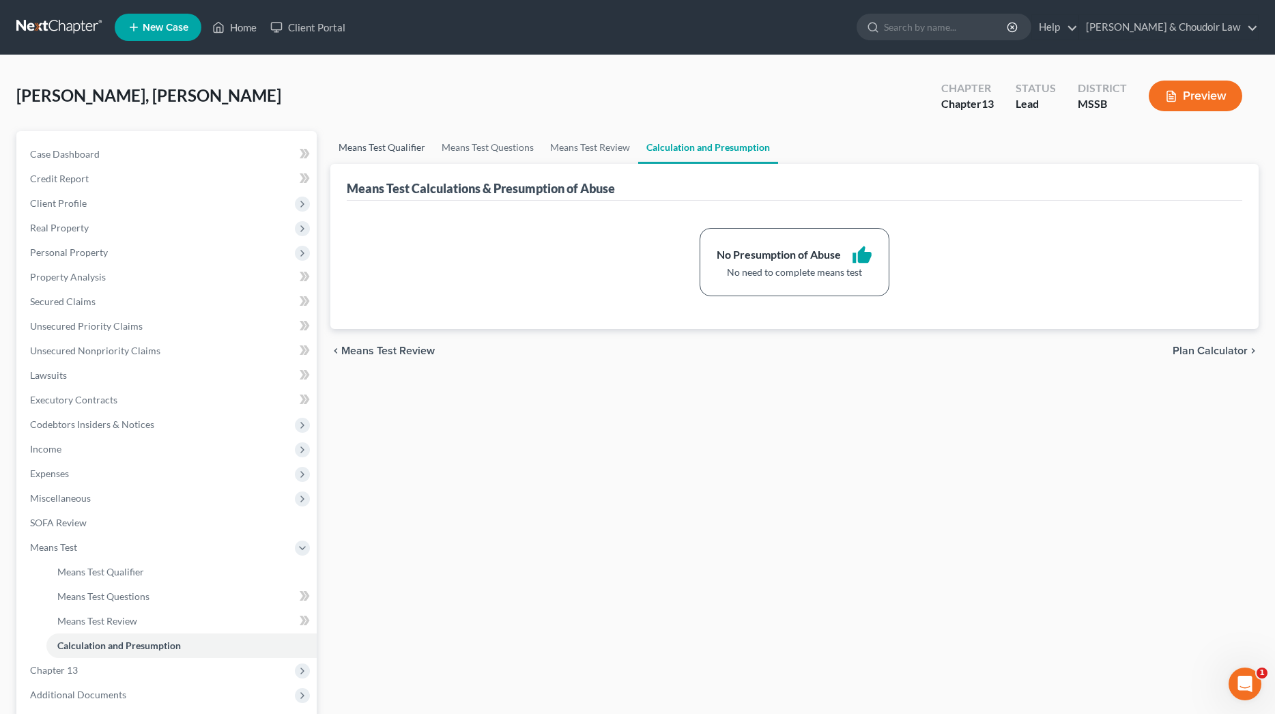
click at [407, 144] on link "Means Test Qualifier" at bounding box center [381, 147] width 103 height 33
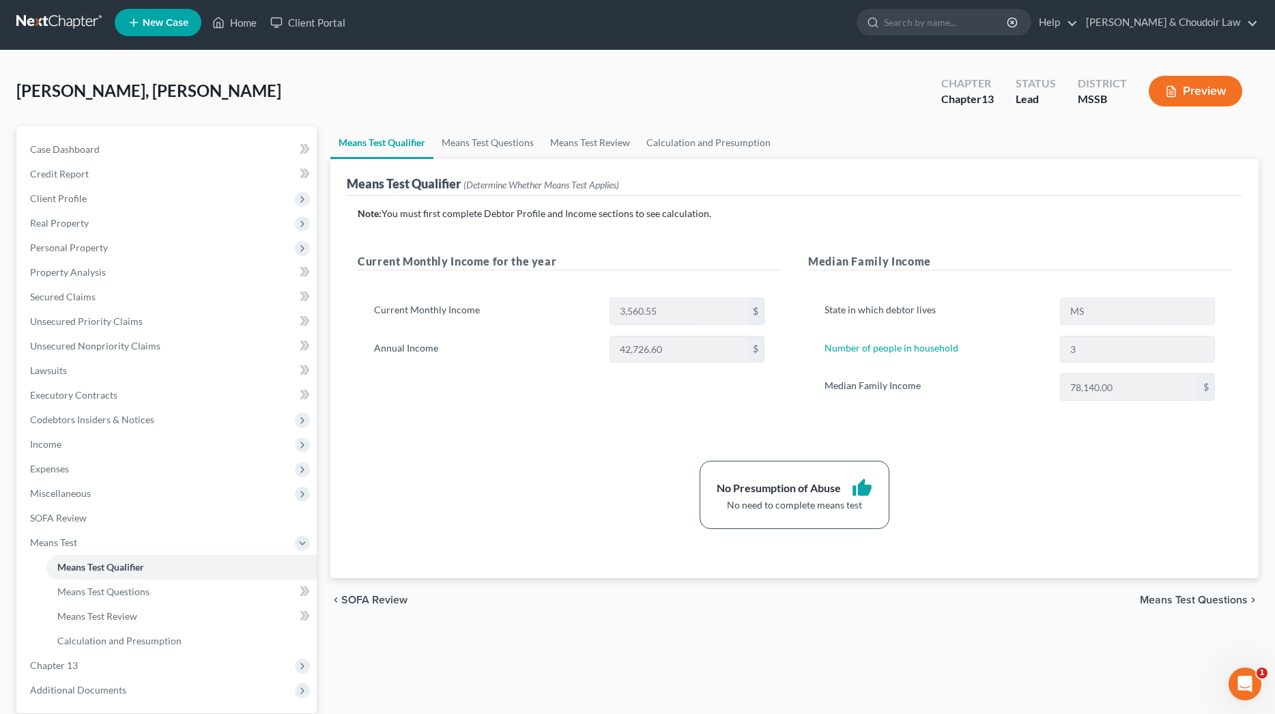
scroll to position [5, 0]
click at [90, 225] on span "Real Property" at bounding box center [168, 222] width 298 height 25
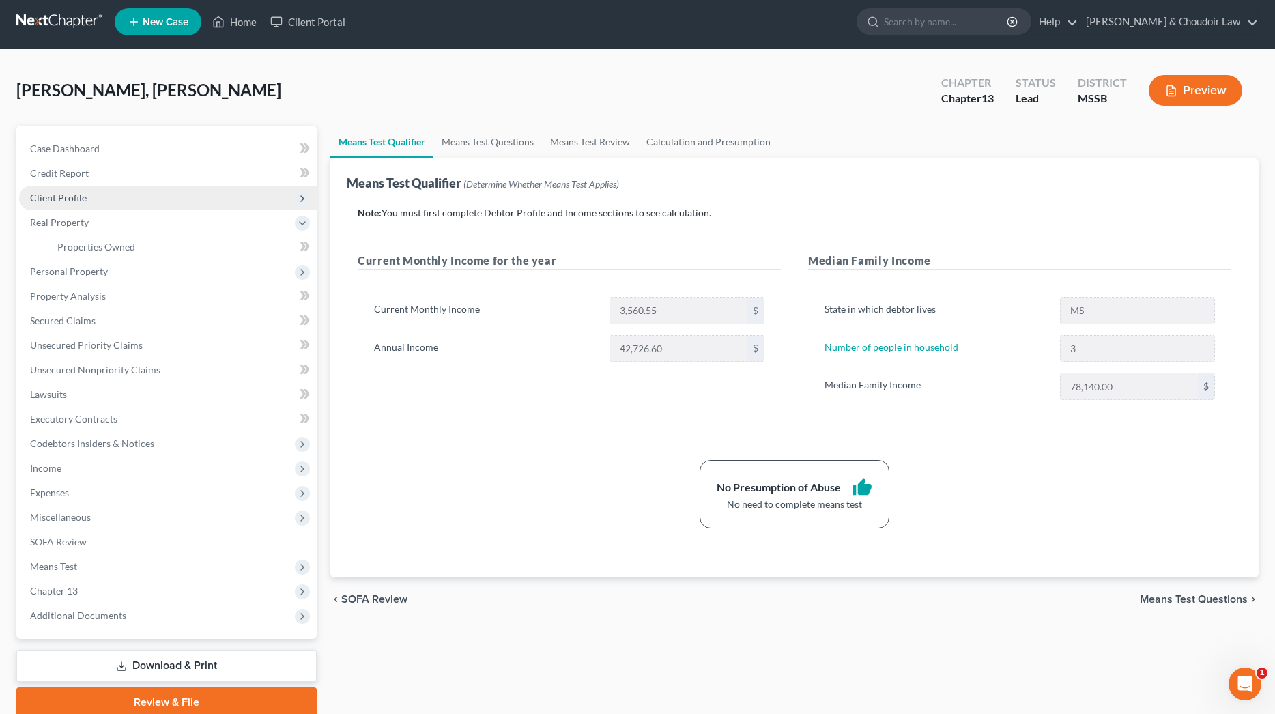
click at [86, 204] on span "Client Profile" at bounding box center [168, 198] width 298 height 25
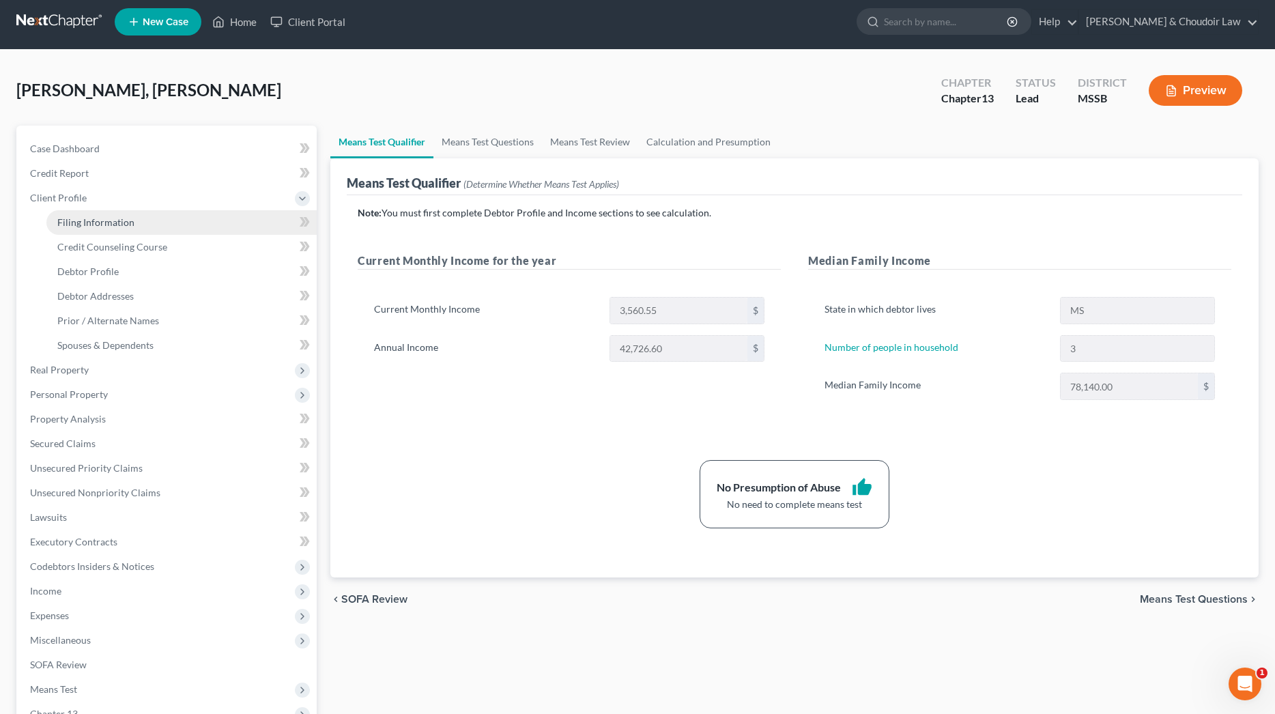
click at [99, 220] on span "Filing Information" at bounding box center [95, 222] width 77 height 12
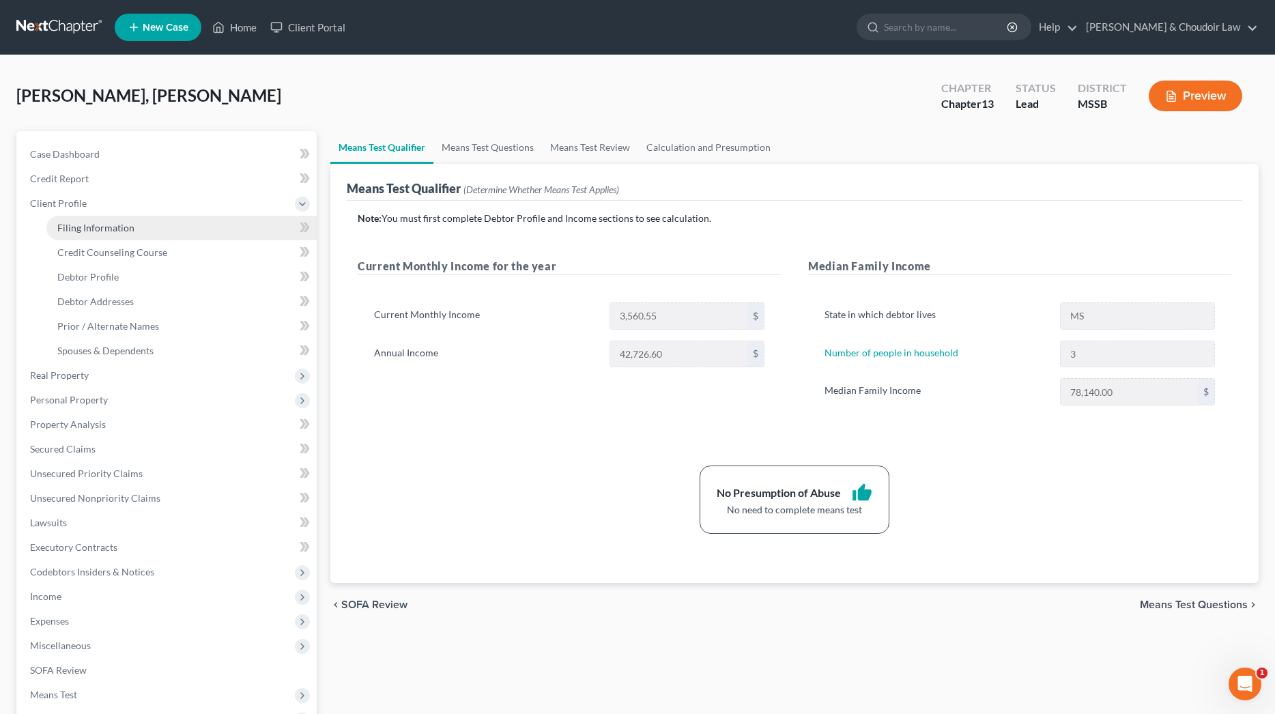
select select "1"
select select "0"
select select "3"
select select "44"
select select "0"
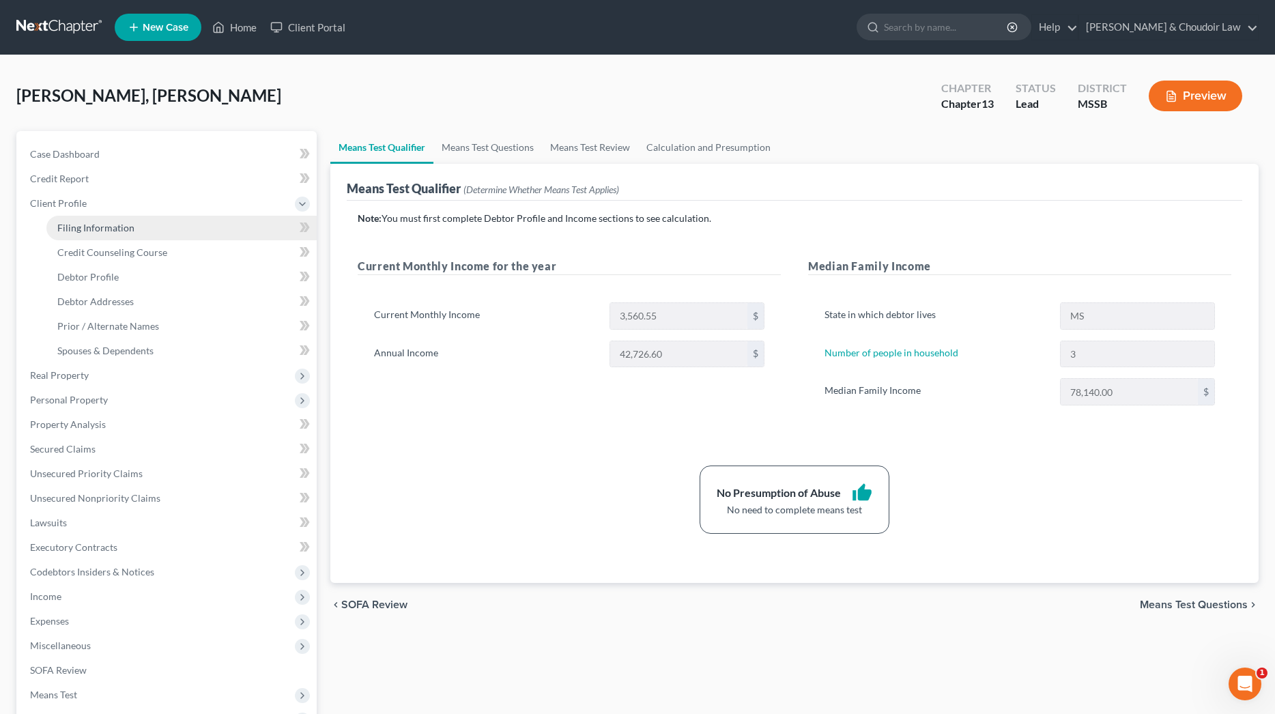
select select "25"
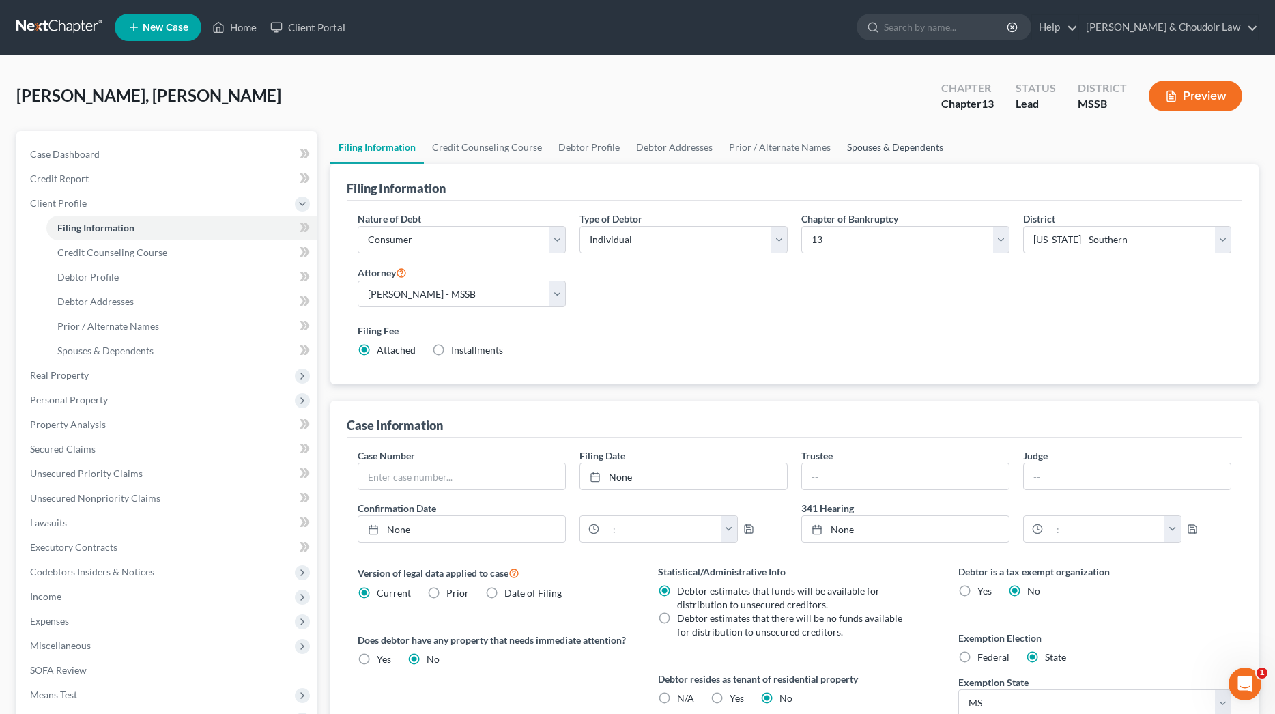
click at [865, 143] on link "Spouses & Dependents" at bounding box center [895, 147] width 113 height 33
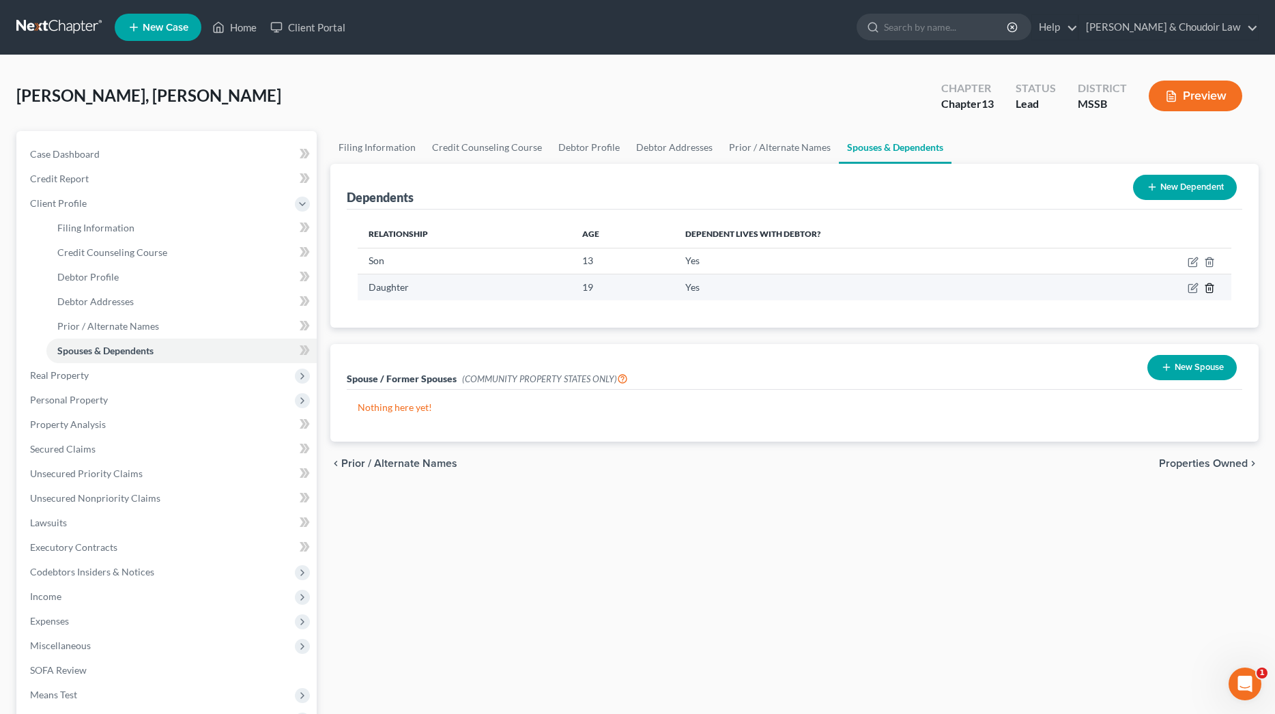
click at [1210, 288] on line "button" at bounding box center [1210, 289] width 0 height 3
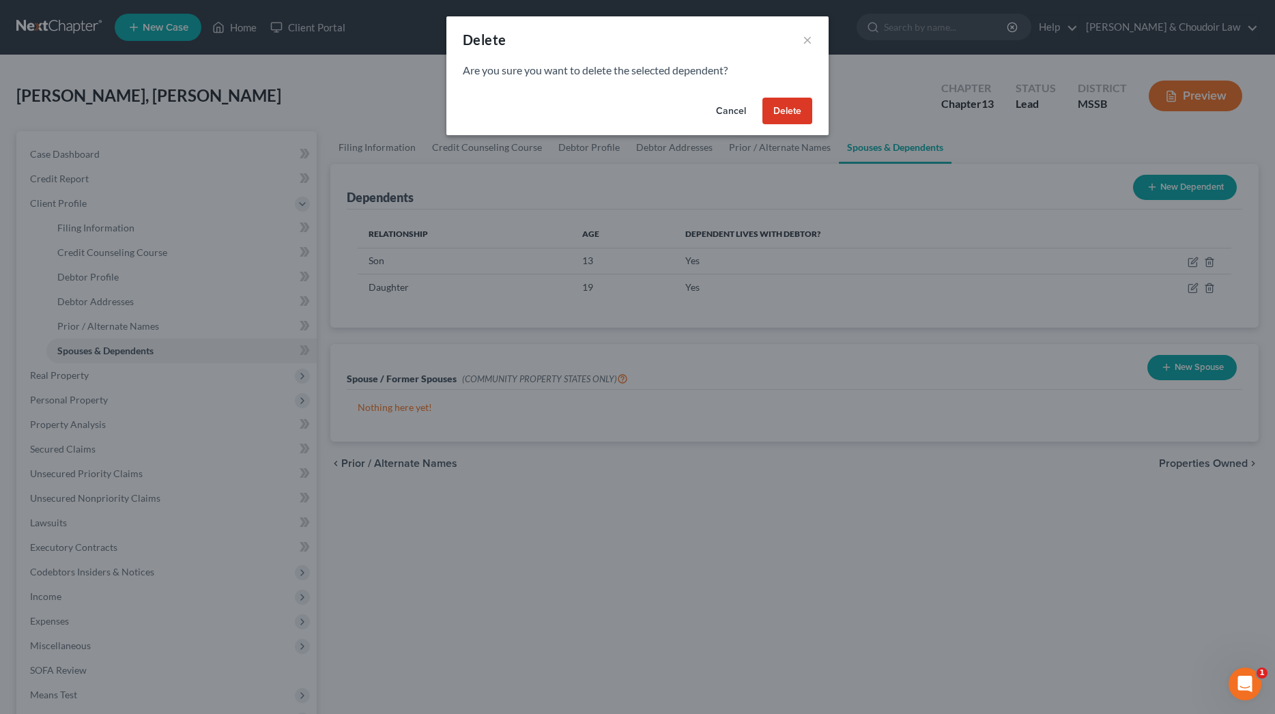
click at [795, 112] on button "Delete" at bounding box center [788, 111] width 50 height 27
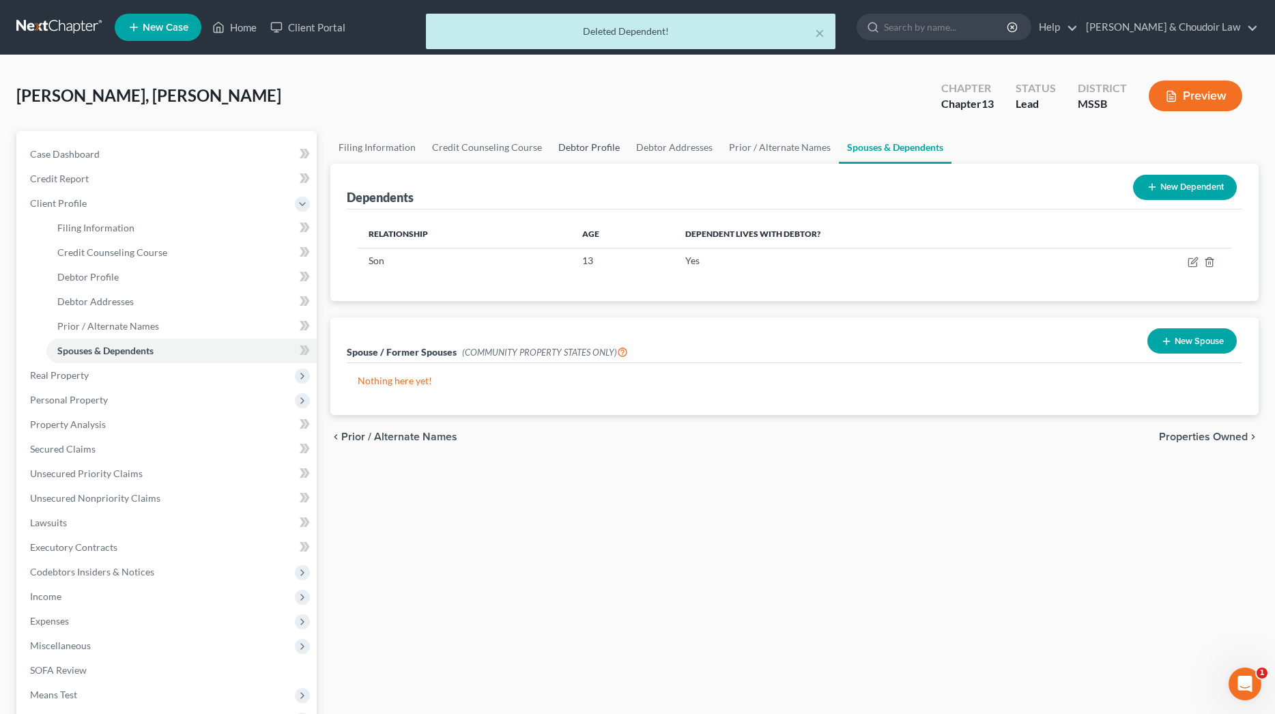
click at [572, 149] on link "Debtor Profile" at bounding box center [589, 147] width 78 height 33
select select "2"
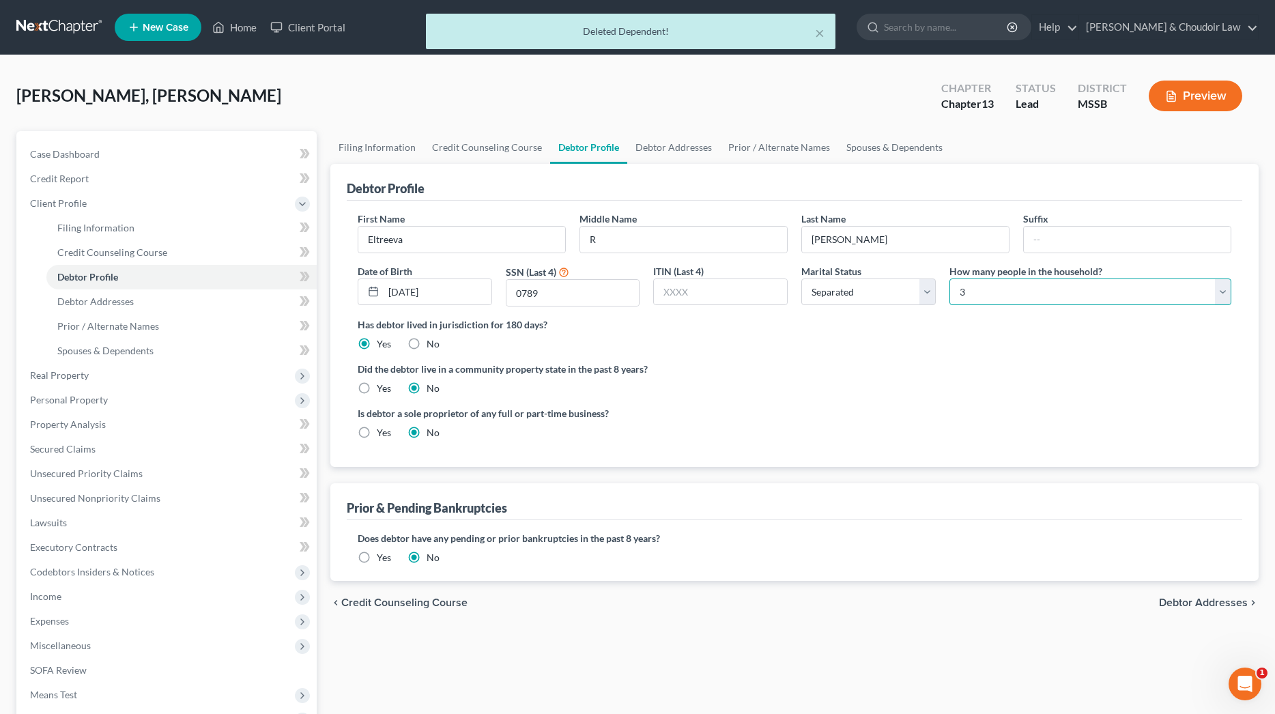
select select "1"
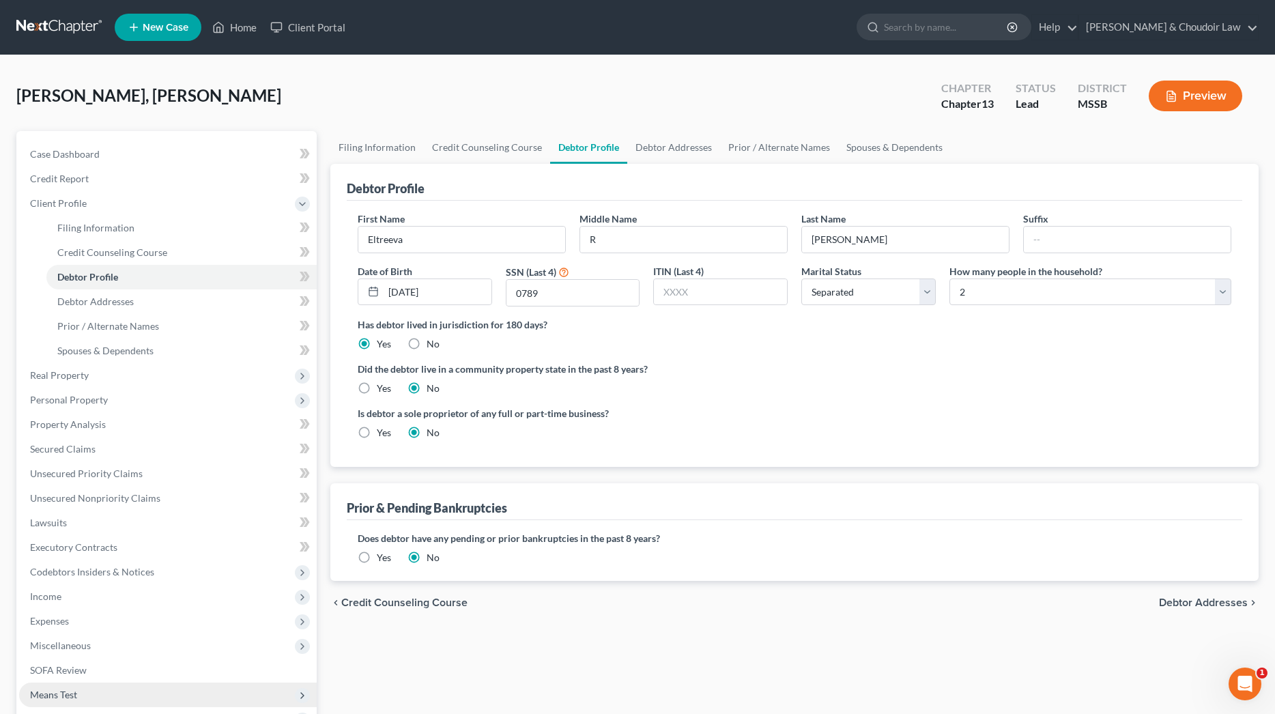
click at [106, 692] on span "Means Test" at bounding box center [168, 695] width 298 height 25
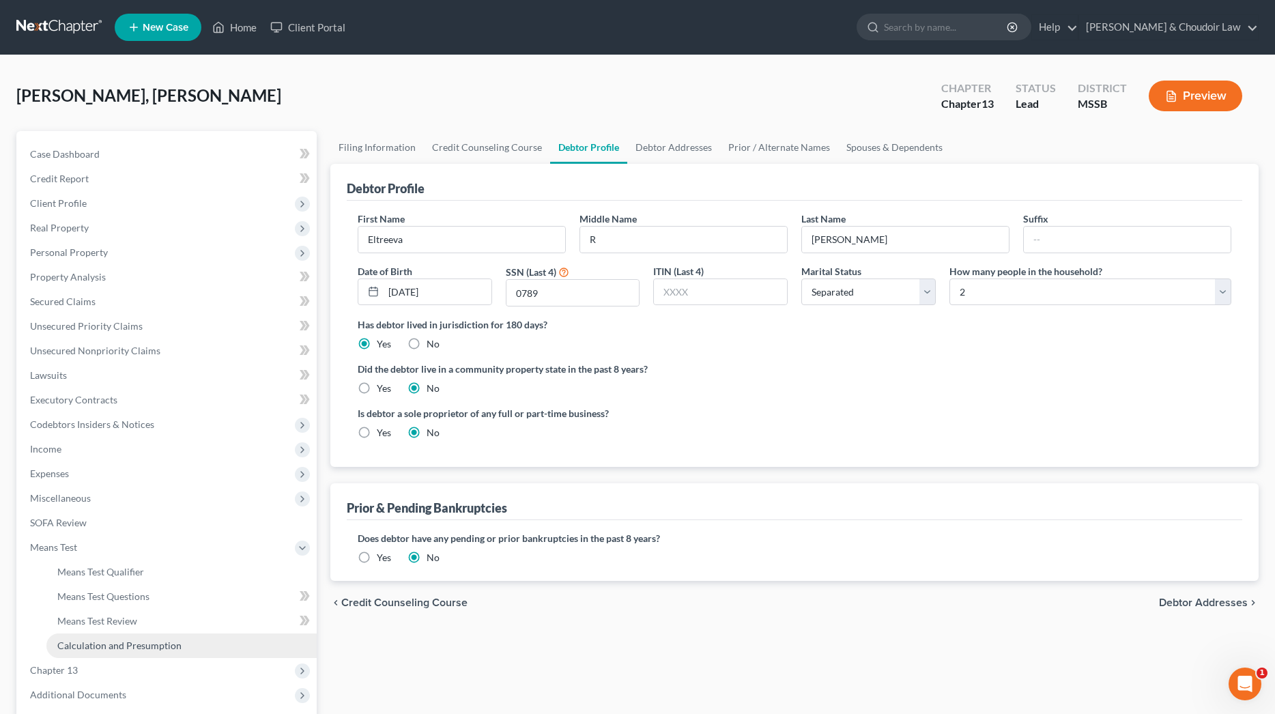
click at [145, 636] on link "Calculation and Presumption" at bounding box center [181, 646] width 270 height 25
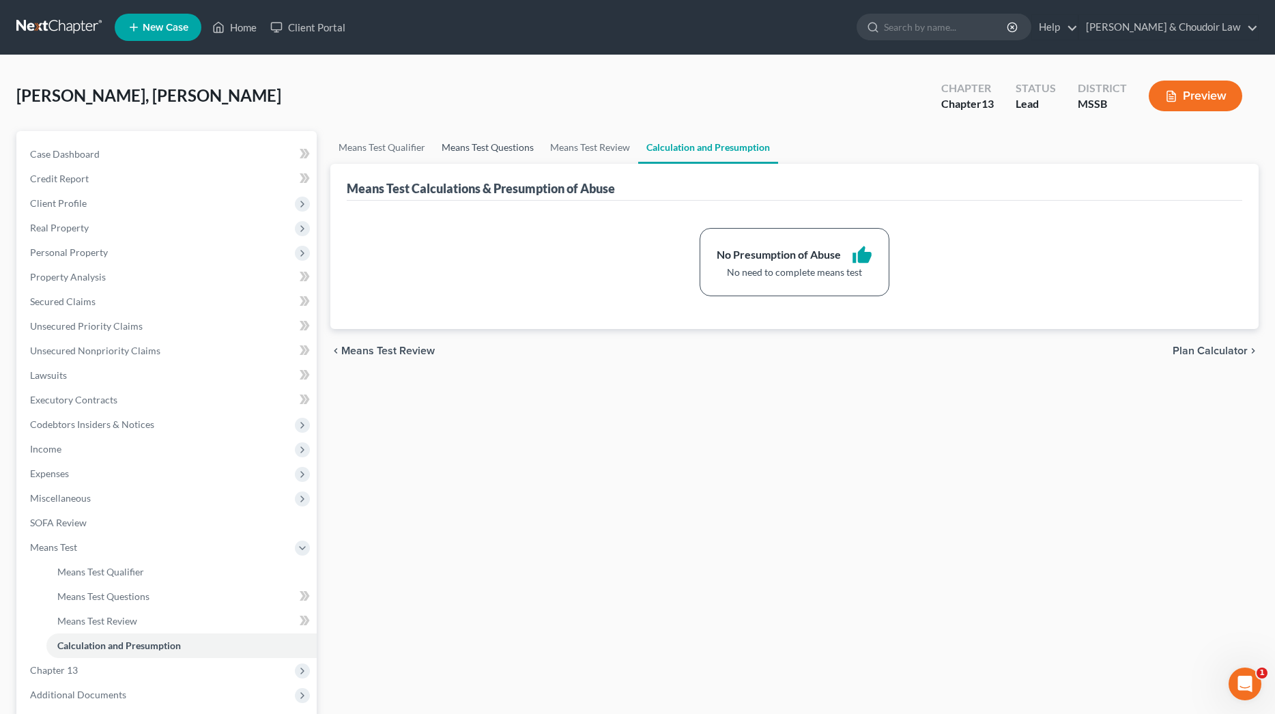
click at [495, 154] on link "Means Test Questions" at bounding box center [488, 147] width 109 height 33
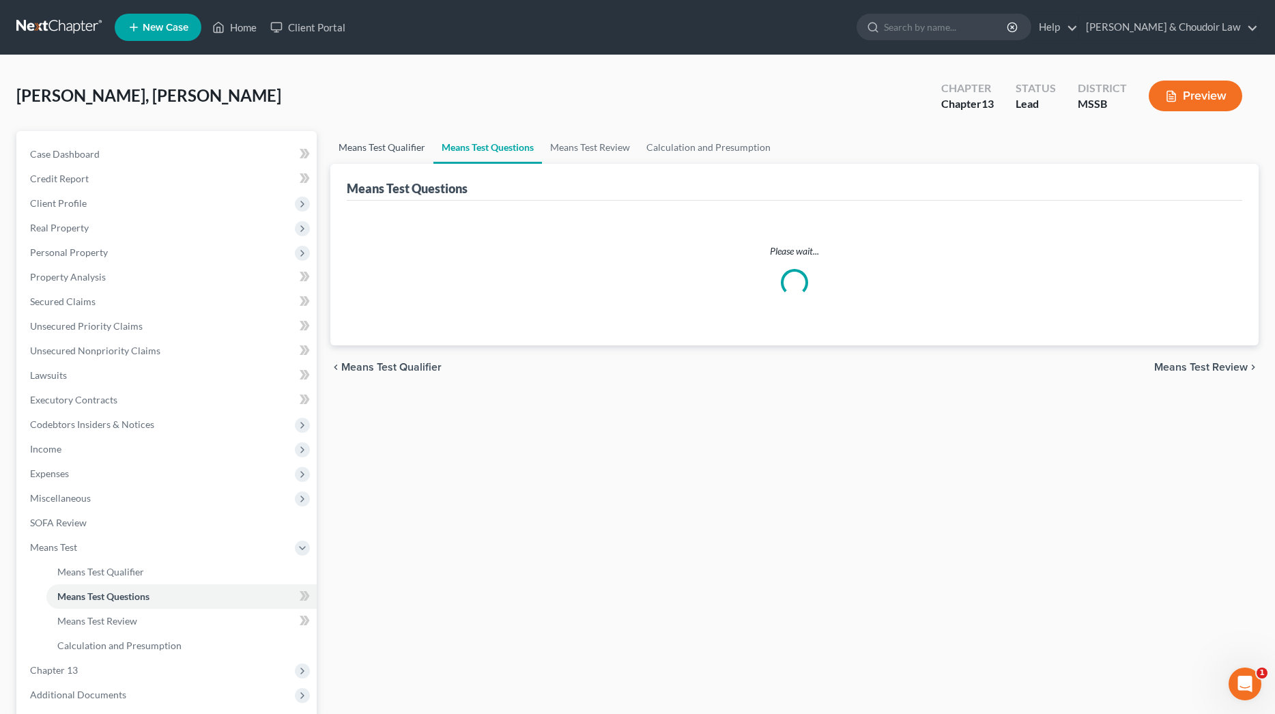
click at [386, 146] on link "Means Test Qualifier" at bounding box center [381, 147] width 103 height 33
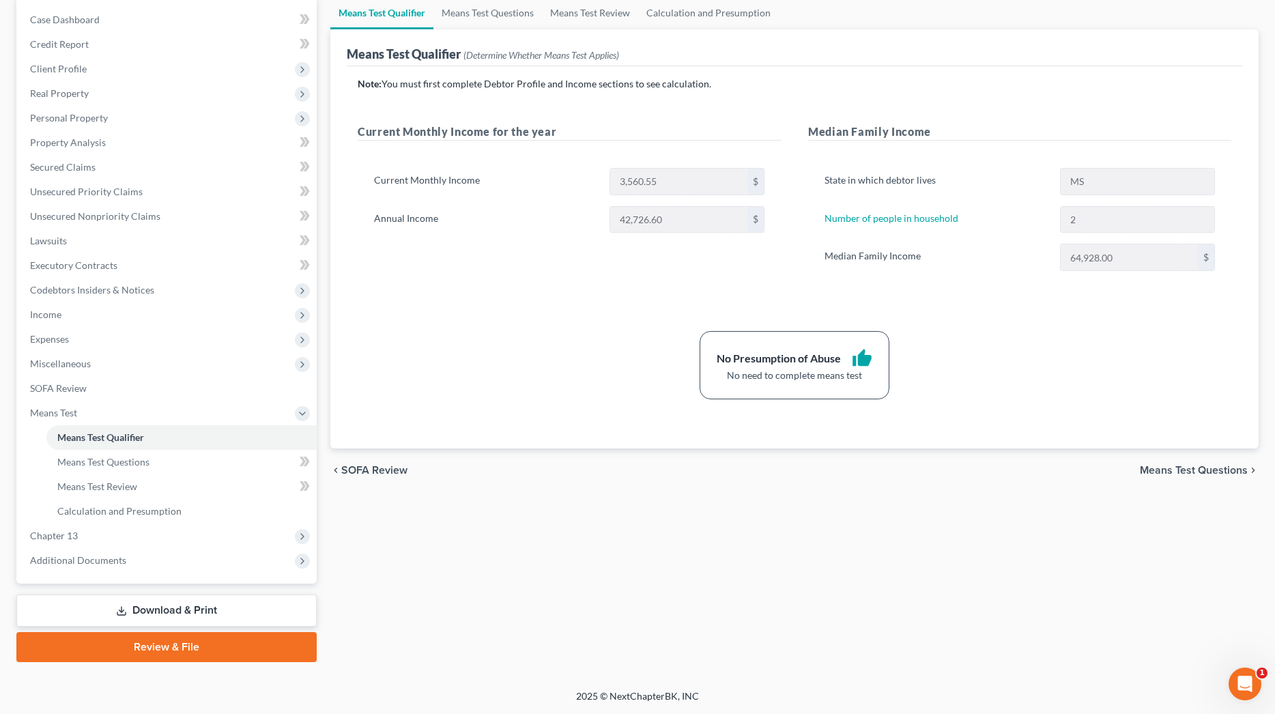
click at [221, 616] on link "Download & Print" at bounding box center [166, 611] width 300 height 32
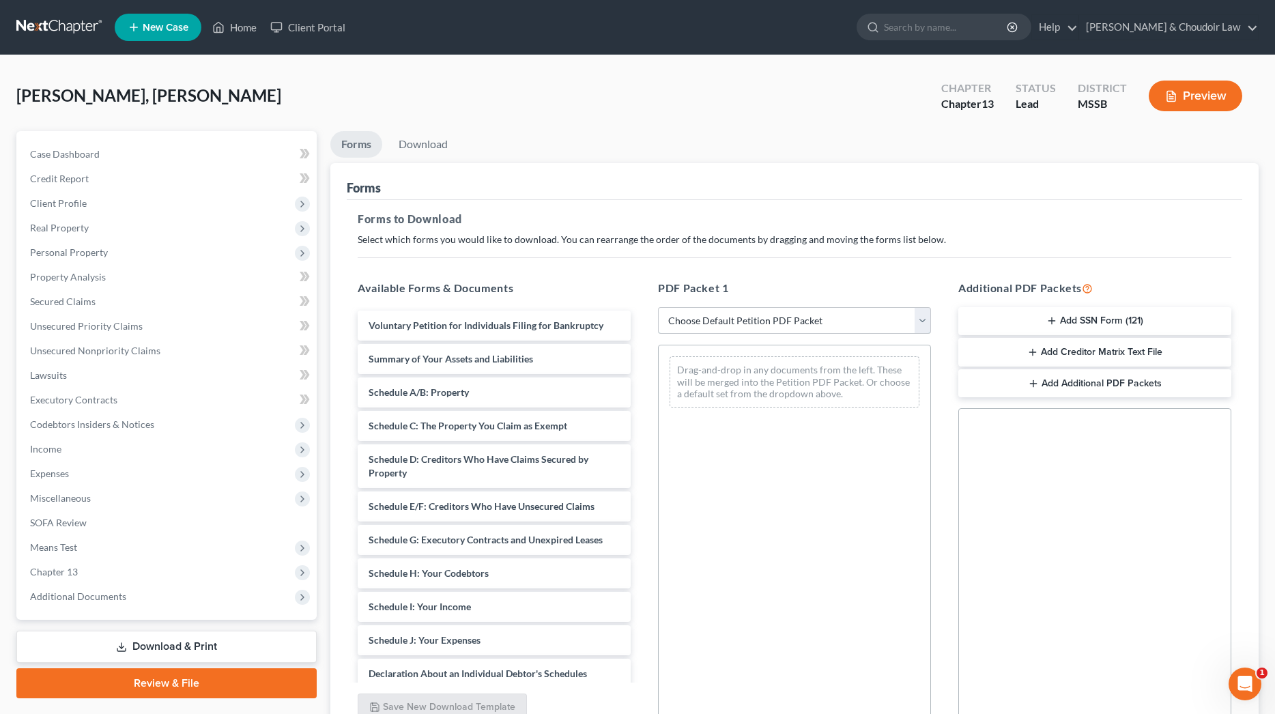
select select "0"
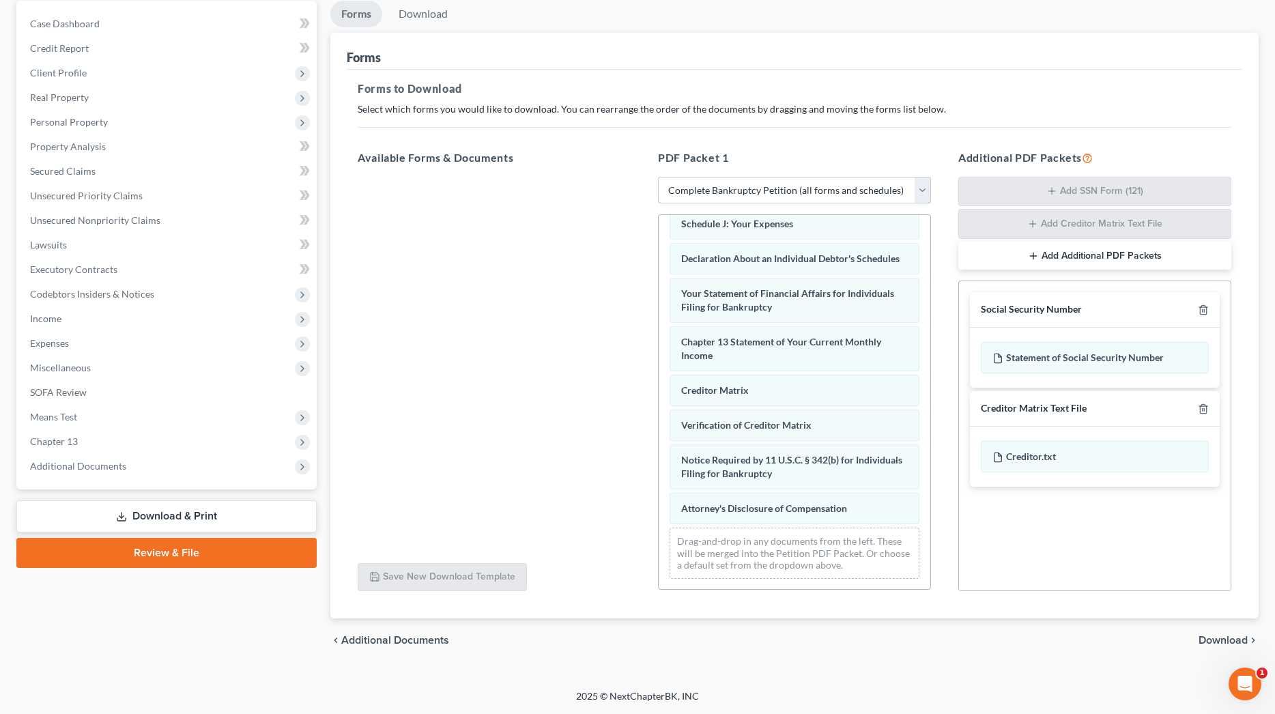
scroll to position [371, 0]
click at [1214, 636] on span "Download" at bounding box center [1223, 640] width 49 height 11
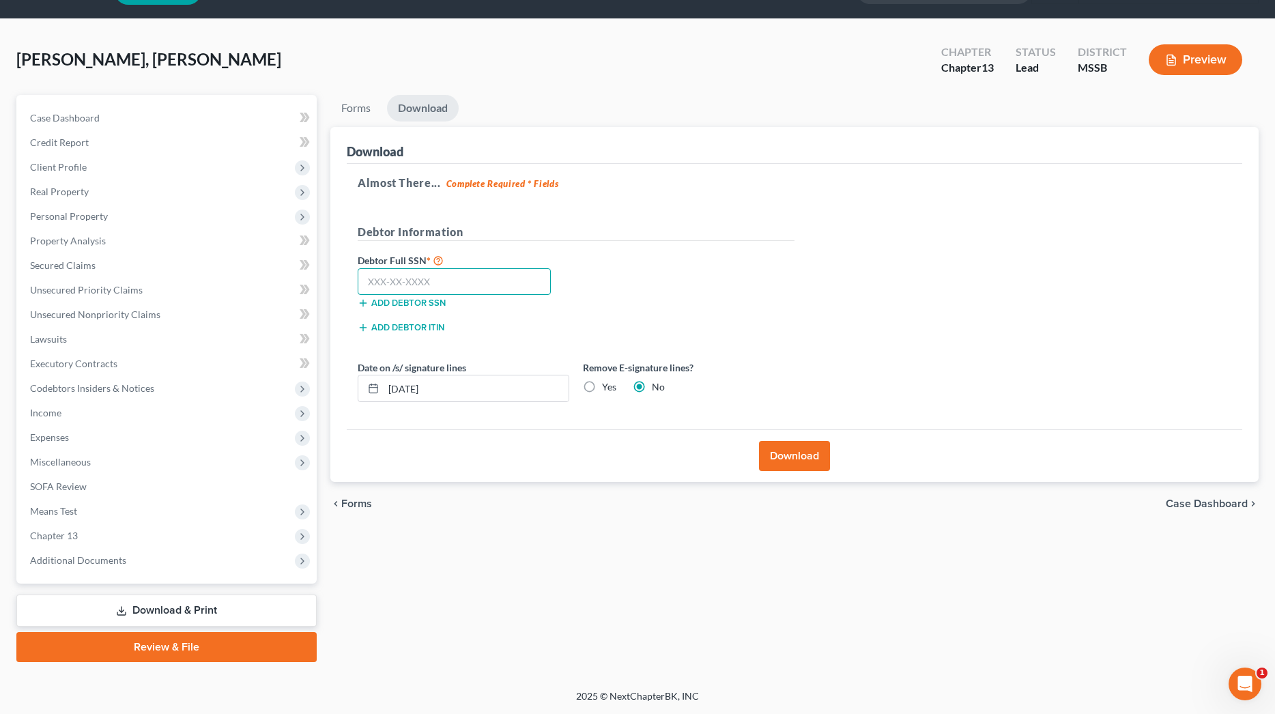
click at [455, 277] on input "text" at bounding box center [454, 281] width 193 height 27
type input "427-33-0789"
type input "[DATE]"
click at [602, 389] on label "Yes" at bounding box center [609, 387] width 14 height 14
click at [608, 389] on input "Yes" at bounding box center [612, 384] width 9 height 9
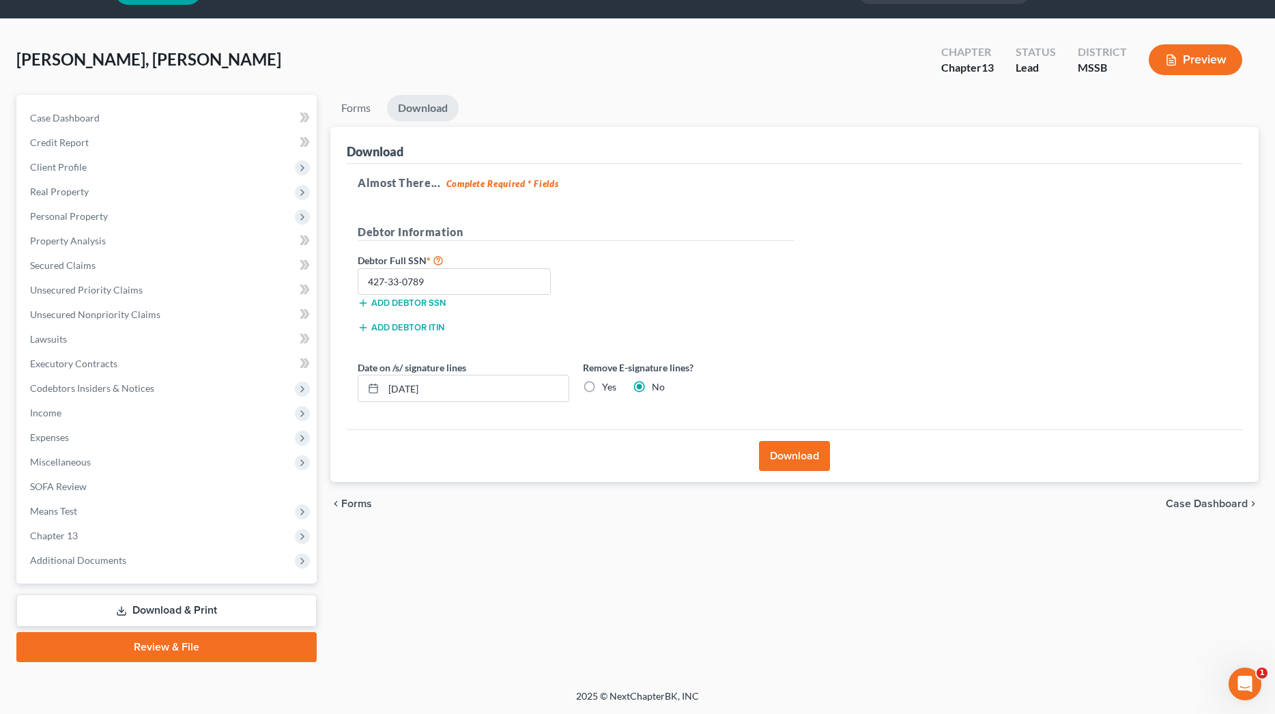
radio input "true"
radio input "false"
click at [786, 453] on button "Download" at bounding box center [794, 456] width 71 height 30
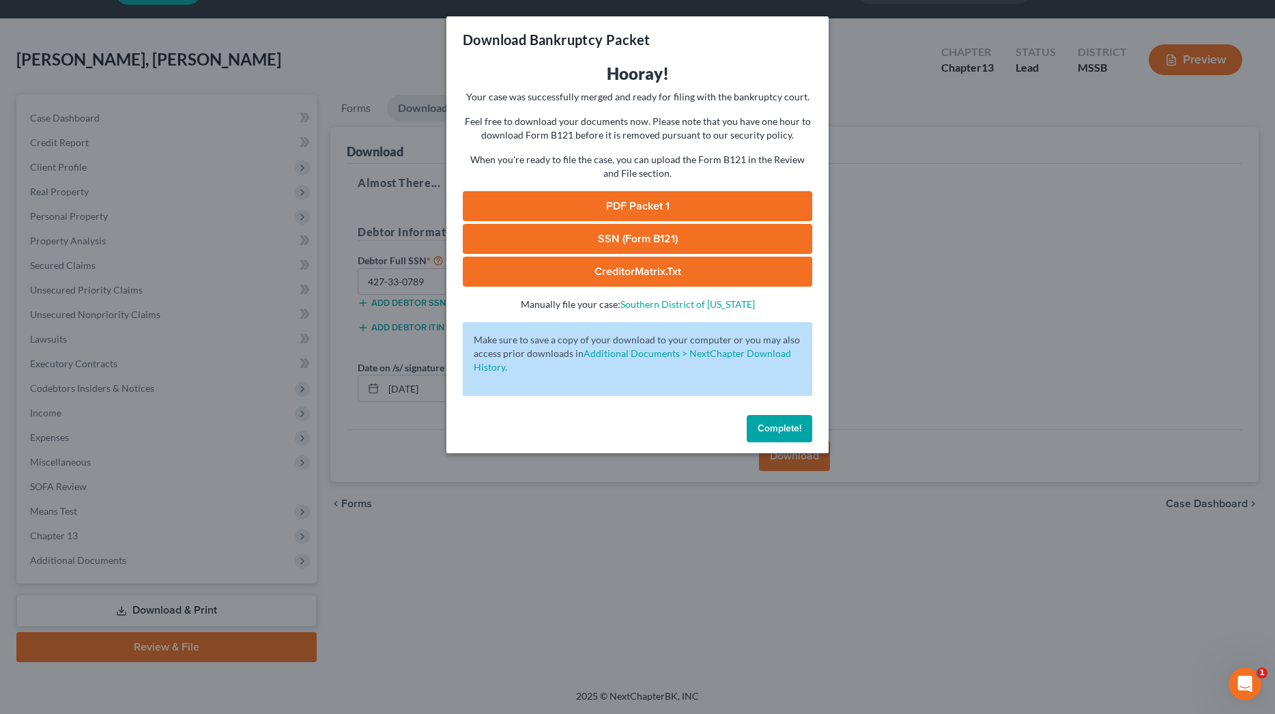
click at [654, 200] on link "PDF Packet 1" at bounding box center [638, 206] width 350 height 30
click at [686, 226] on link "SSN (Form B121)" at bounding box center [638, 239] width 350 height 30
click at [780, 426] on span "Complete!" at bounding box center [780, 429] width 44 height 12
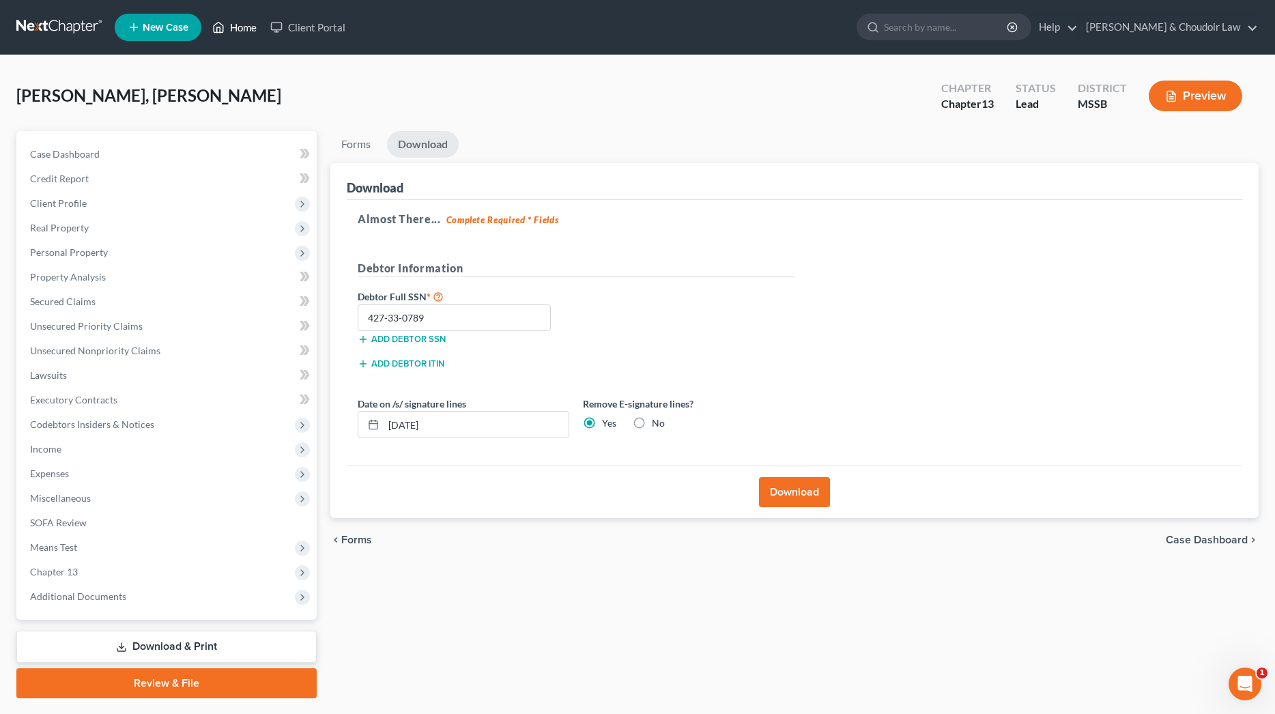
scroll to position [0, 0]
click at [241, 23] on link "Home" at bounding box center [234, 27] width 58 height 25
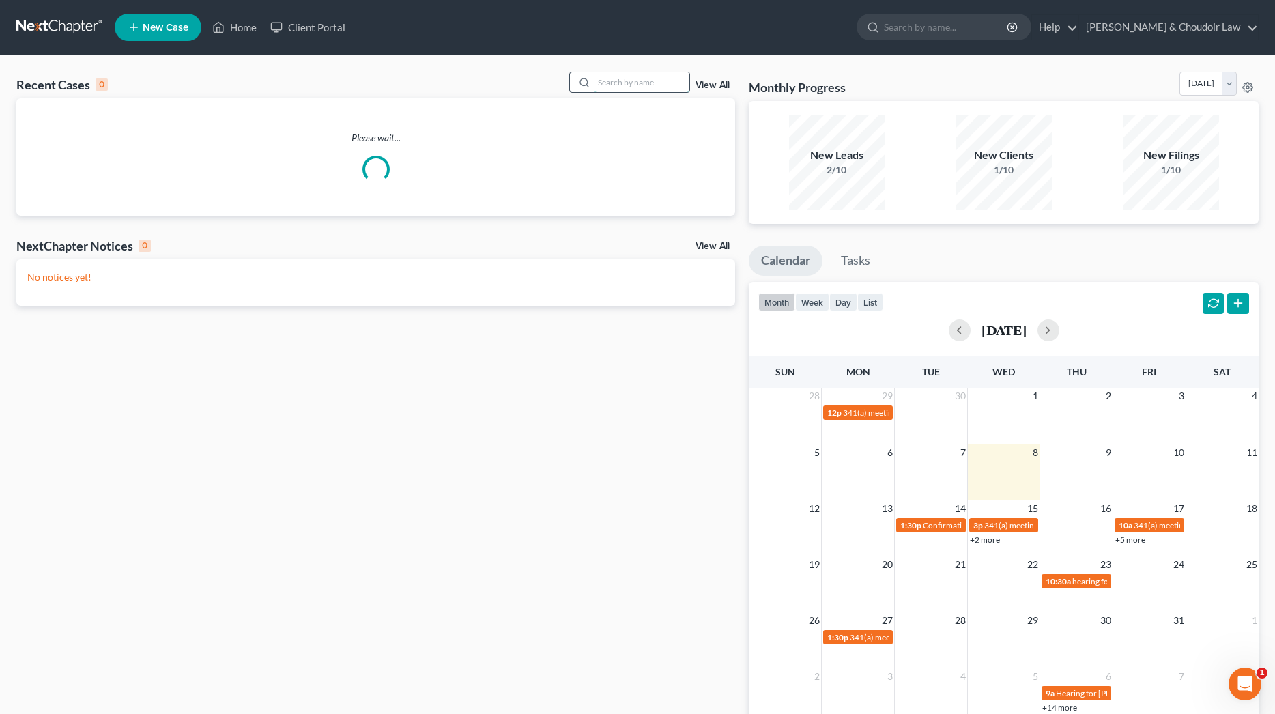
click at [624, 79] on input "search" at bounding box center [642, 82] width 96 height 20
type input "h"
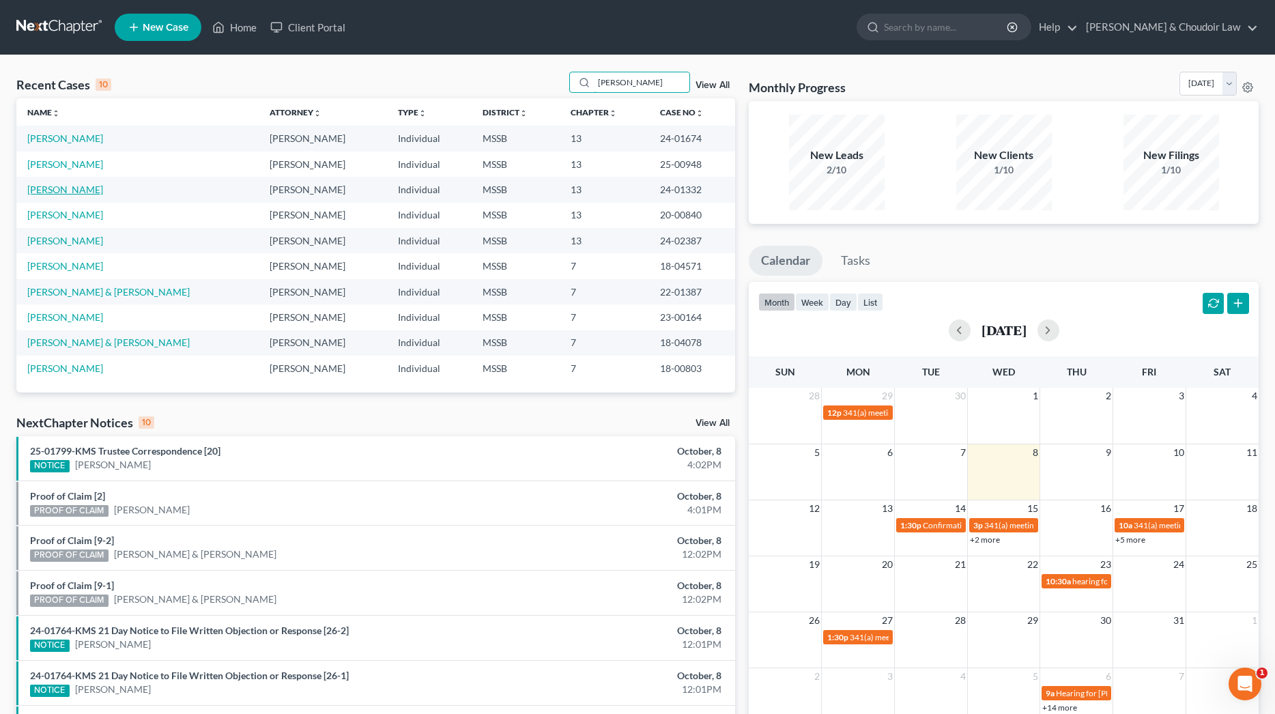
type input "[PERSON_NAME]"
click at [86, 192] on link "[PERSON_NAME]" at bounding box center [65, 190] width 76 height 12
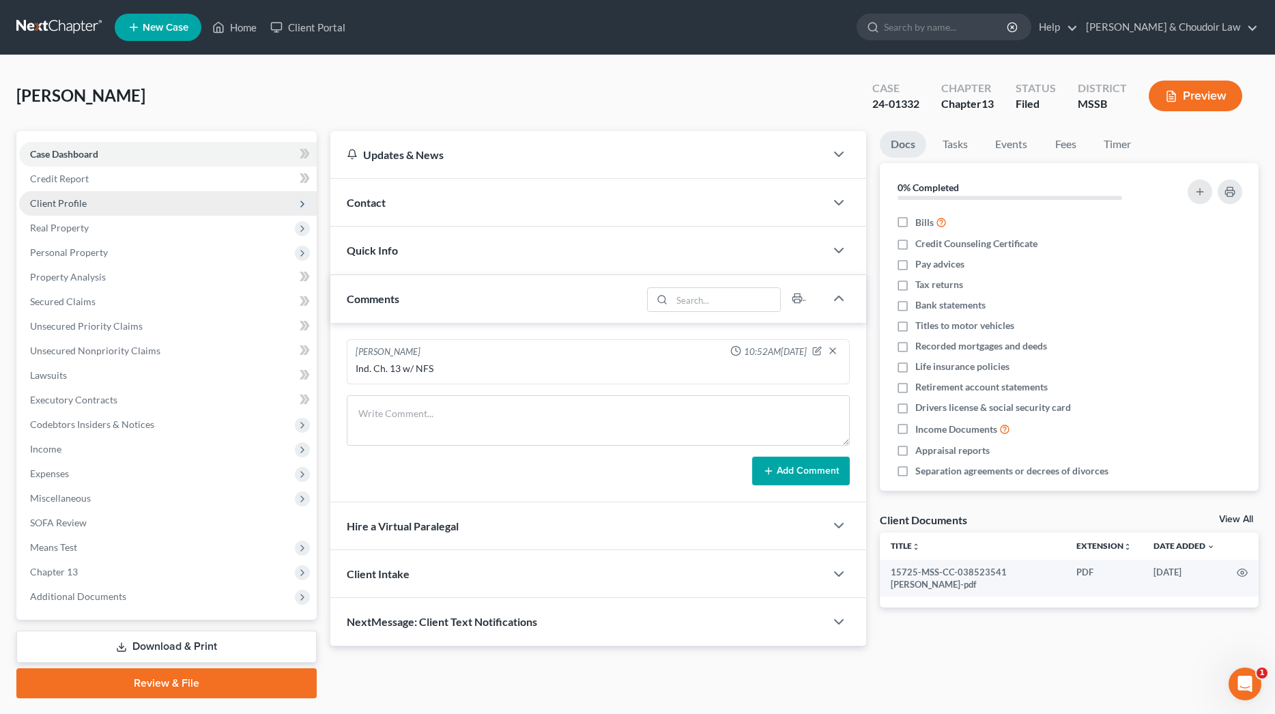
click at [75, 204] on span "Client Profile" at bounding box center [58, 203] width 57 height 12
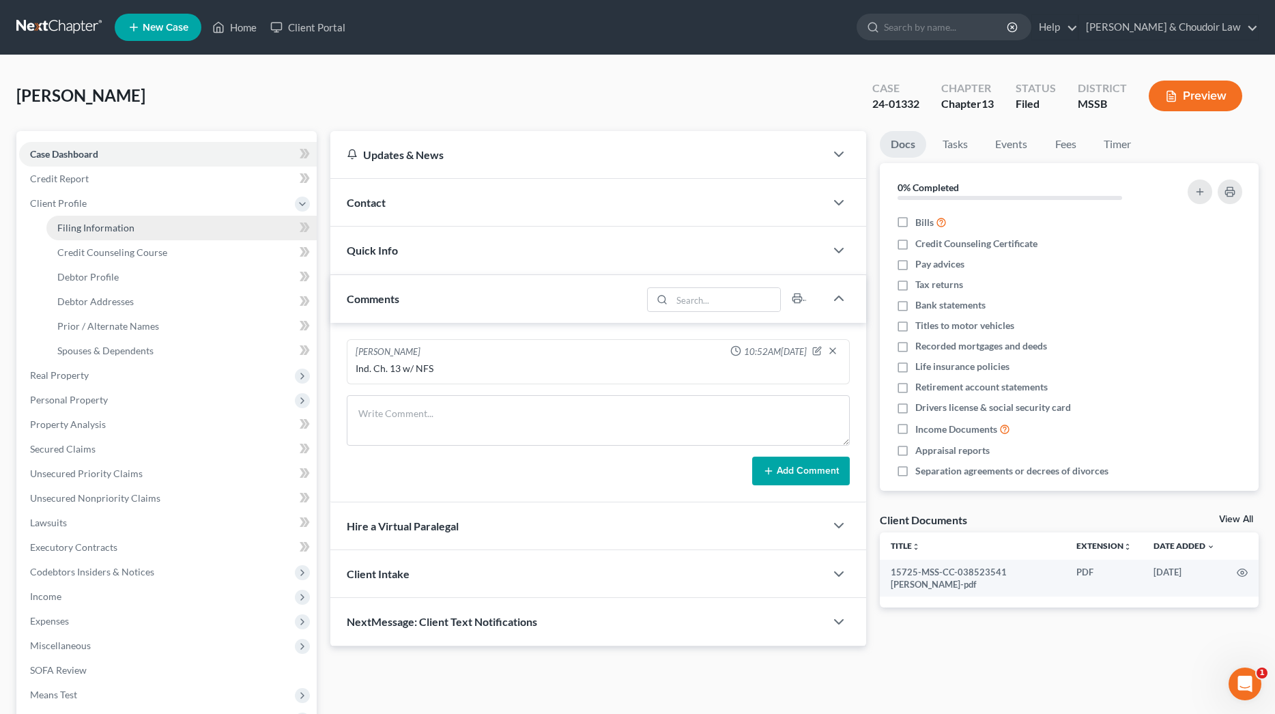
click at [92, 229] on span "Filing Information" at bounding box center [95, 228] width 77 height 12
select select "1"
select select "0"
select select "3"
select select "44"
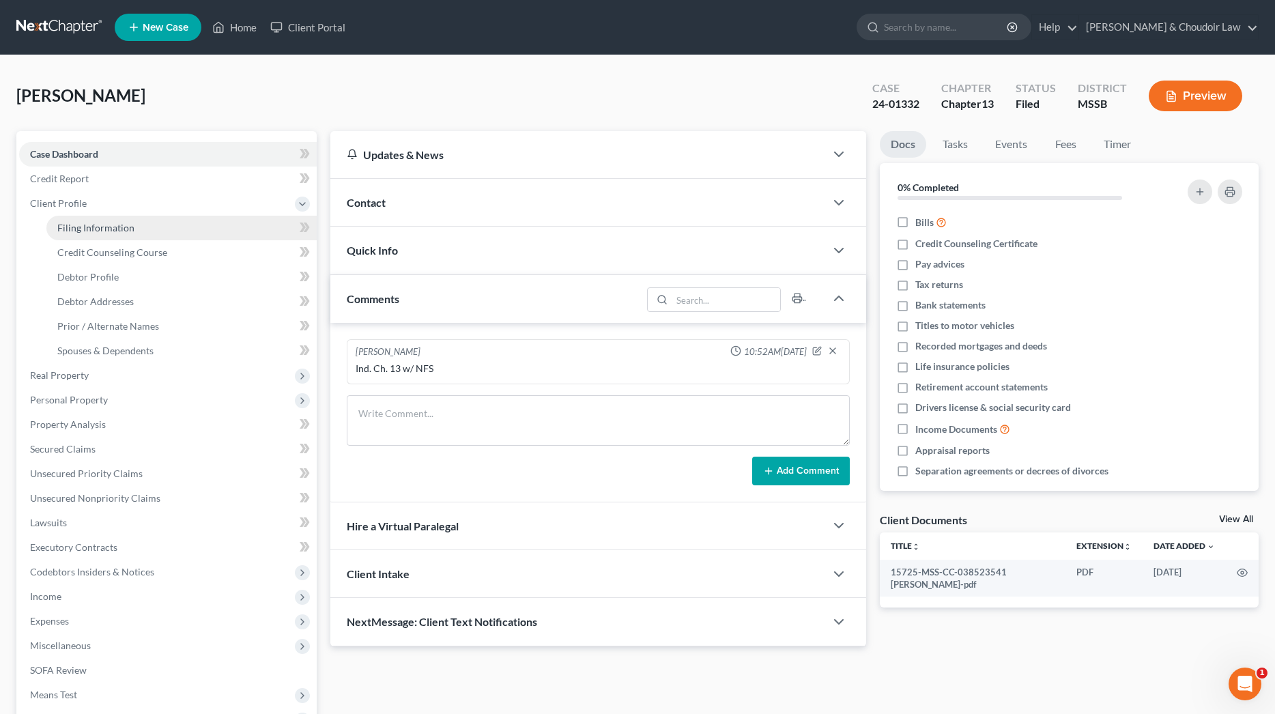
select select "0"
select select "25"
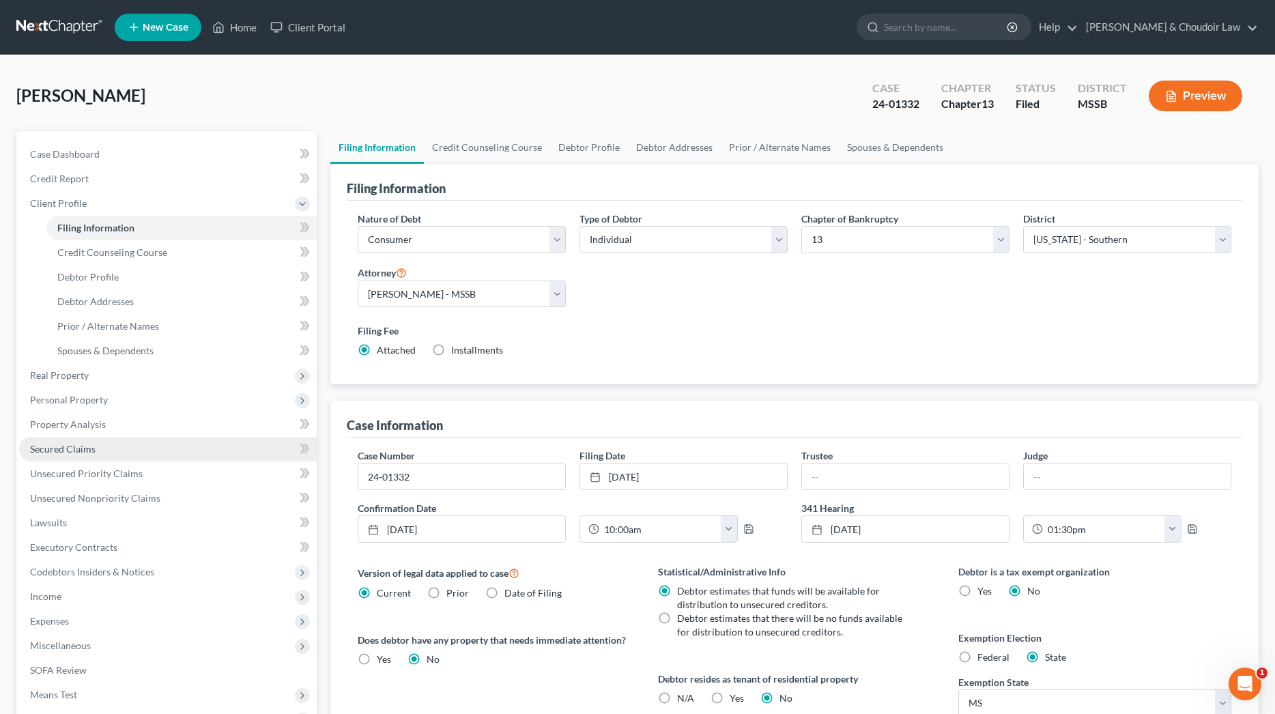
click at [98, 449] on link "Secured Claims" at bounding box center [168, 449] width 298 height 25
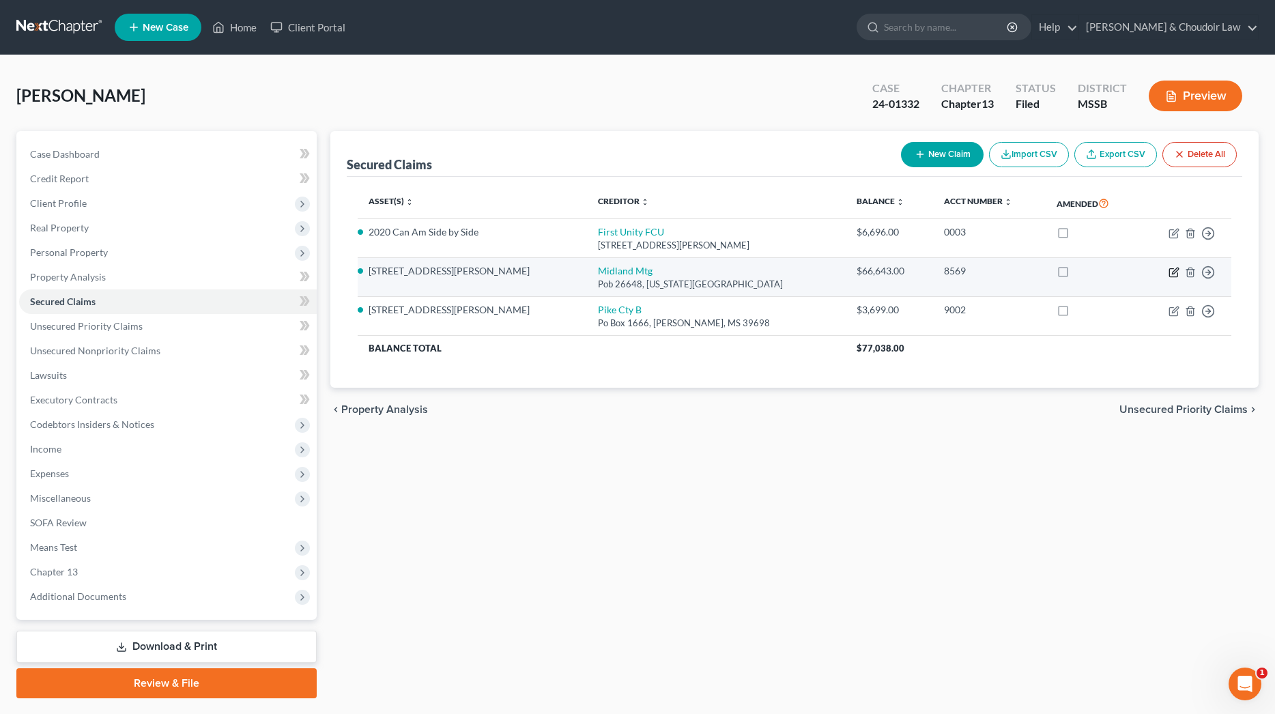
click at [1175, 275] on icon "button" at bounding box center [1174, 272] width 11 height 11
select select "37"
select select "2"
select select "0"
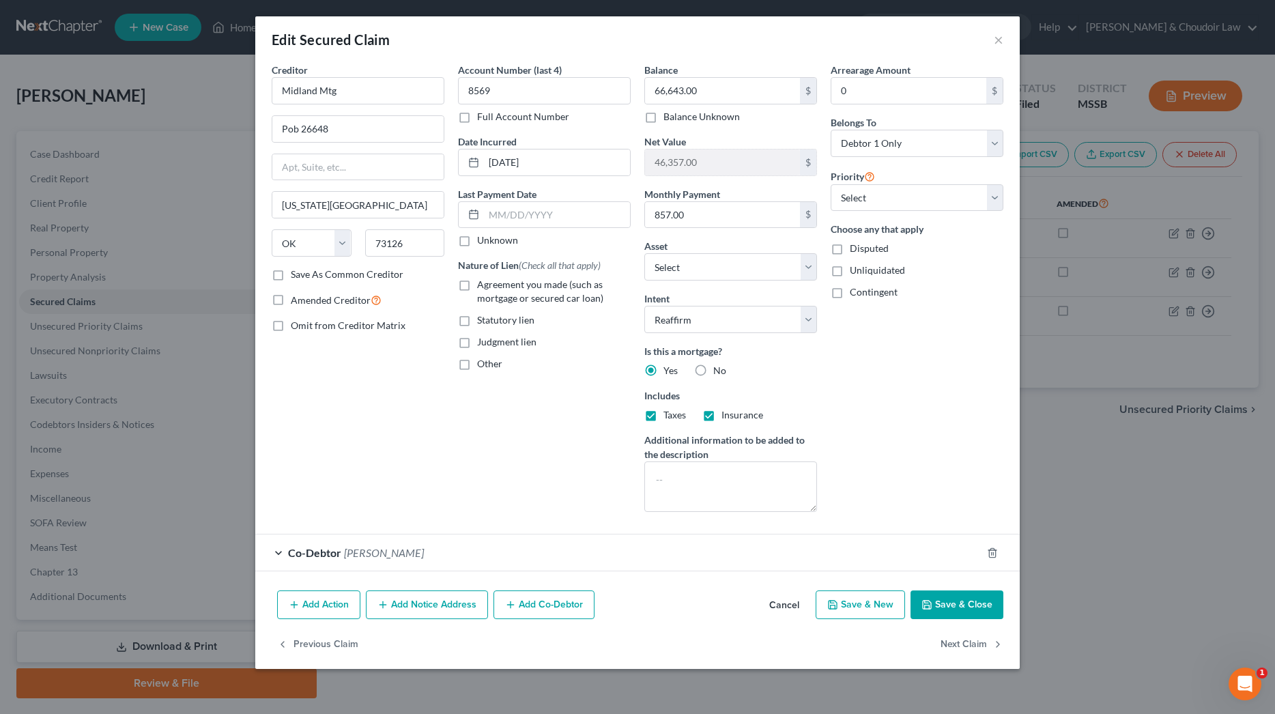
click at [981, 604] on button "Save & Close" at bounding box center [957, 605] width 93 height 29
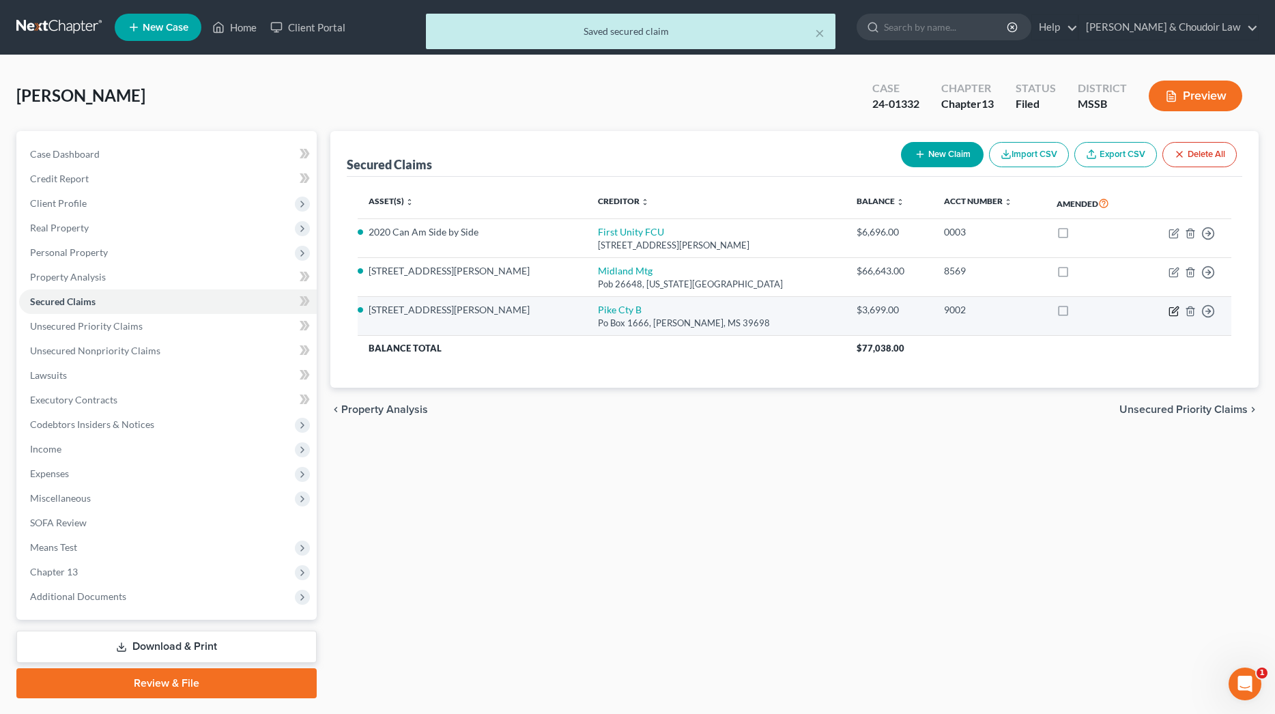
click at [1174, 309] on icon "button" at bounding box center [1174, 311] width 11 height 11
select select "25"
select select "7"
select select "2"
select select "0"
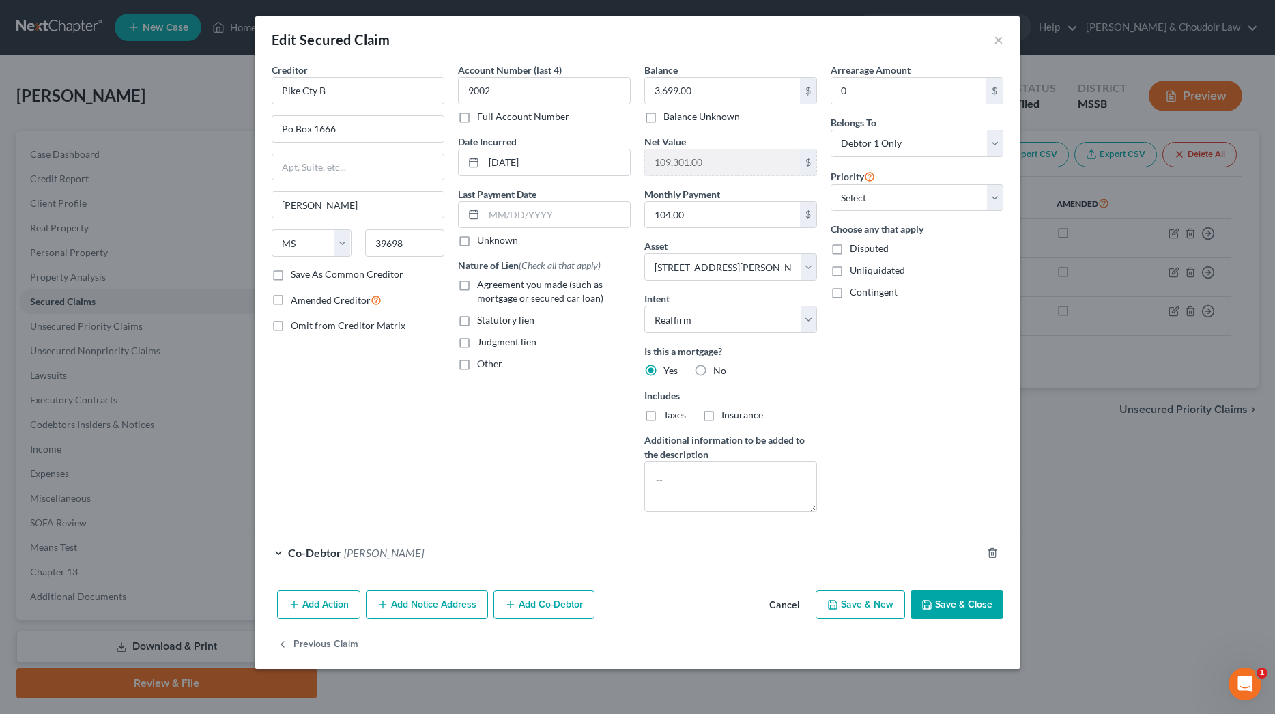
click at [969, 607] on button "Save & Close" at bounding box center [957, 605] width 93 height 29
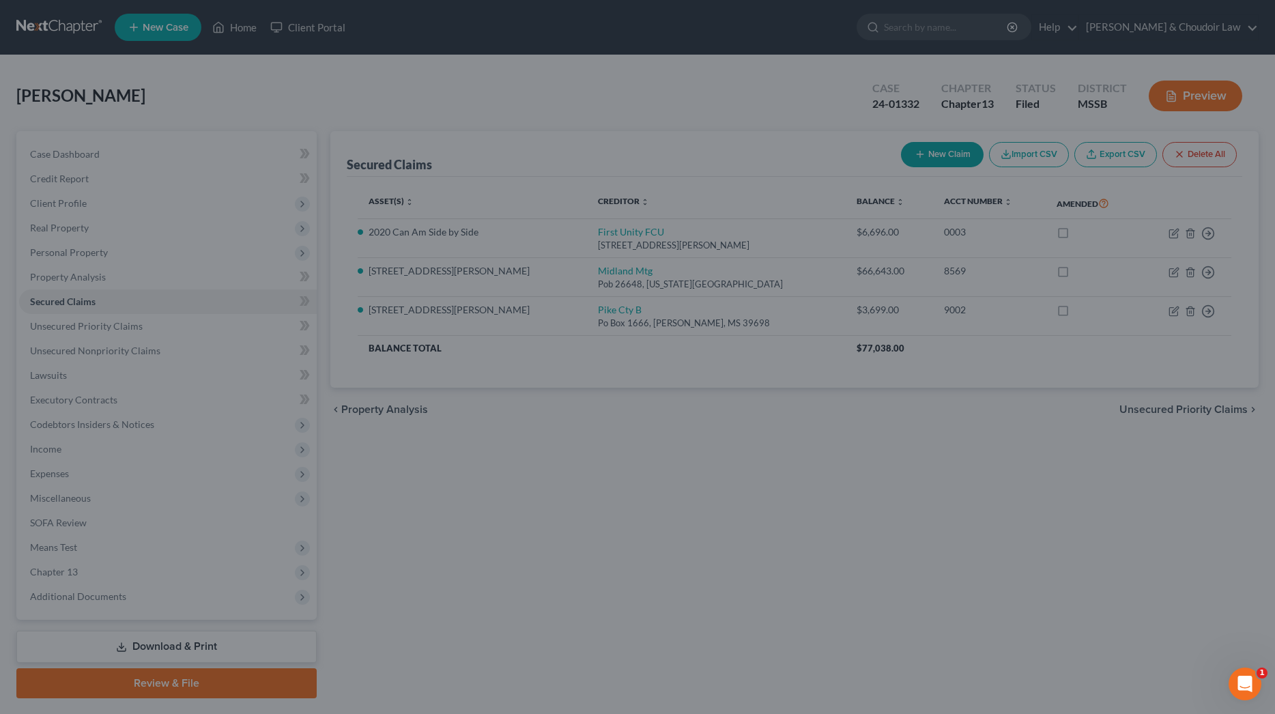
select select "7"
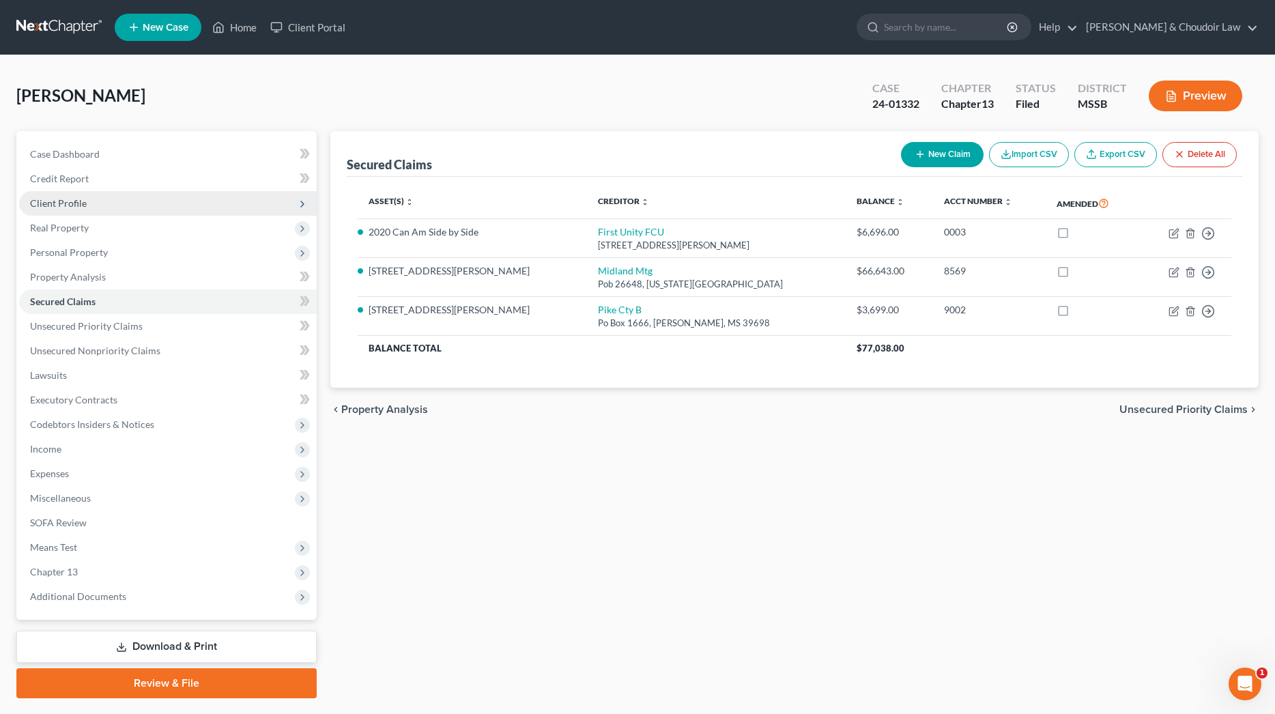
click at [80, 197] on span "Client Profile" at bounding box center [58, 203] width 57 height 12
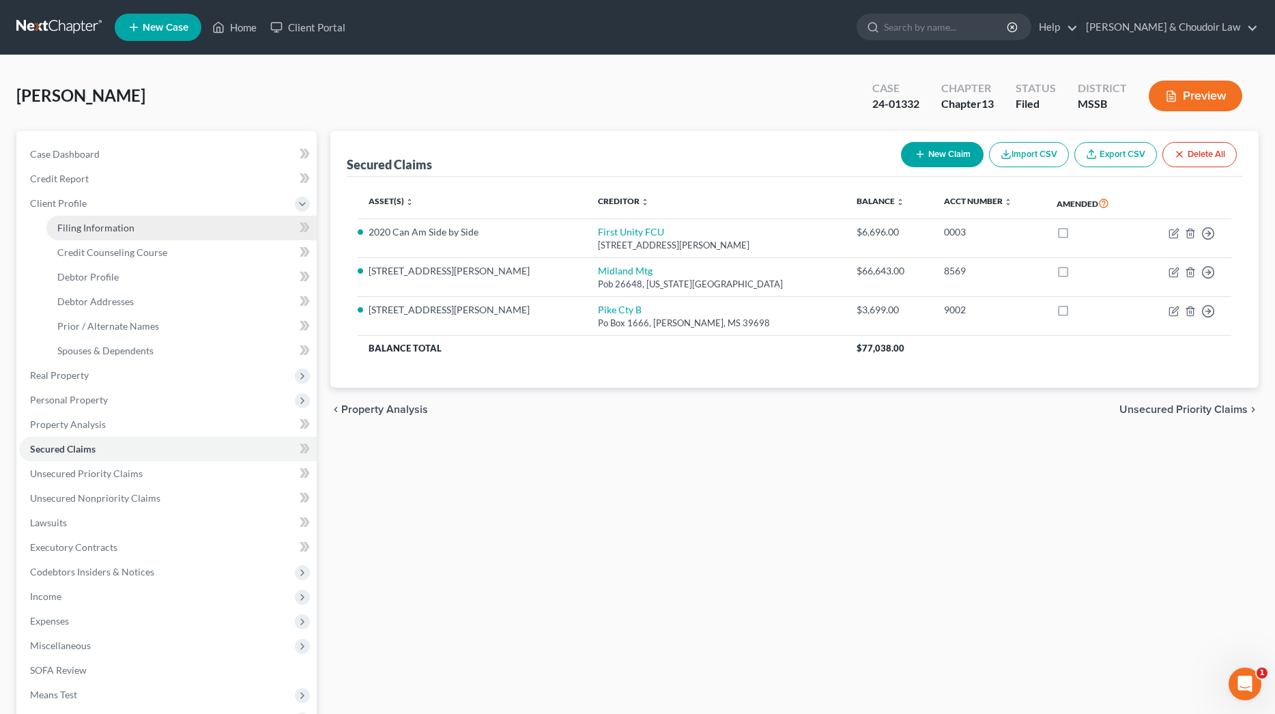
click at [148, 224] on link "Filing Information" at bounding box center [181, 228] width 270 height 25
select select "1"
select select "0"
select select "3"
select select "44"
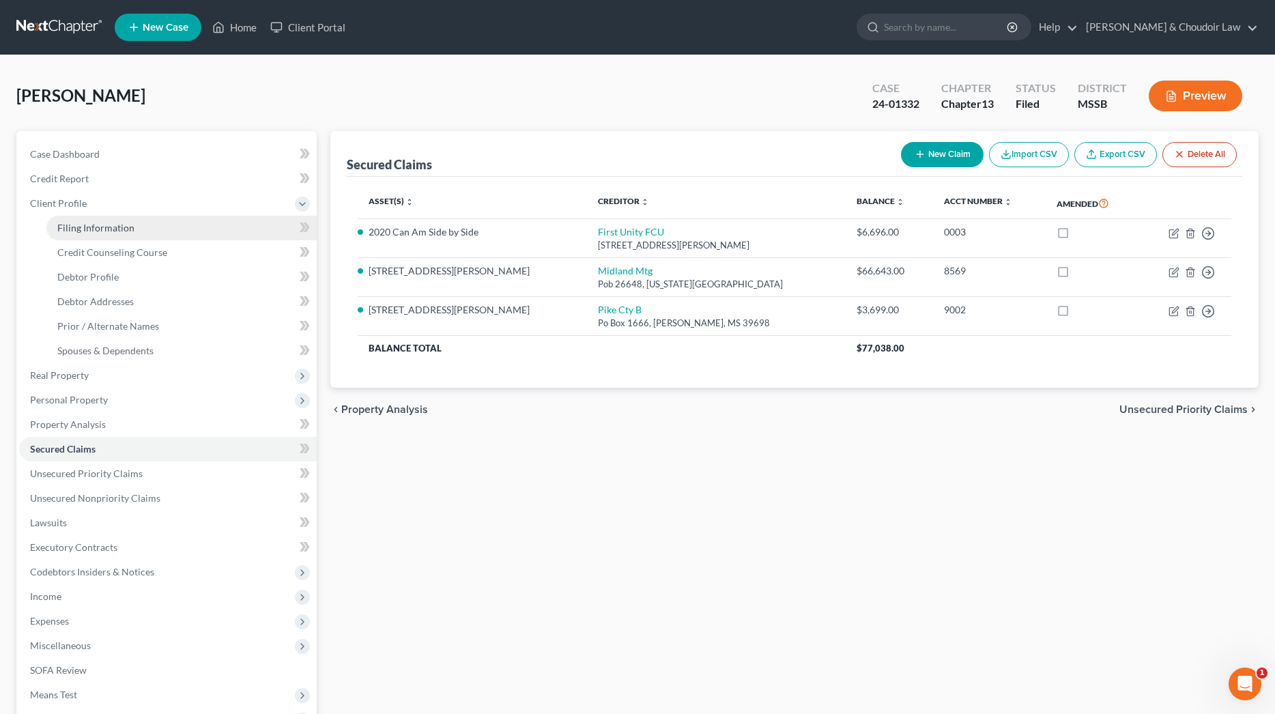
select select "0"
select select "25"
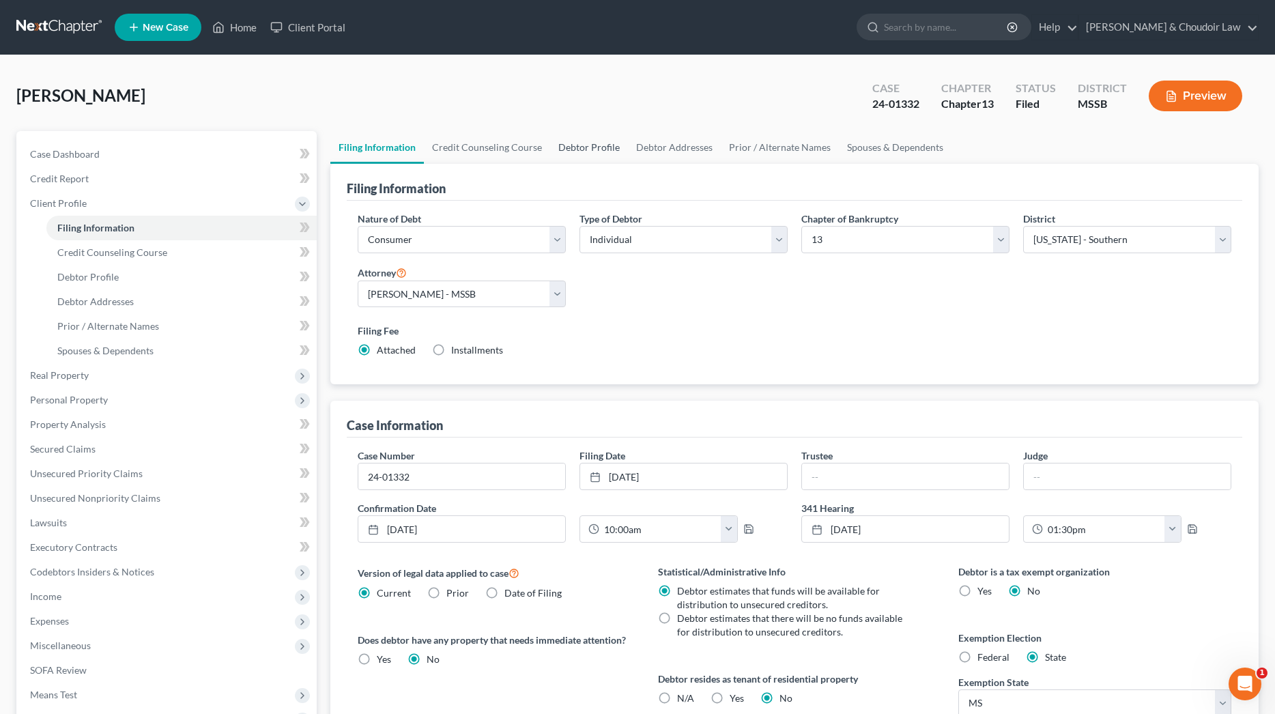
click at [610, 154] on link "Debtor Profile" at bounding box center [589, 147] width 78 height 33
select select "1"
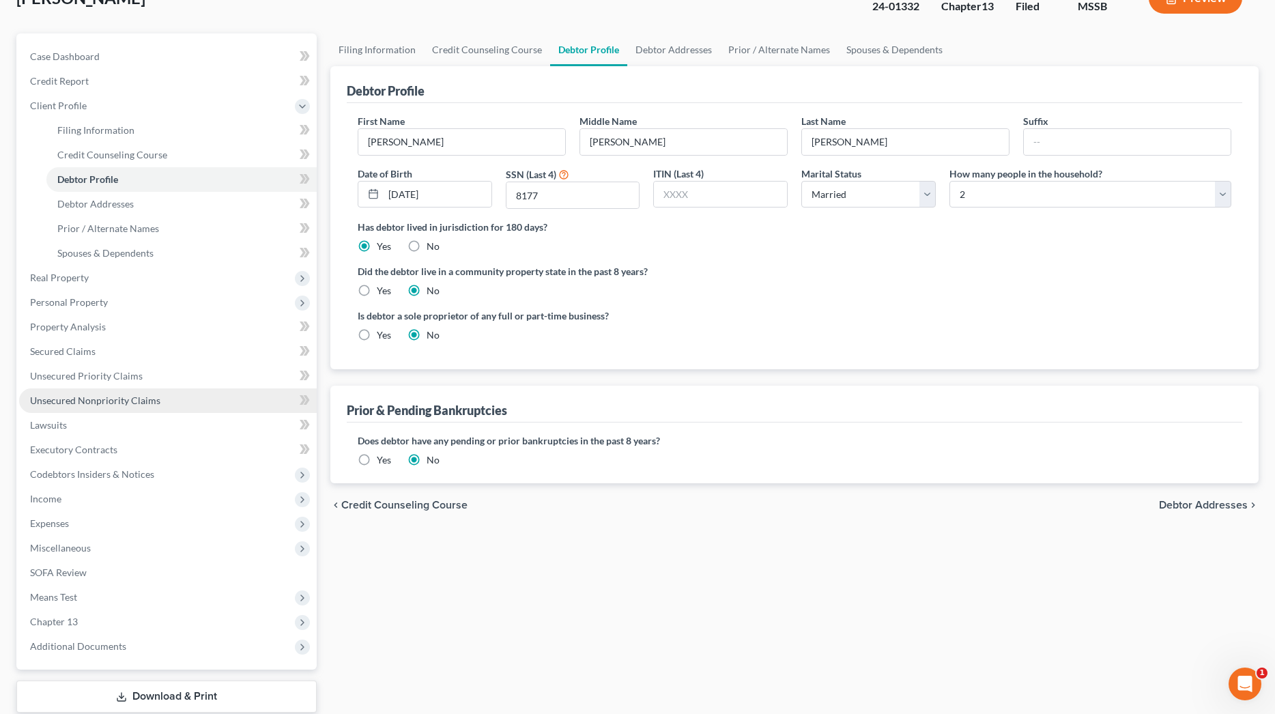
scroll to position [99, 0]
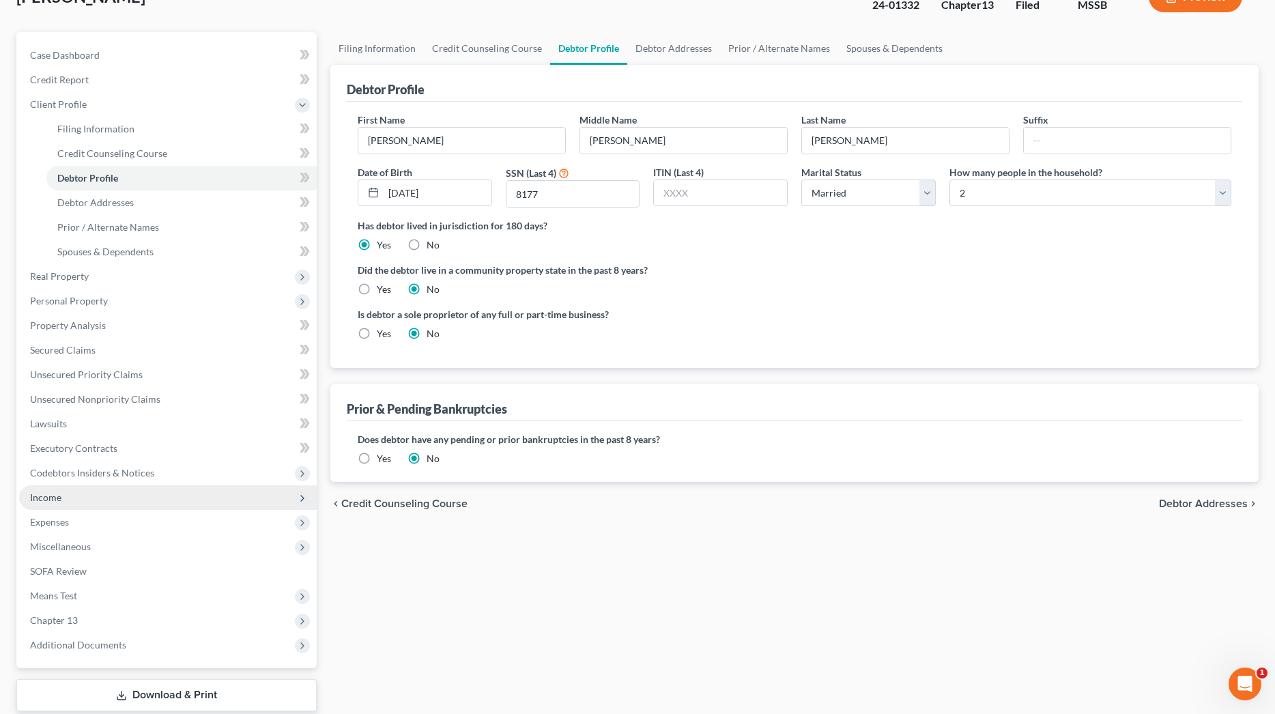
click at [68, 494] on span "Income" at bounding box center [168, 497] width 298 height 25
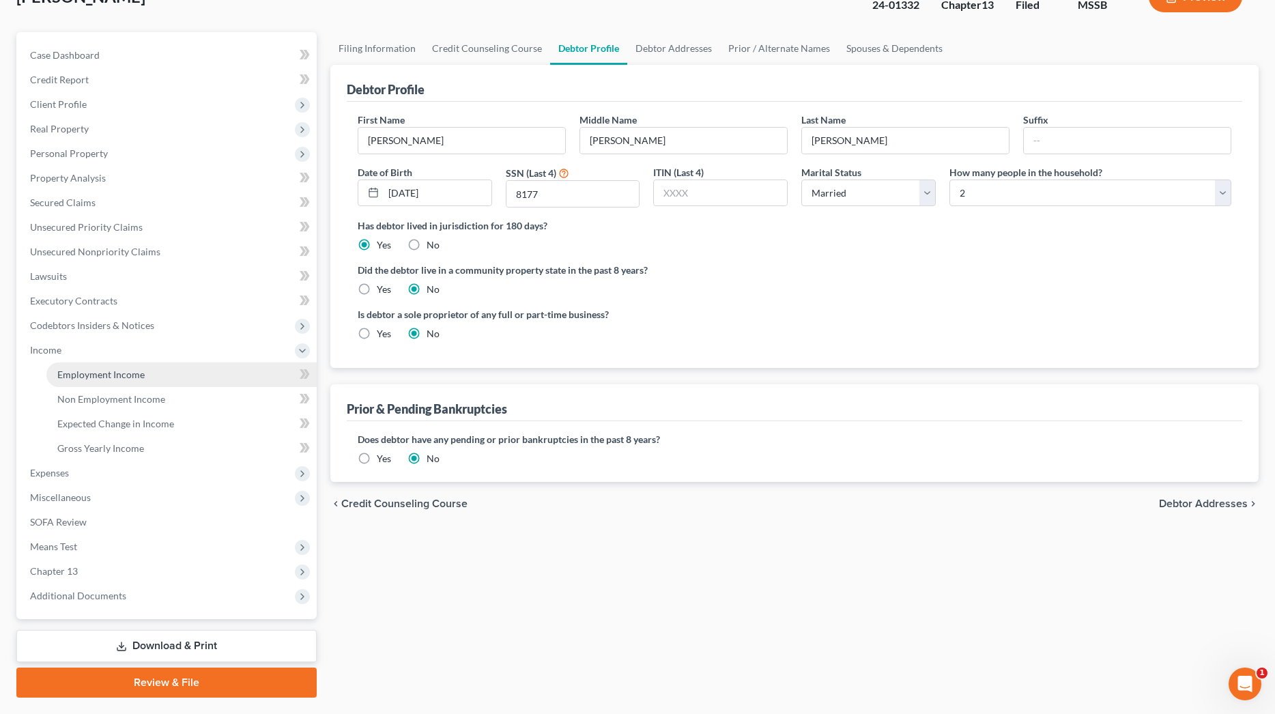
click at [101, 378] on span "Employment Income" at bounding box center [100, 375] width 87 height 12
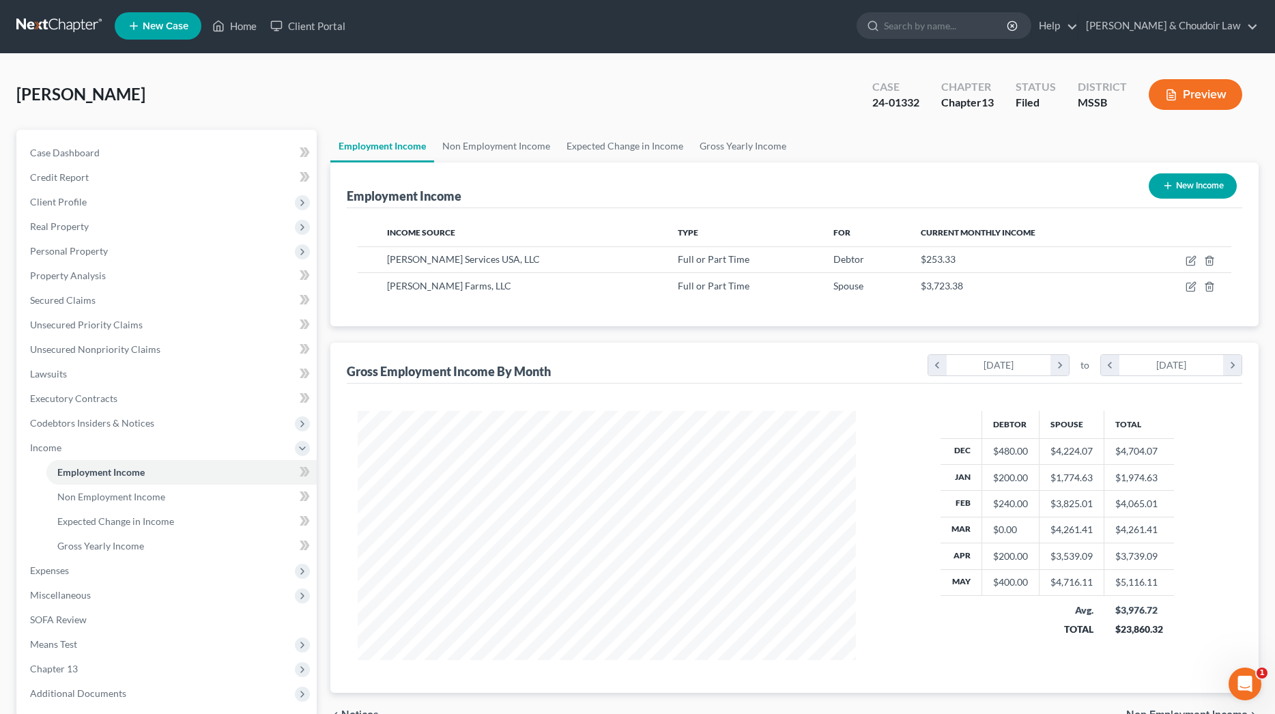
scroll to position [1, 0]
click at [90, 646] on span "Means Test" at bounding box center [168, 644] width 298 height 25
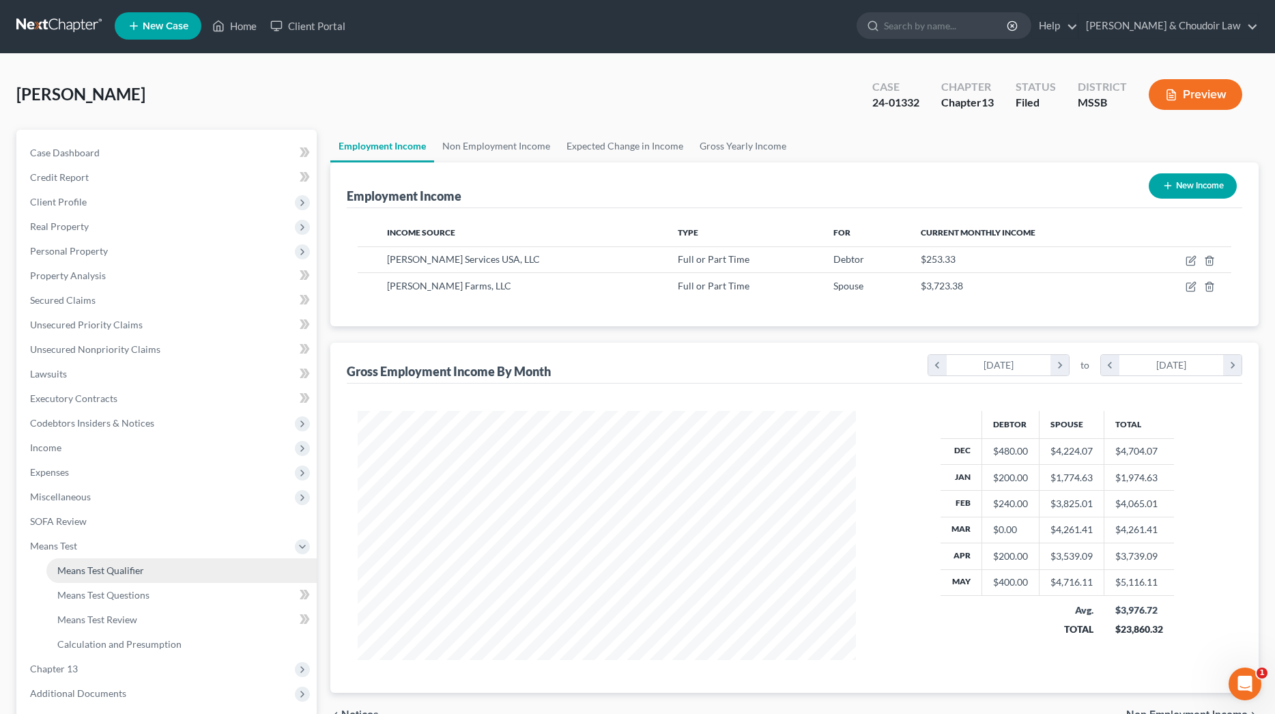
click at [117, 569] on span "Means Test Qualifier" at bounding box center [100, 571] width 87 height 12
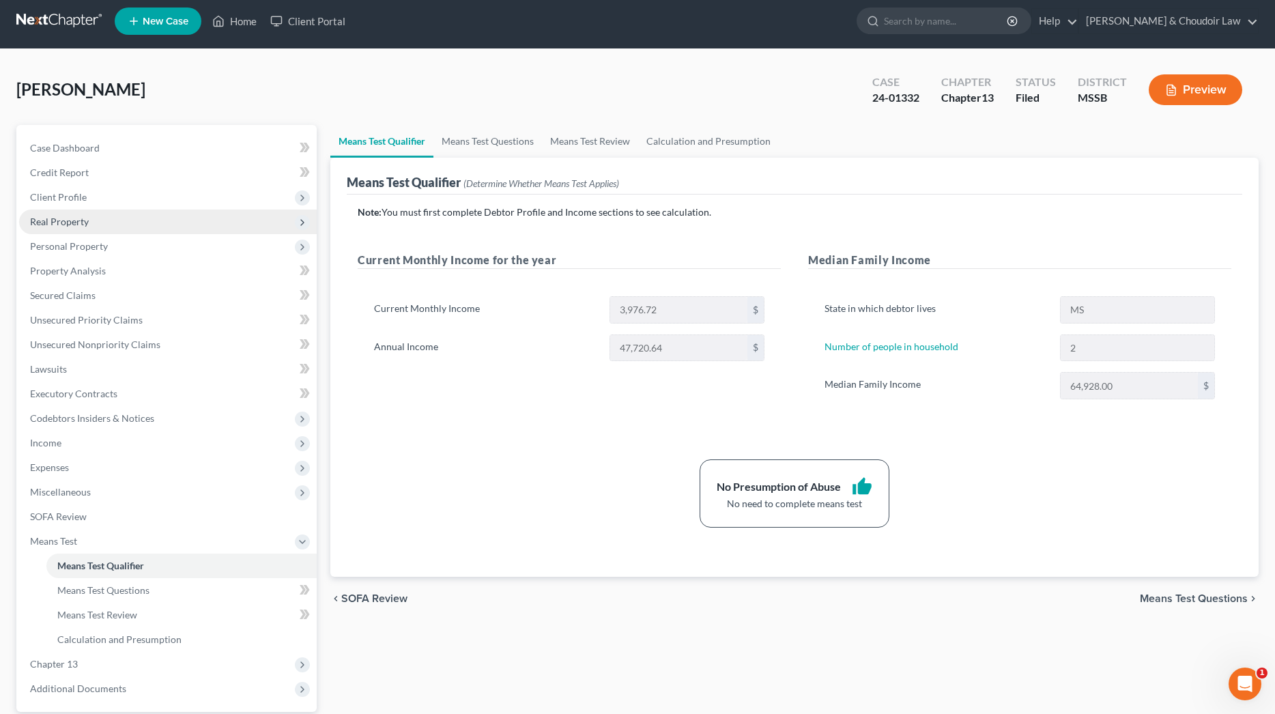
scroll to position [10, 0]
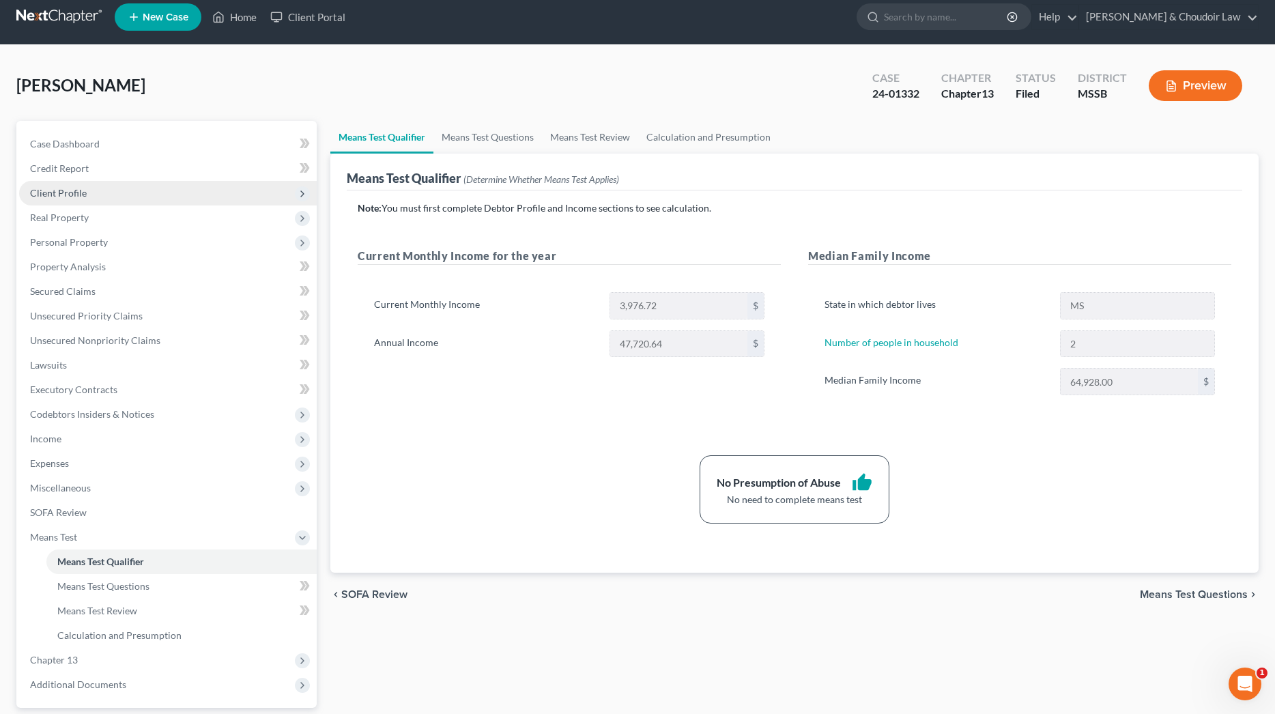
click at [70, 193] on span "Client Profile" at bounding box center [58, 193] width 57 height 12
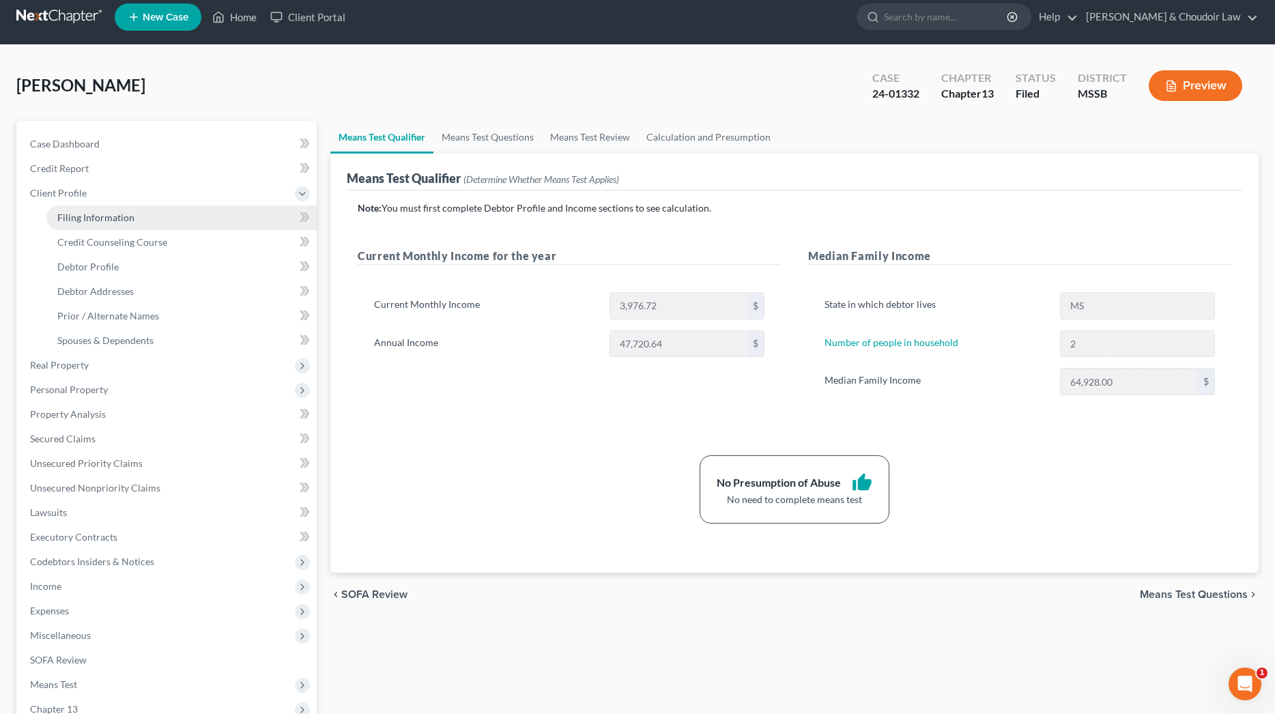
click at [80, 212] on span "Filing Information" at bounding box center [95, 218] width 77 height 12
select select "1"
select select "0"
select select "3"
select select "44"
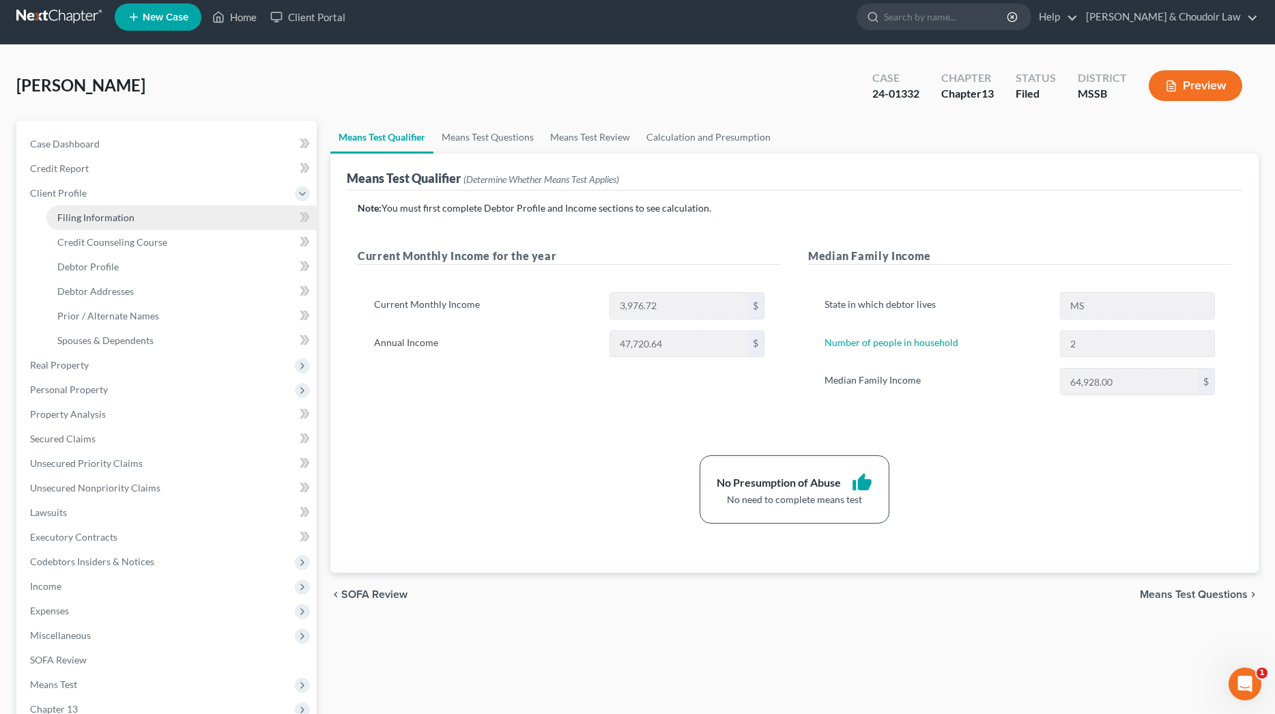
select select "0"
select select "25"
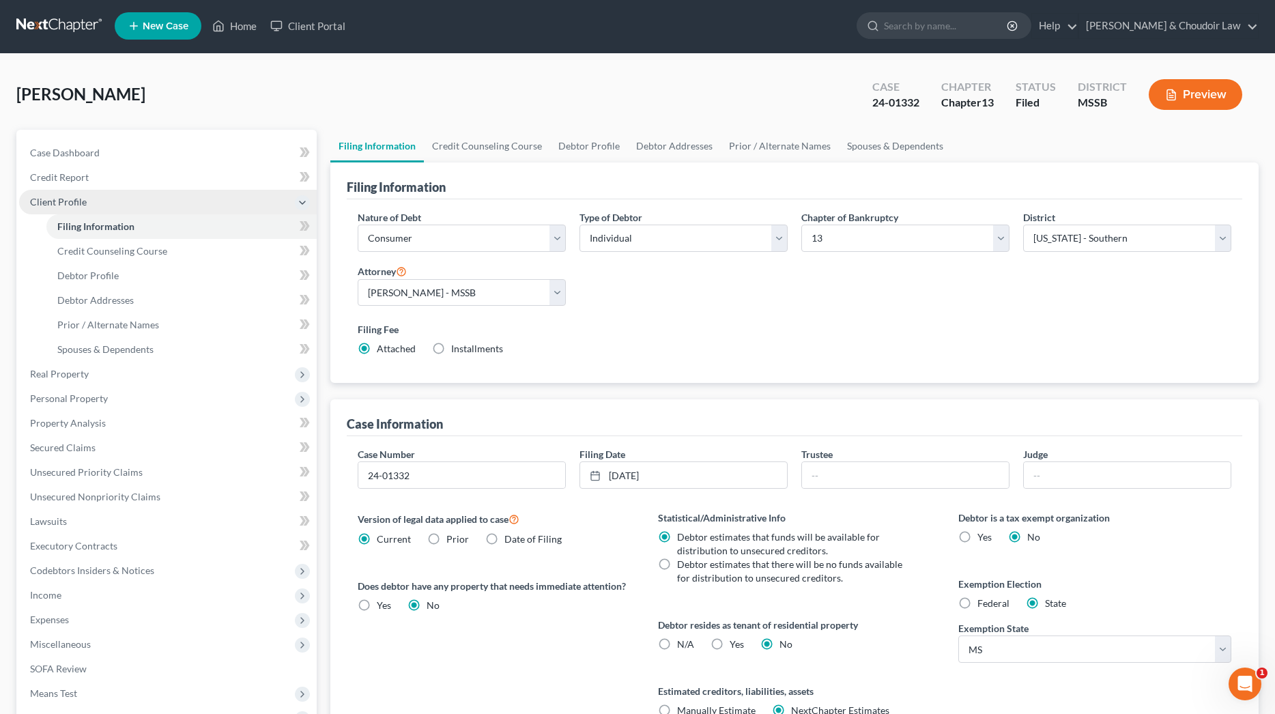
scroll to position [3, 0]
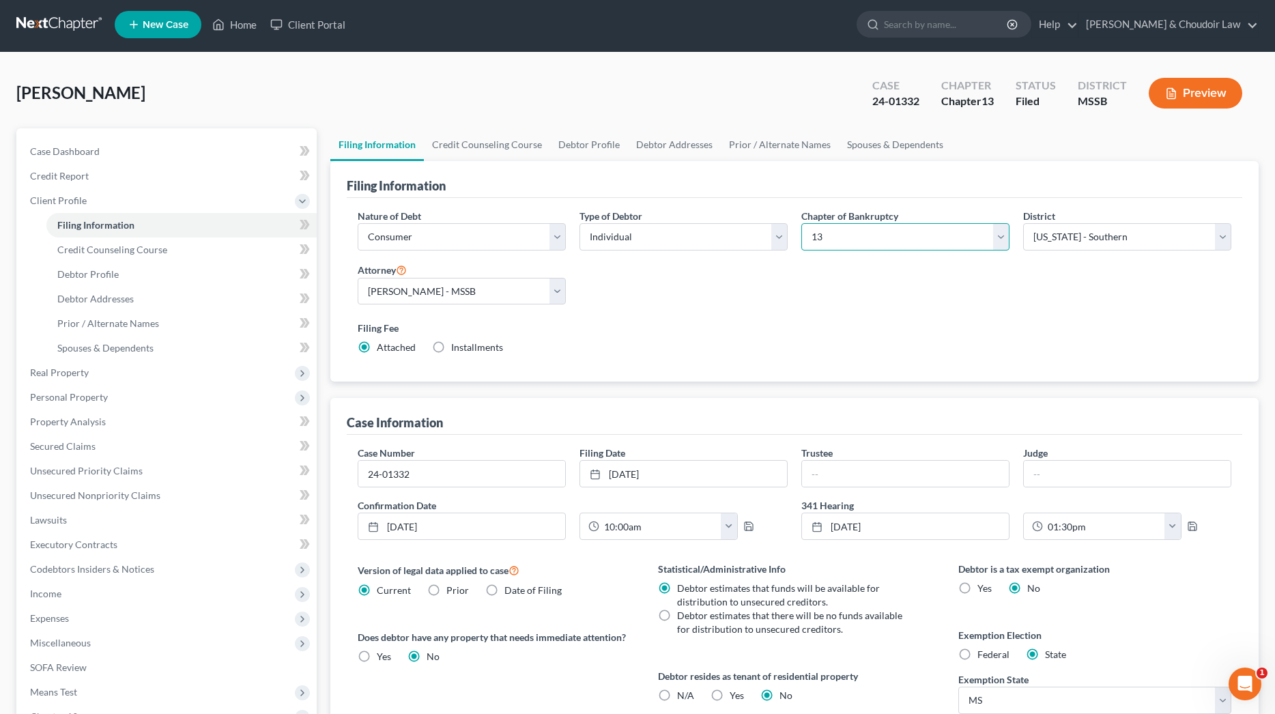
select select "0"
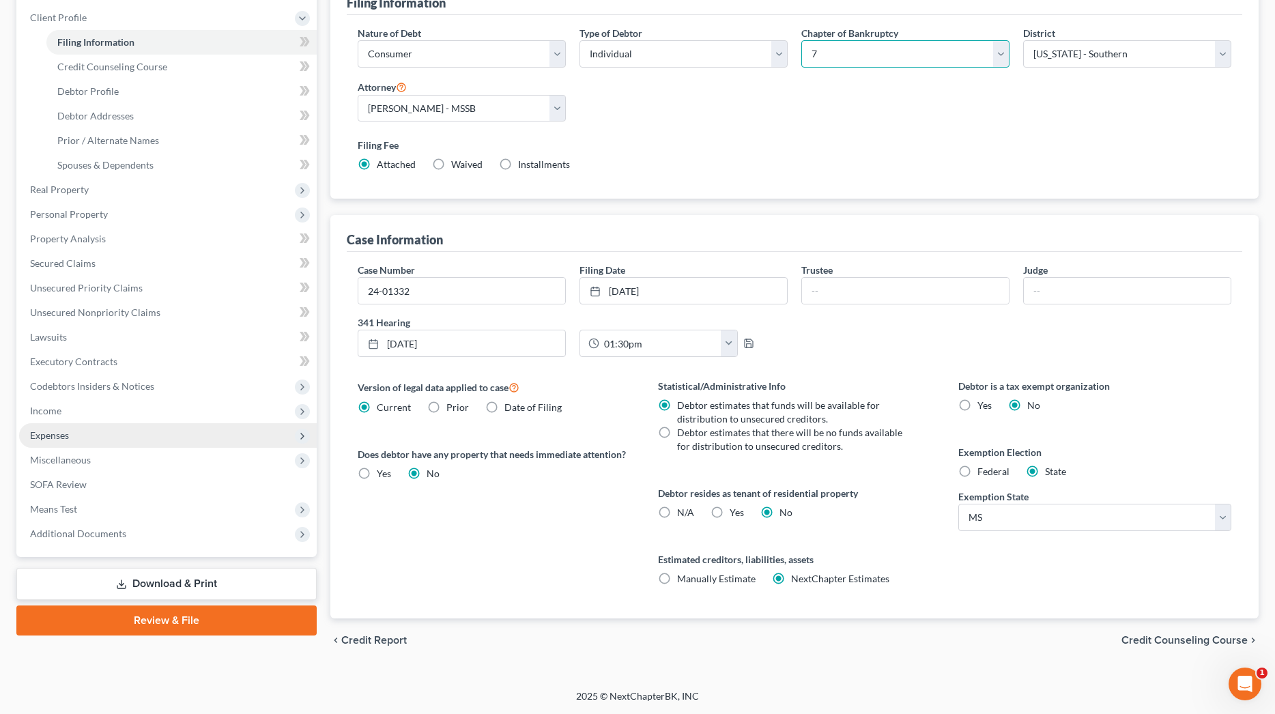
scroll to position [186, 0]
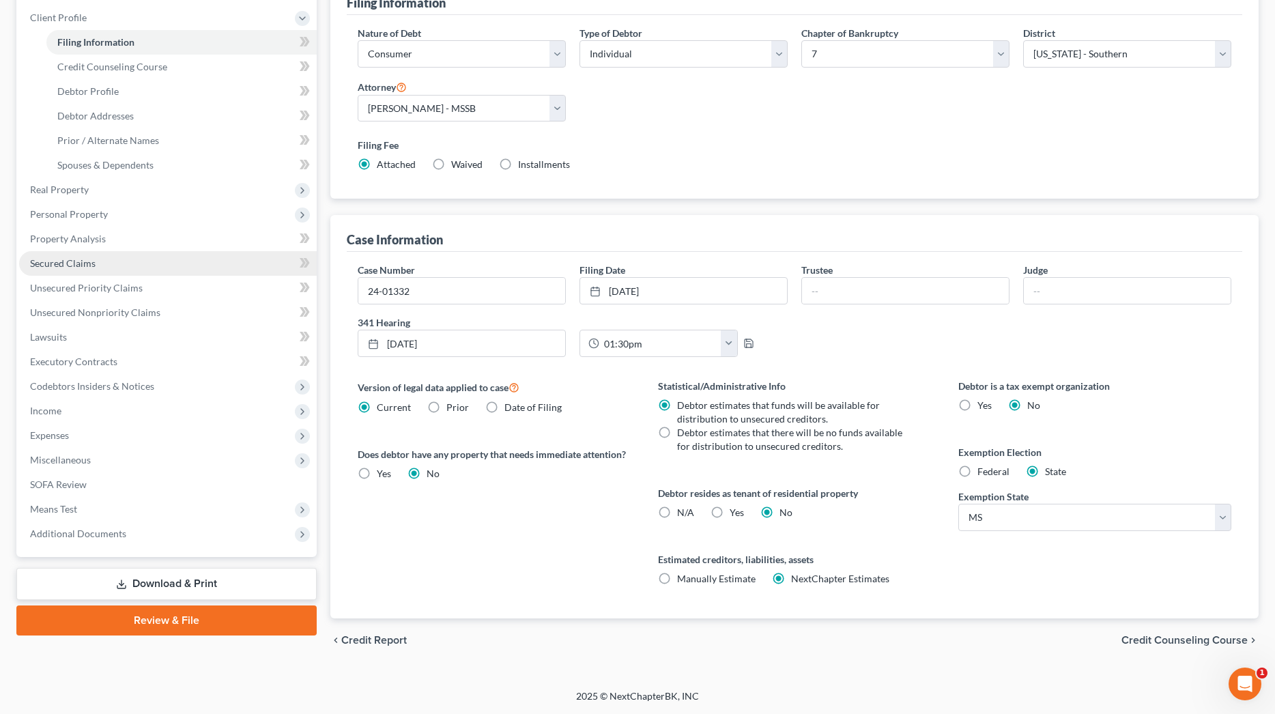
click at [87, 264] on span "Secured Claims" at bounding box center [63, 263] width 66 height 12
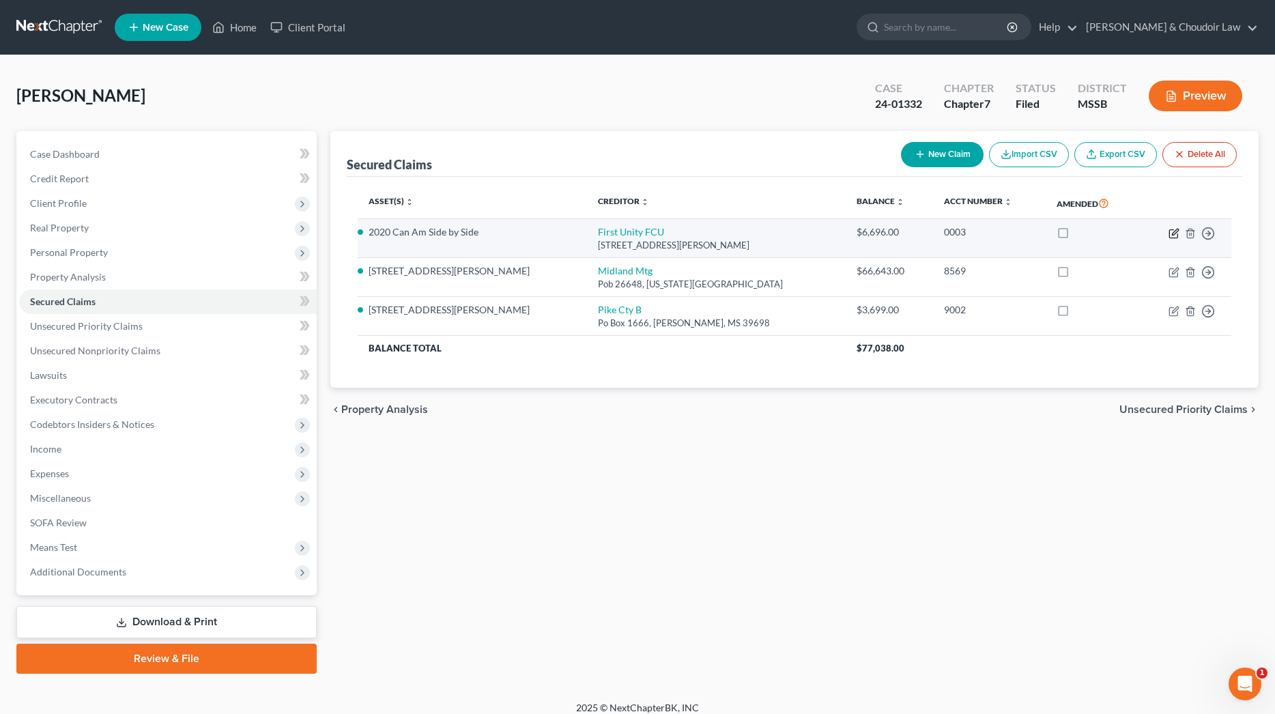
click at [1178, 233] on icon "button" at bounding box center [1173, 233] width 8 height 8
select select "25"
select select "2"
select select "0"
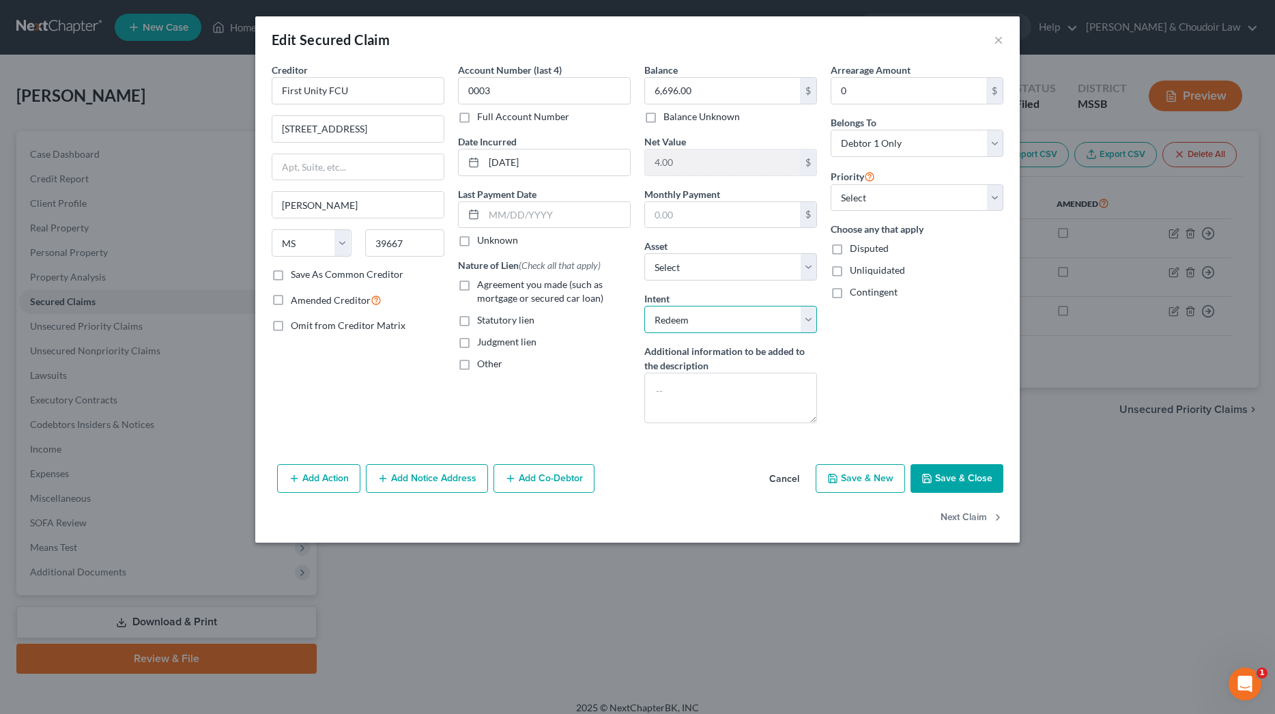
select select "0"
click at [961, 474] on button "Save & Close" at bounding box center [957, 478] width 93 height 29
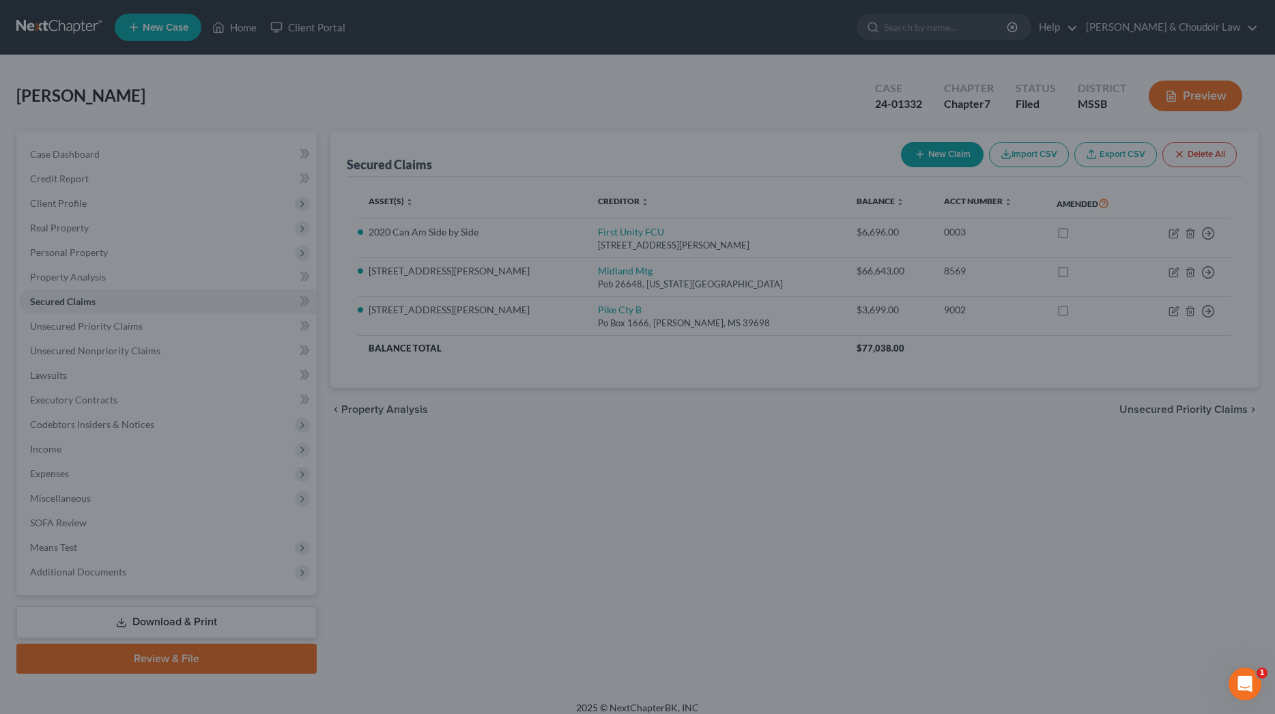
select select "9"
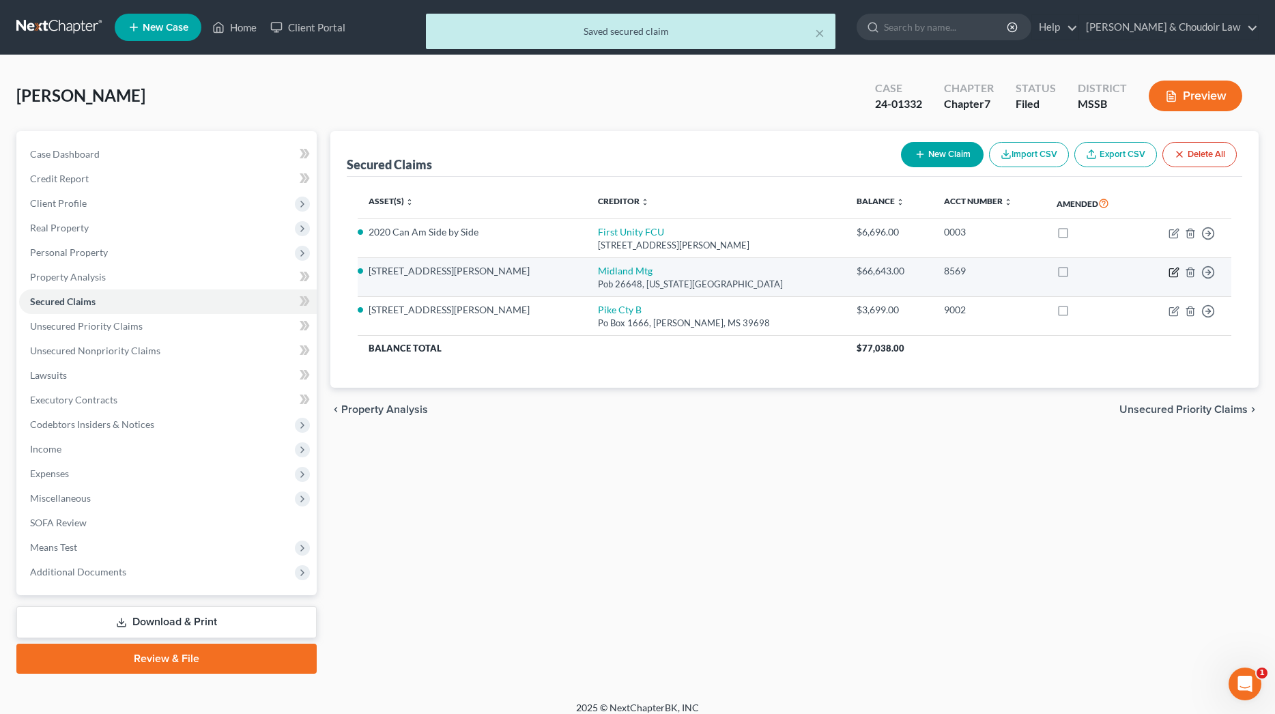
click at [1174, 270] on icon "button" at bounding box center [1174, 272] width 11 height 11
select select "37"
select select "2"
select select "0"
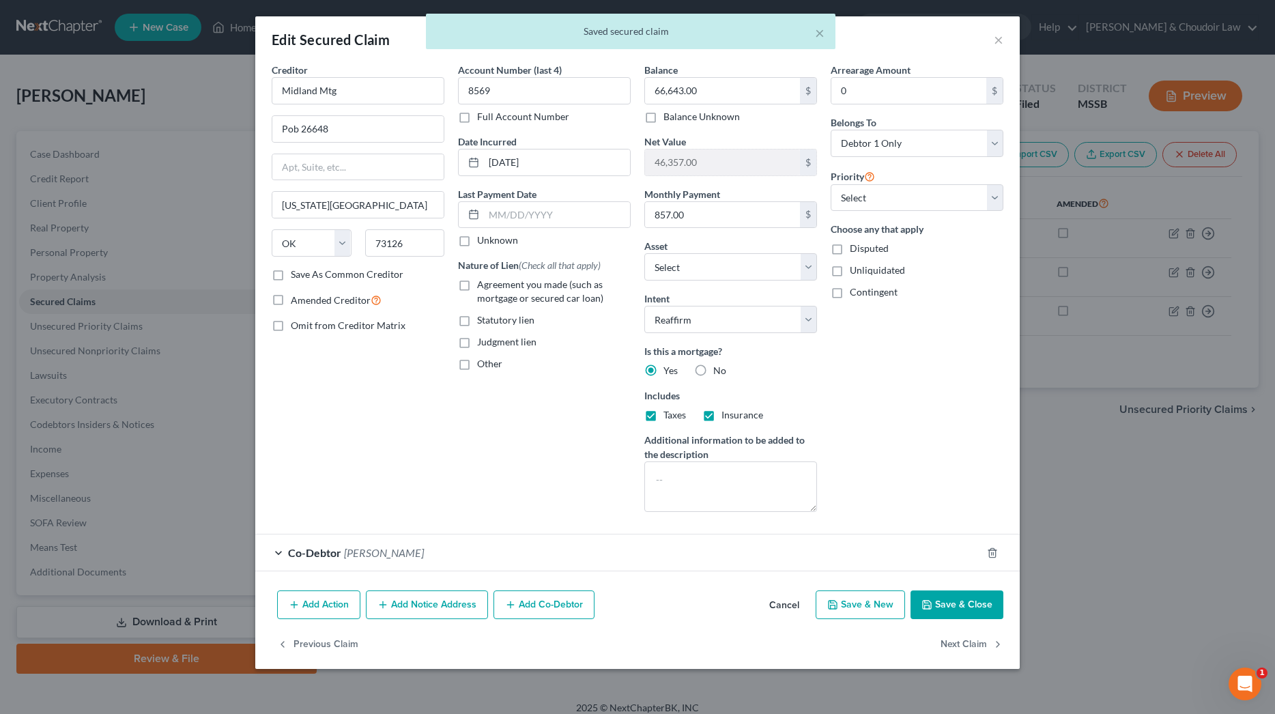
click at [967, 602] on button "Save & Close" at bounding box center [957, 605] width 93 height 29
select select "7"
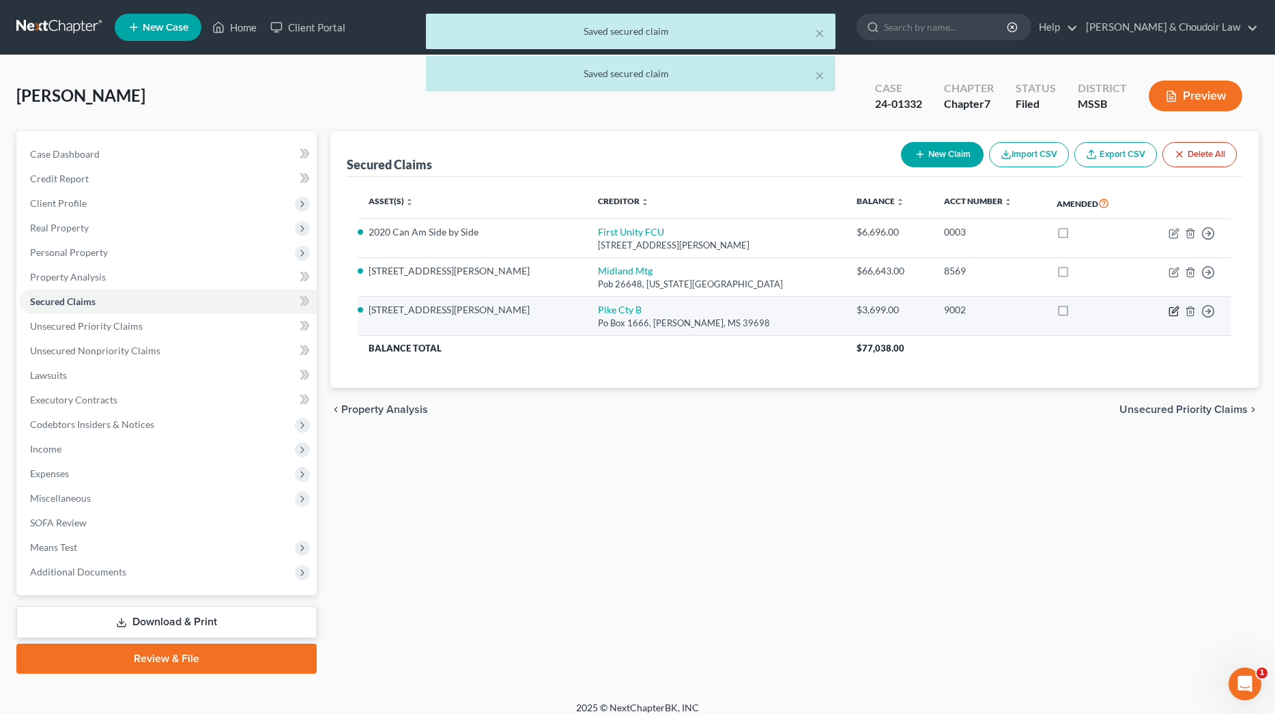
click at [1175, 311] on icon "button" at bounding box center [1174, 311] width 11 height 11
select select "25"
select select "7"
select select "2"
select select "0"
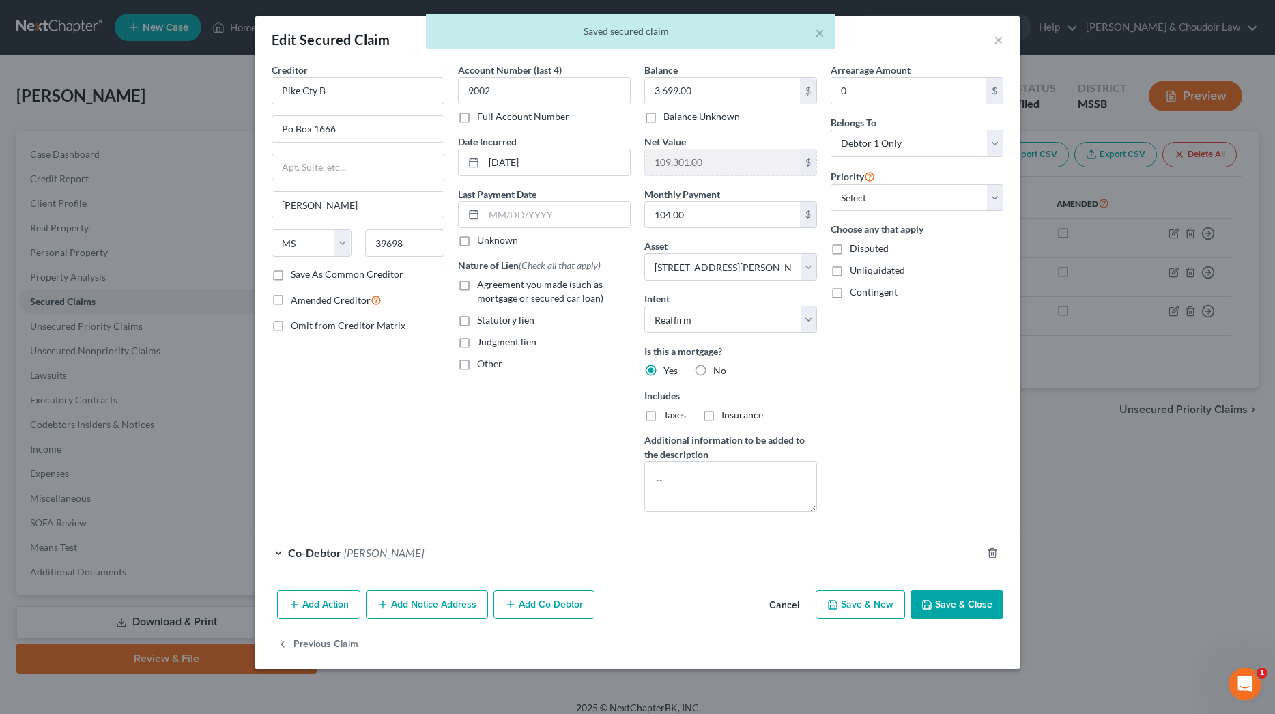
click at [986, 606] on button "Save & Close" at bounding box center [957, 605] width 93 height 29
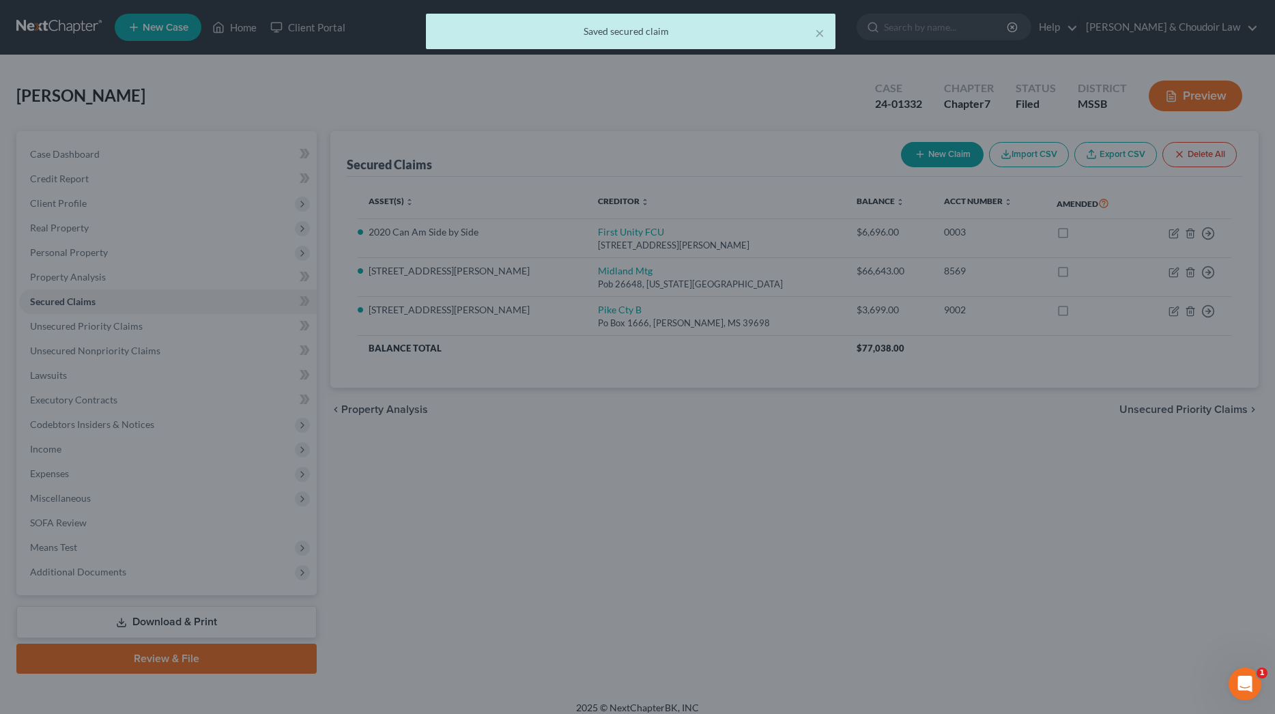
select select "7"
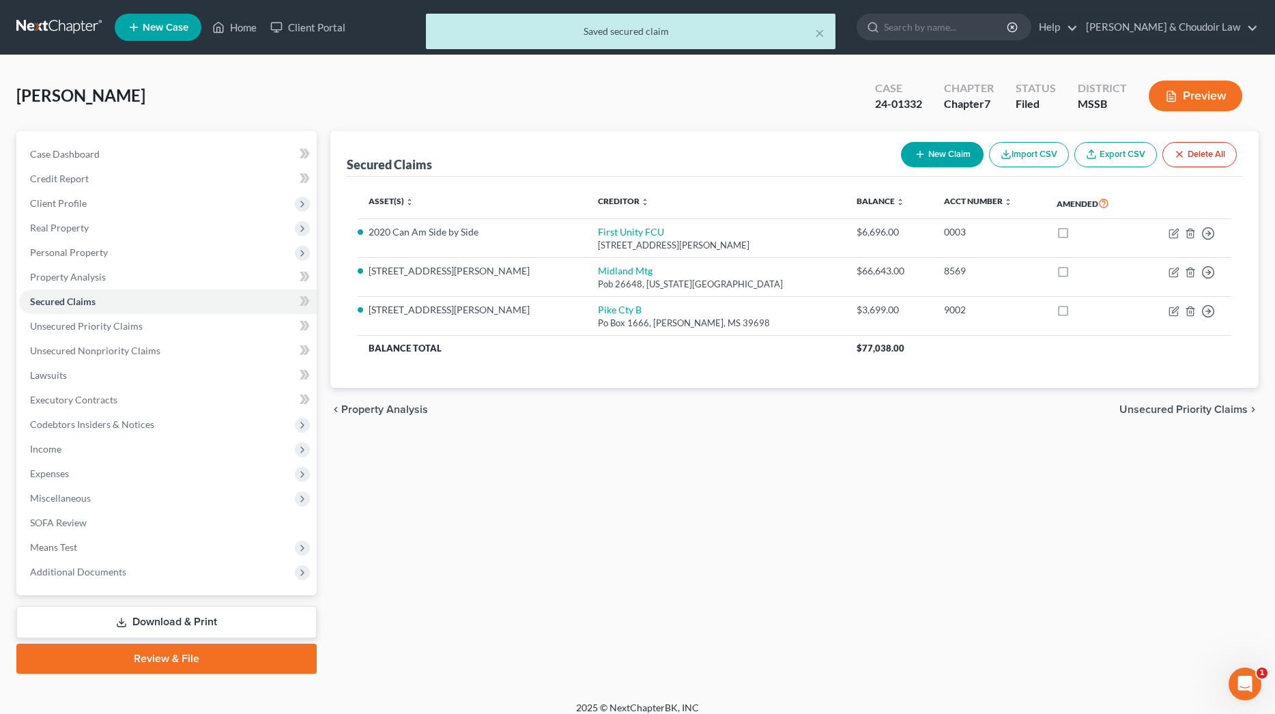
click at [164, 623] on link "Download & Print" at bounding box center [166, 622] width 300 height 32
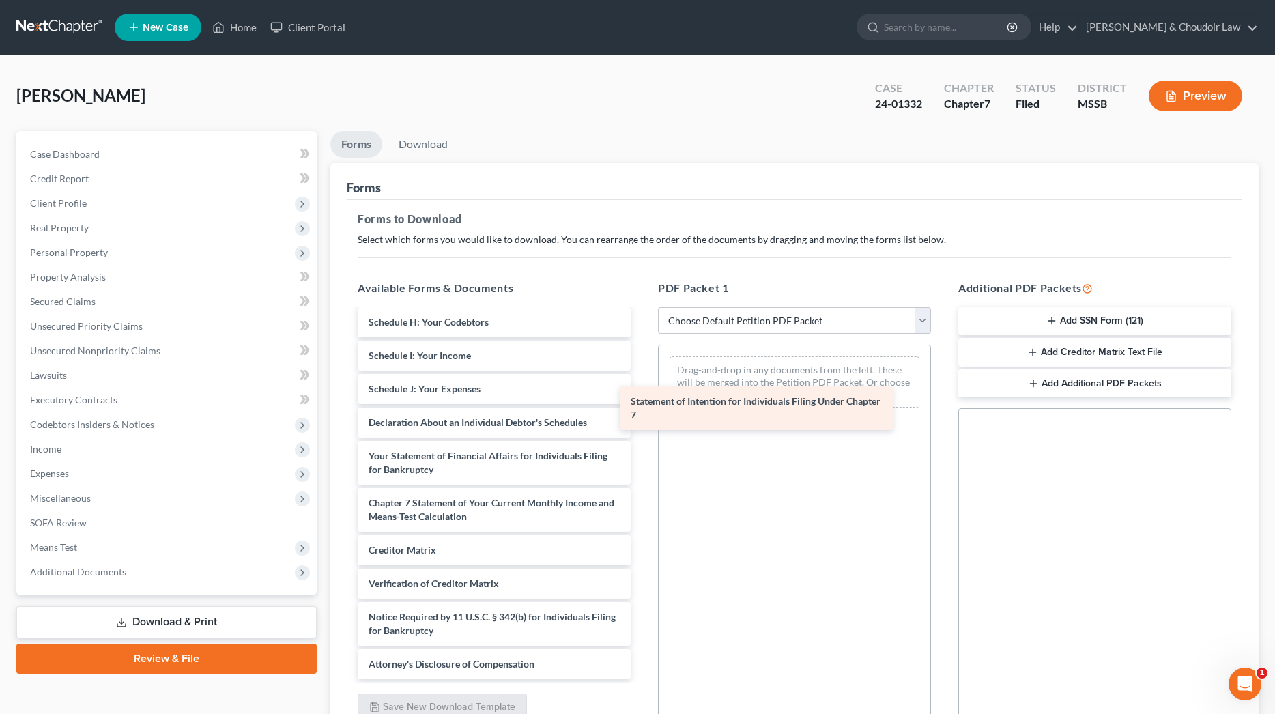
scroll to position [285, 0]
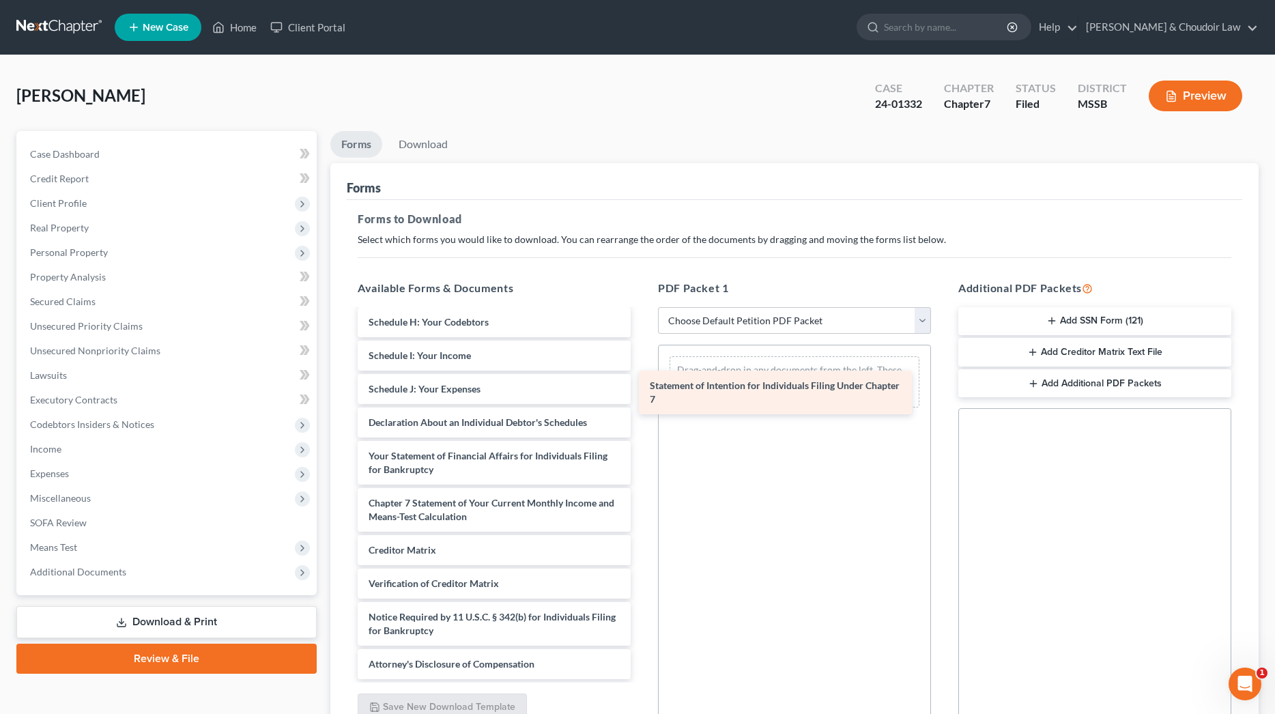
drag, startPoint x: 477, startPoint y: 460, endPoint x: 758, endPoint y: 391, distance: 289.8
click at [642, 391] on div "Statement of Intention for Individuals Filing Under Chapter 7 15725-MSS-CC-0385…" at bounding box center [494, 352] width 295 height 653
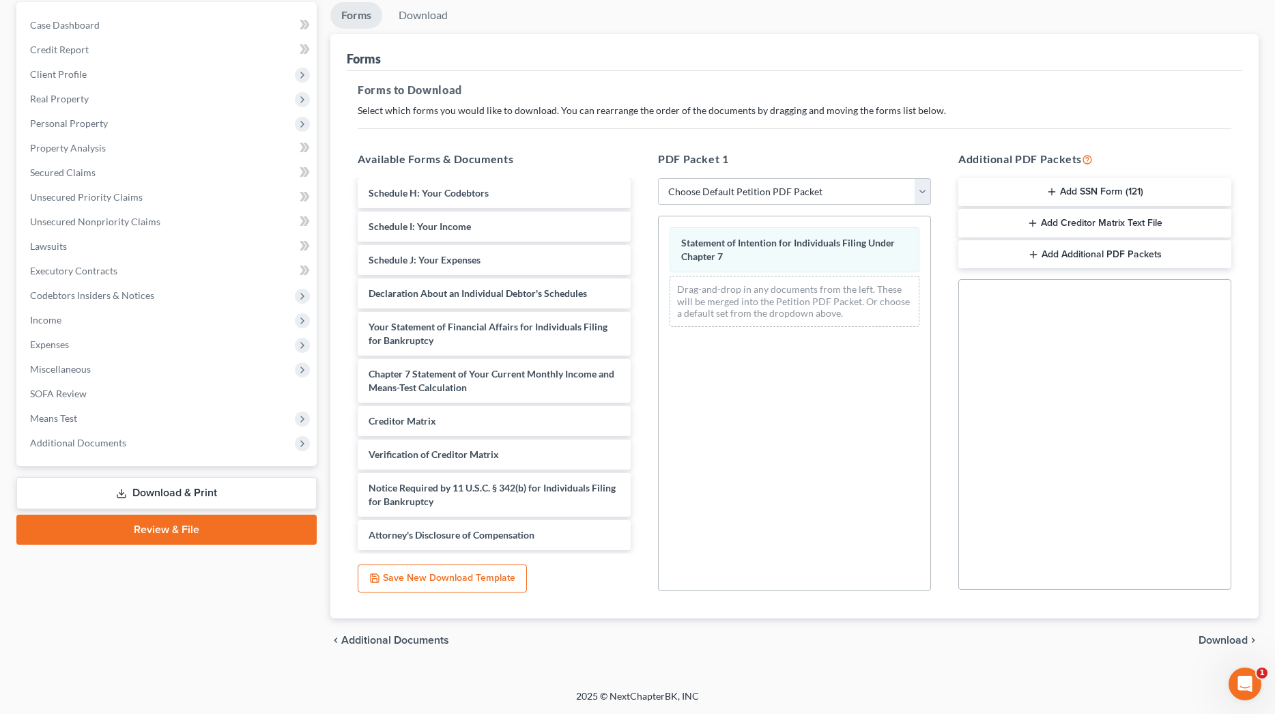
click at [1238, 632] on div "chevron_left Additional Documents Download chevron_right" at bounding box center [794, 641] width 928 height 44
click at [1238, 635] on span "Download" at bounding box center [1223, 640] width 49 height 11
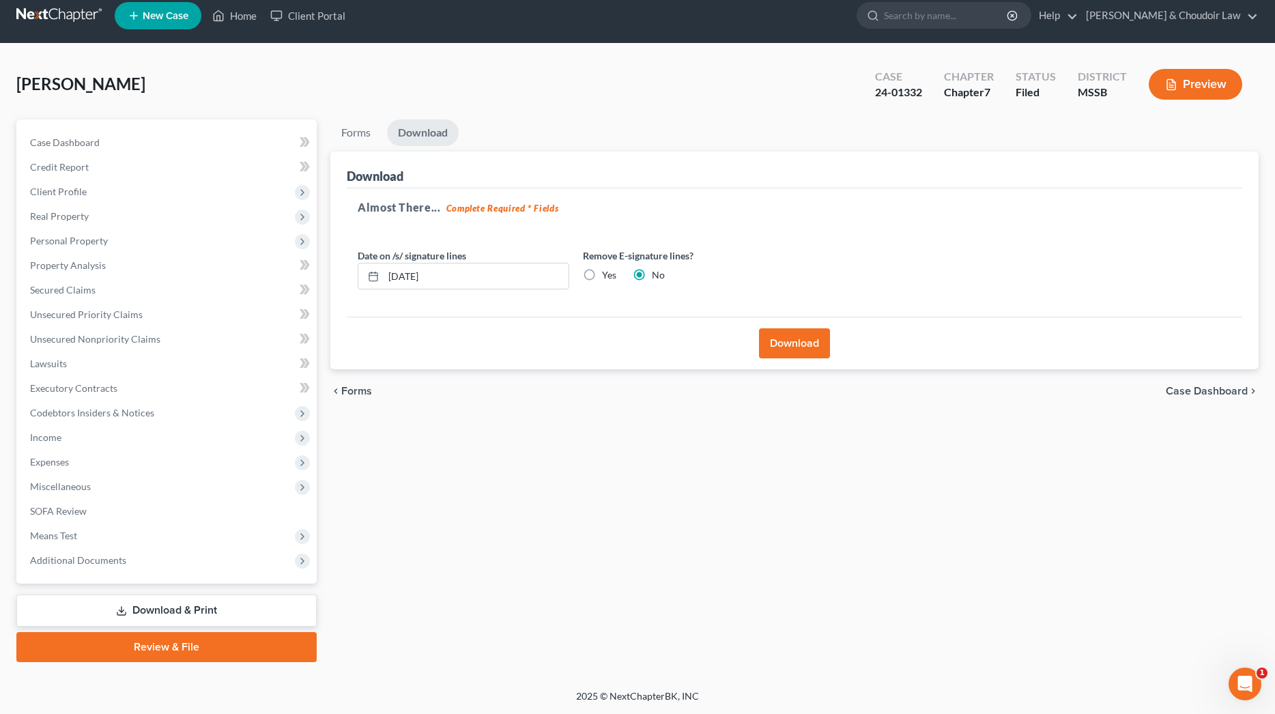
click at [787, 343] on button "Download" at bounding box center [794, 343] width 71 height 30
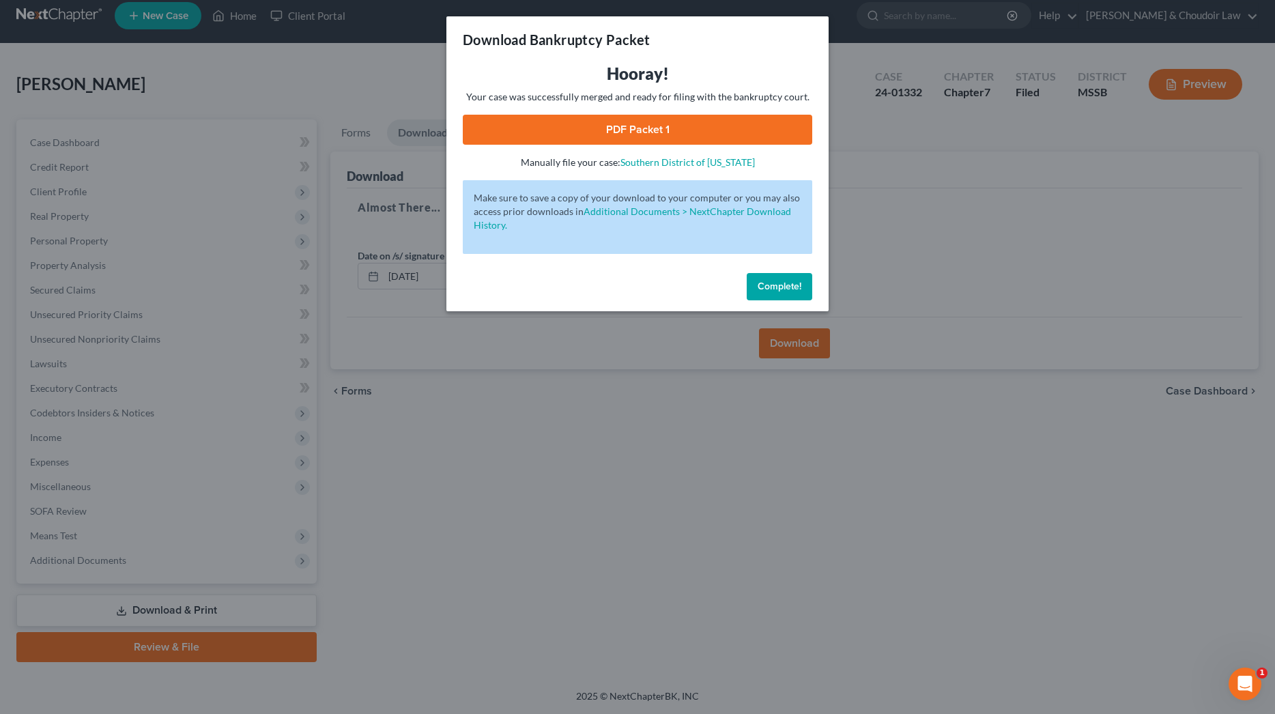
click at [730, 124] on link "PDF Packet 1" at bounding box center [638, 130] width 350 height 30
